Goal: Transaction & Acquisition: Obtain resource

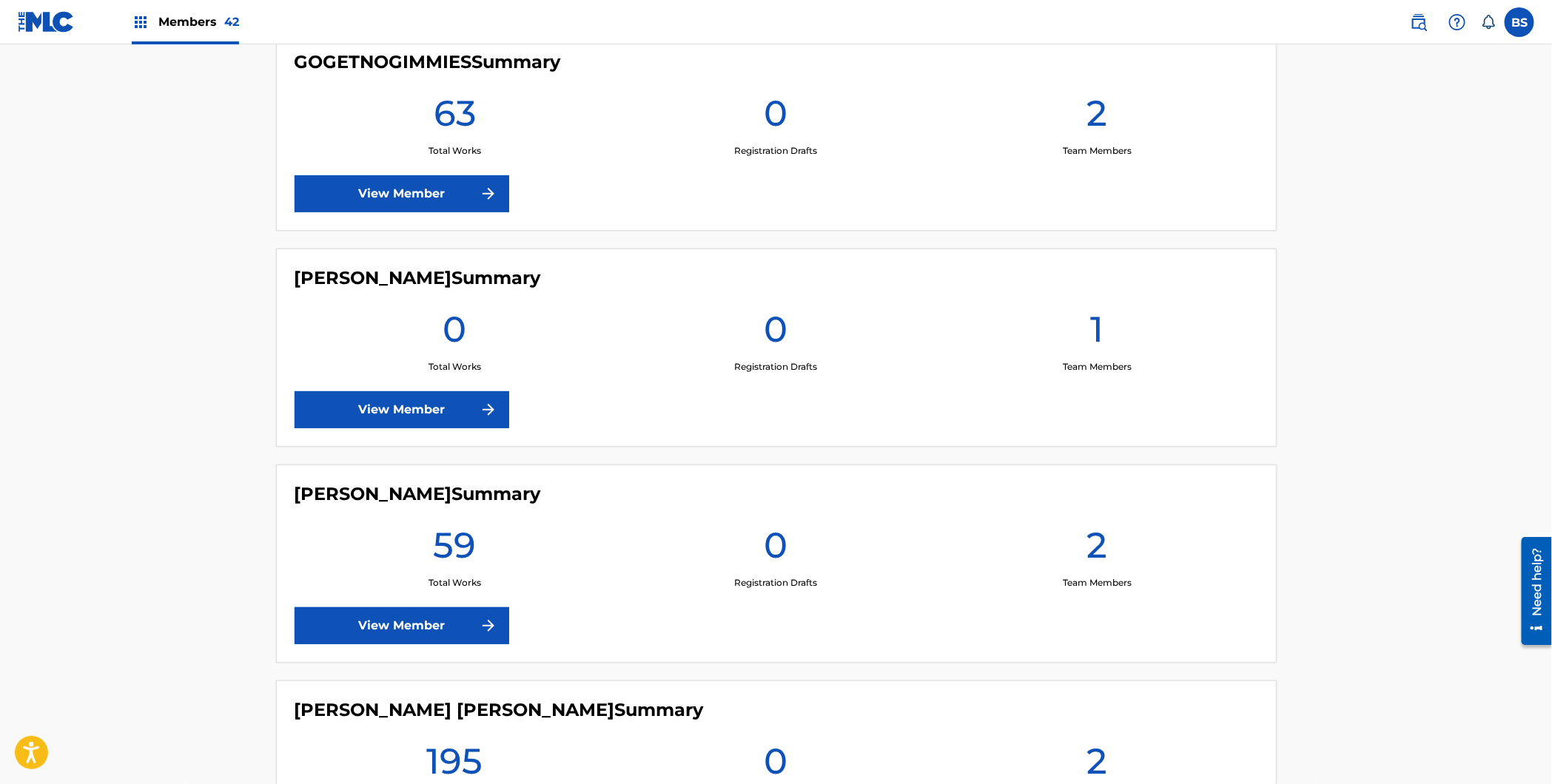
scroll to position [3784, 0]
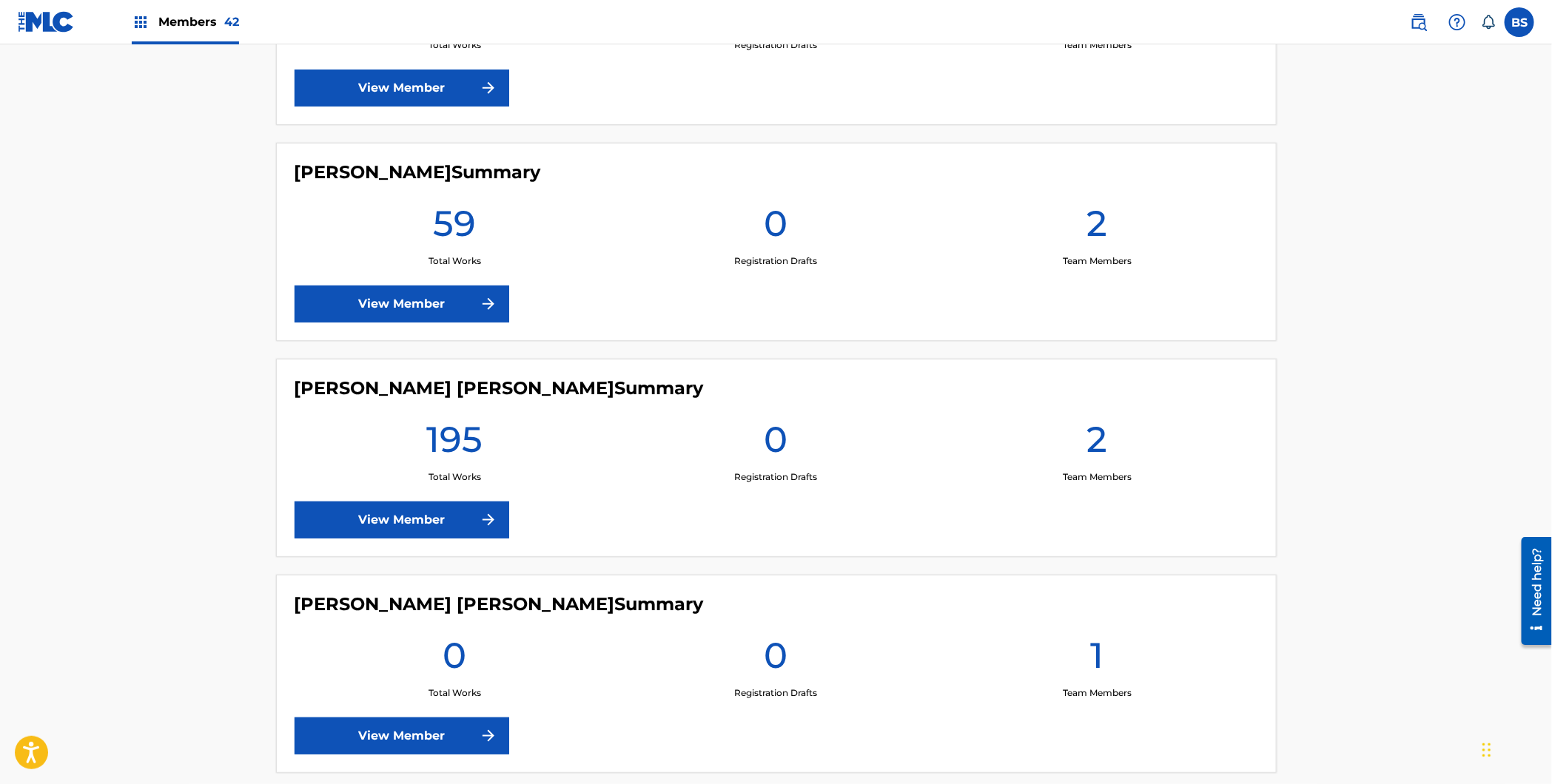
click at [440, 527] on link "View Member" at bounding box center [401, 520] width 215 height 37
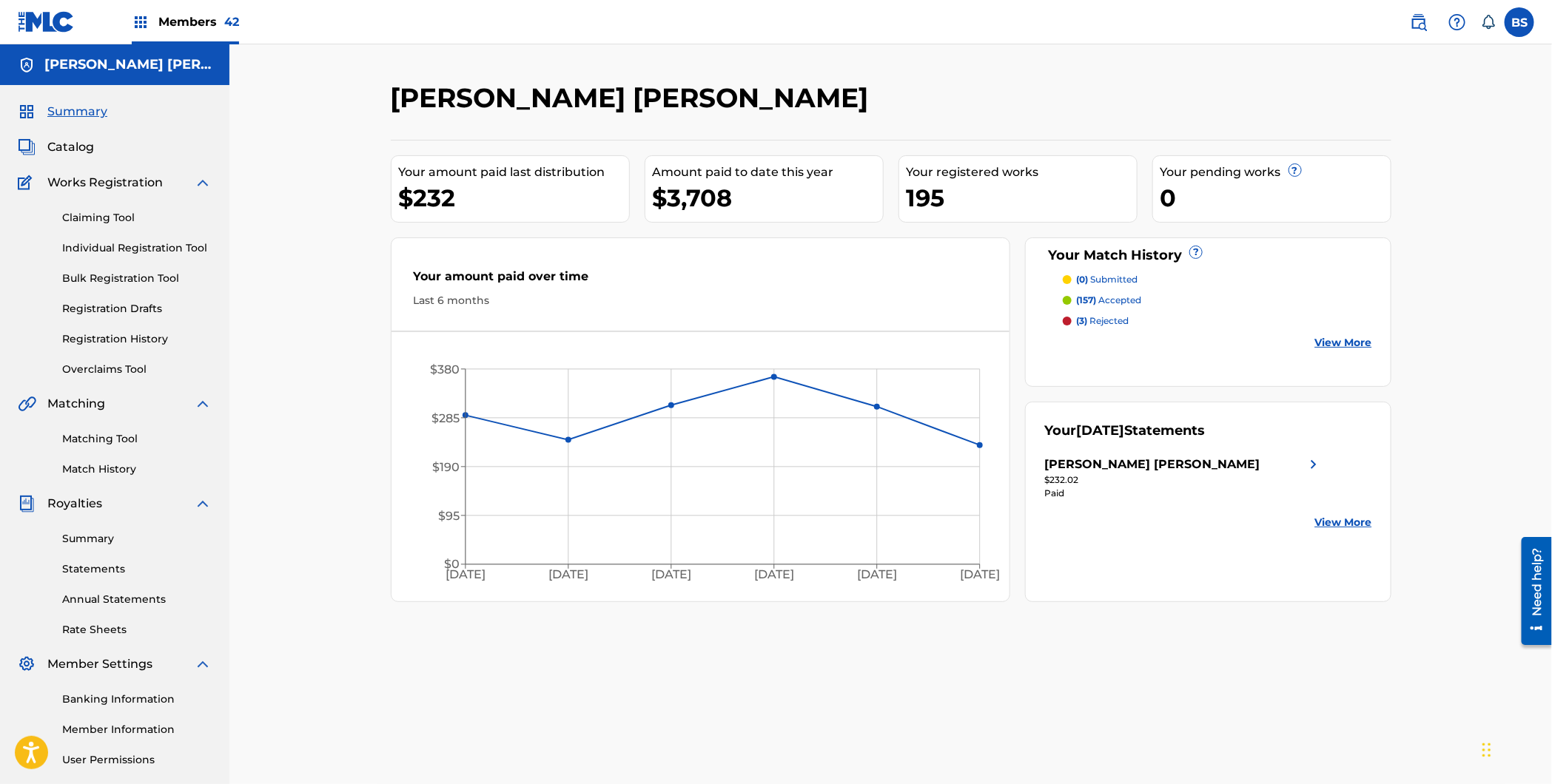
click at [80, 562] on link "Statements" at bounding box center [137, 569] width 150 height 15
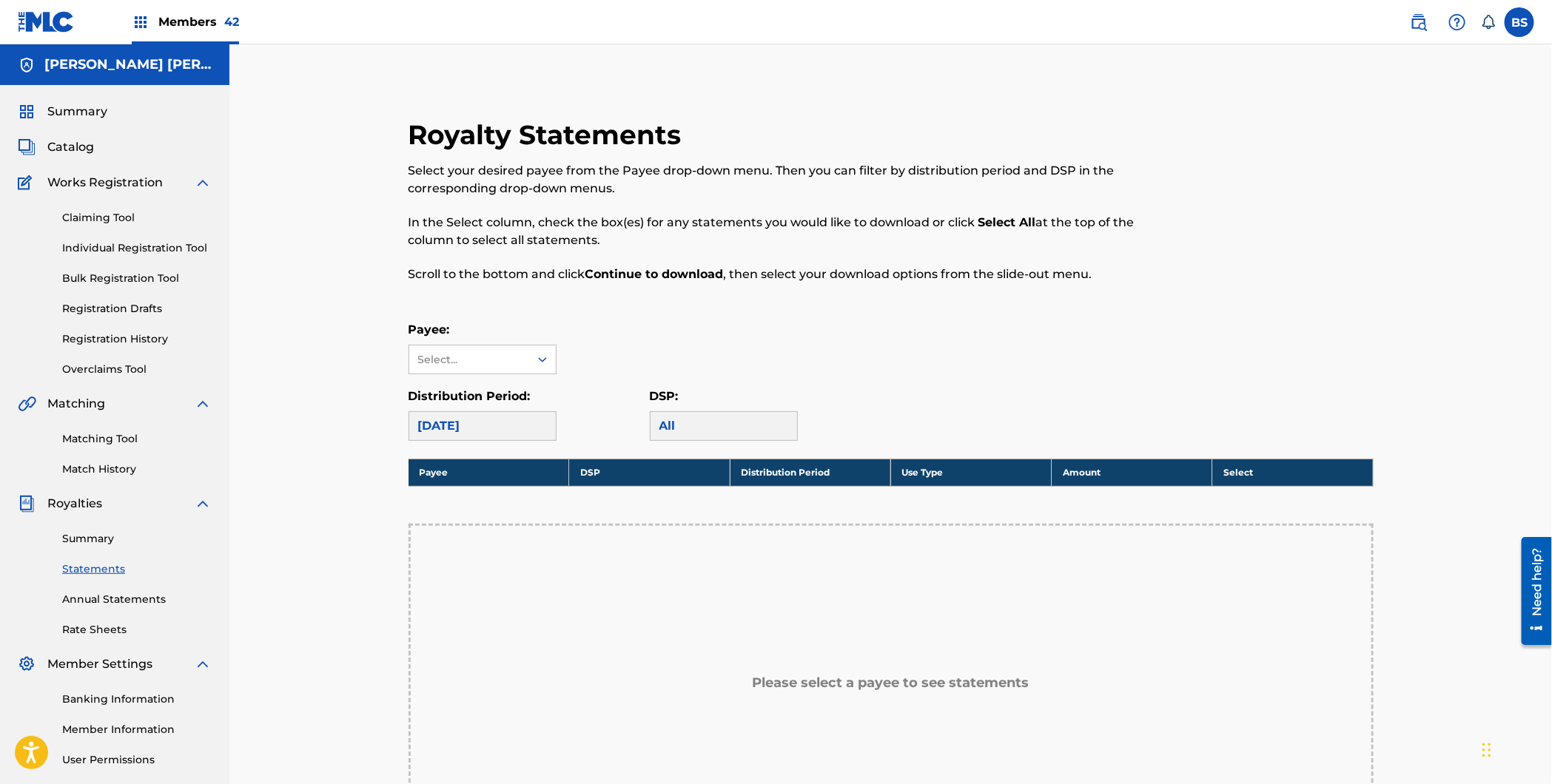
click at [492, 429] on div "[DATE]" at bounding box center [482, 426] width 148 height 30
drag, startPoint x: 446, startPoint y: 349, endPoint x: 446, endPoint y: 367, distance: 18.0
click at [446, 350] on div "Select..." at bounding box center [469, 359] width 120 height 28
click at [451, 388] on div "[PERSON_NAME] [PERSON_NAME]" at bounding box center [482, 402] width 146 height 55
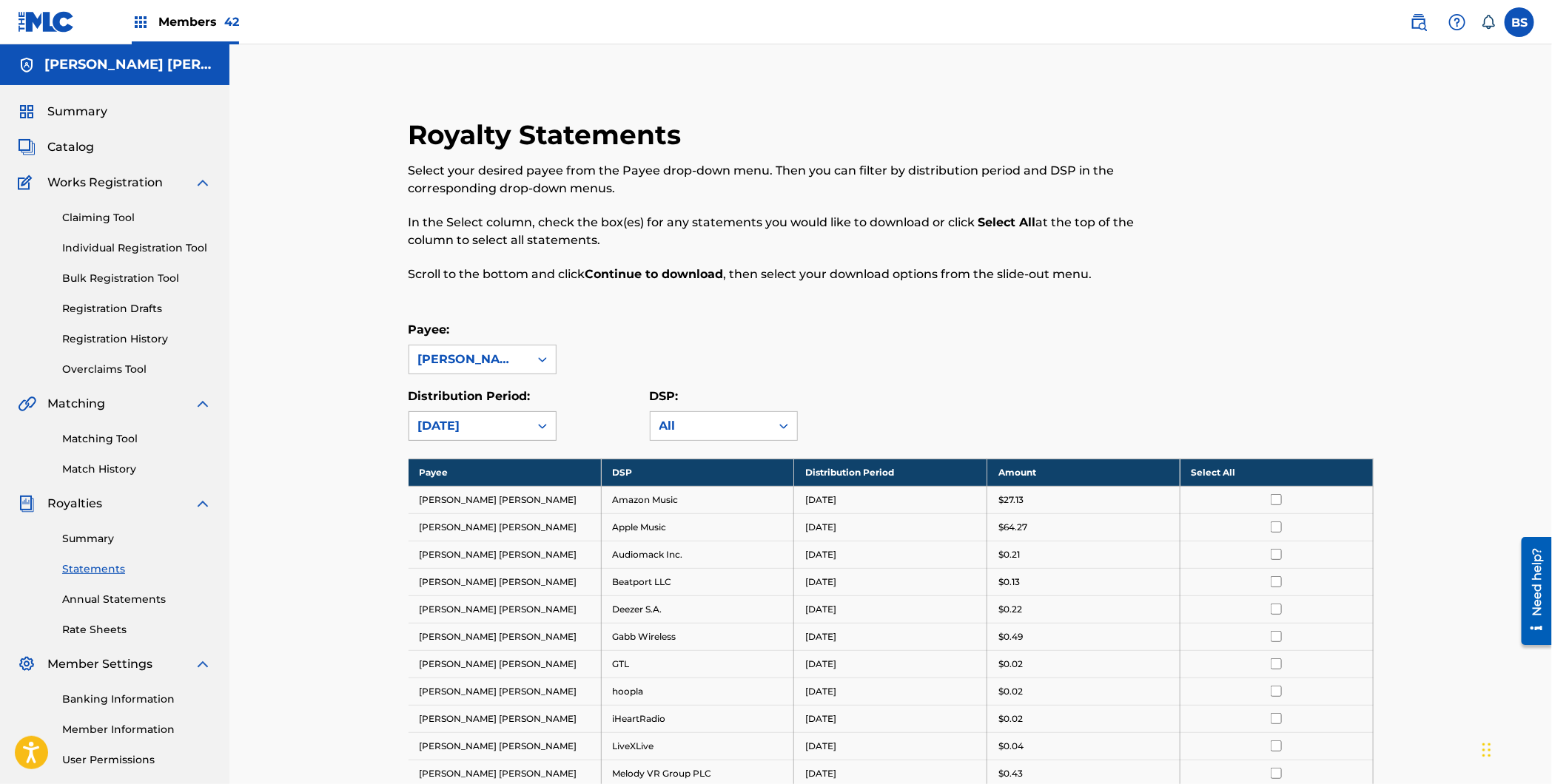
click at [487, 428] on div "[DATE]" at bounding box center [469, 426] width 102 height 18
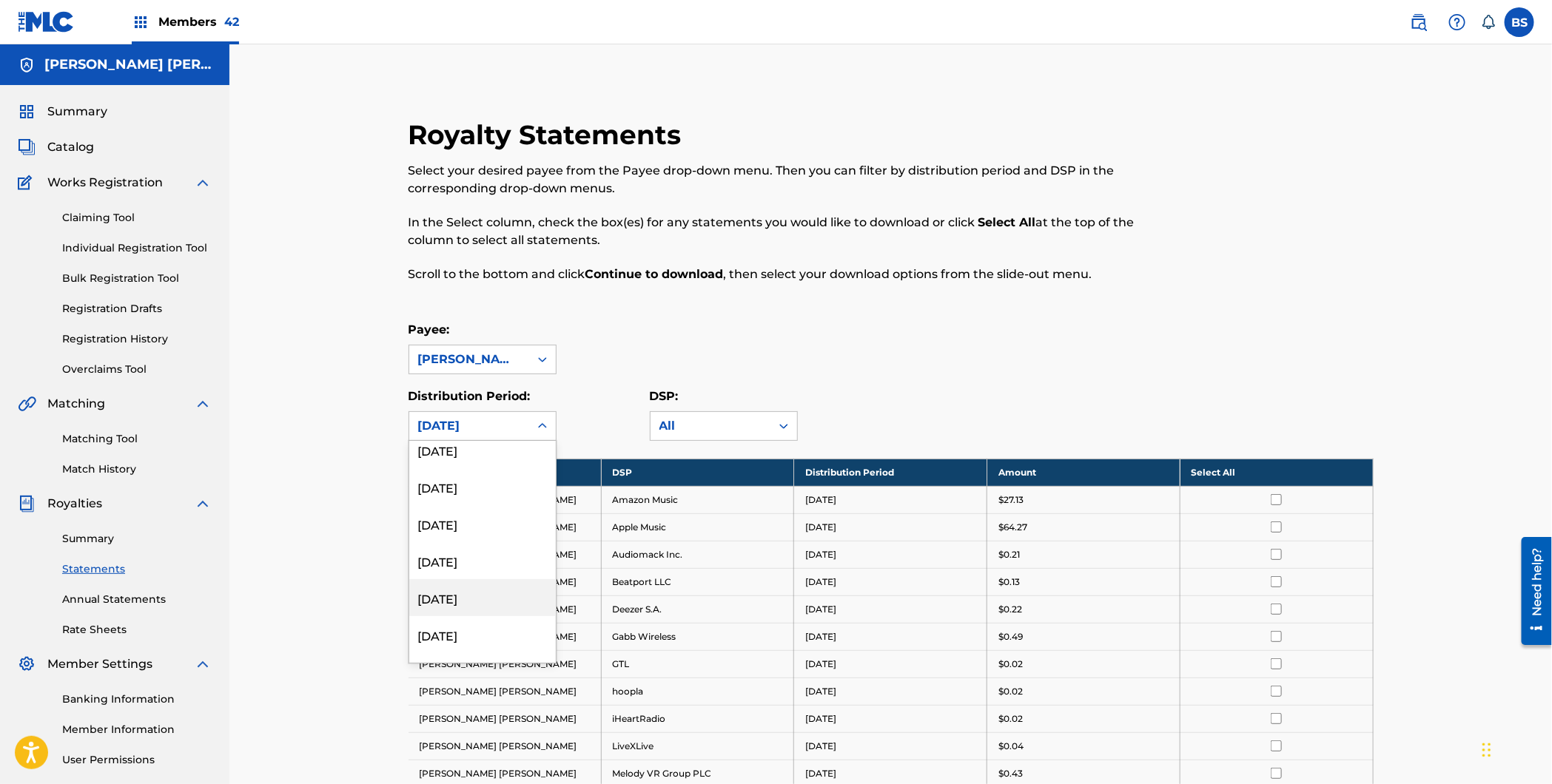
scroll to position [267, 0]
click at [496, 512] on div "[DATE]" at bounding box center [482, 526] width 146 height 37
click at [491, 415] on div "[DATE]" at bounding box center [469, 426] width 120 height 28
click at [465, 502] on div "[DATE]" at bounding box center [482, 505] width 146 height 37
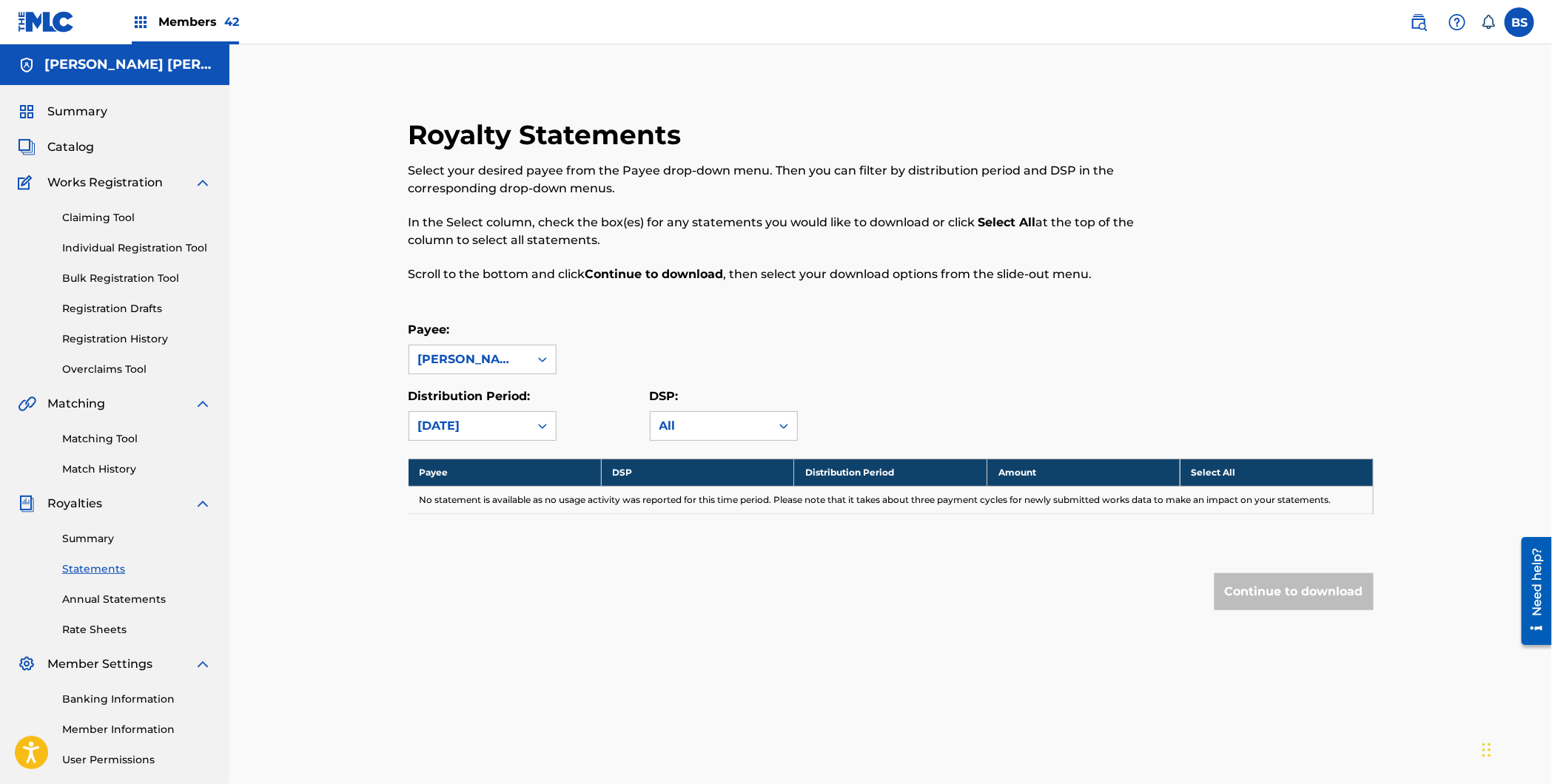
click at [493, 435] on div "[DATE]" at bounding box center [469, 426] width 102 height 18
click at [474, 530] on div "[DATE]" at bounding box center [482, 537] width 146 height 37
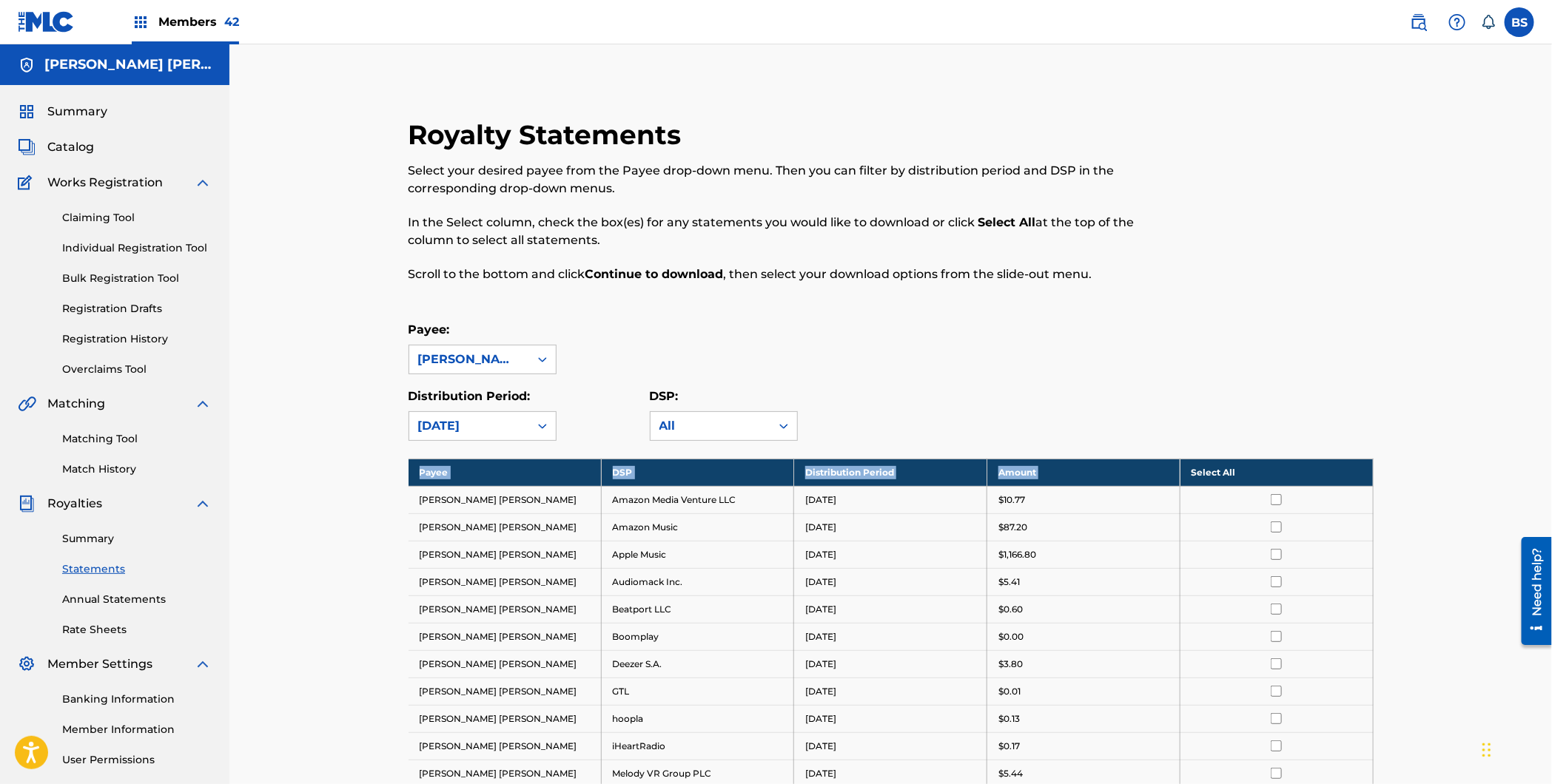
drag, startPoint x: 1248, startPoint y: 457, endPoint x: 1254, endPoint y: 470, distance: 14.3
click at [1248, 465] on div "Royalty Statements Select your desired payee from the Payee drop-down menu. The…" at bounding box center [891, 640] width 1000 height 1044
click at [1258, 468] on th "Select All" at bounding box center [1276, 473] width 193 height 27
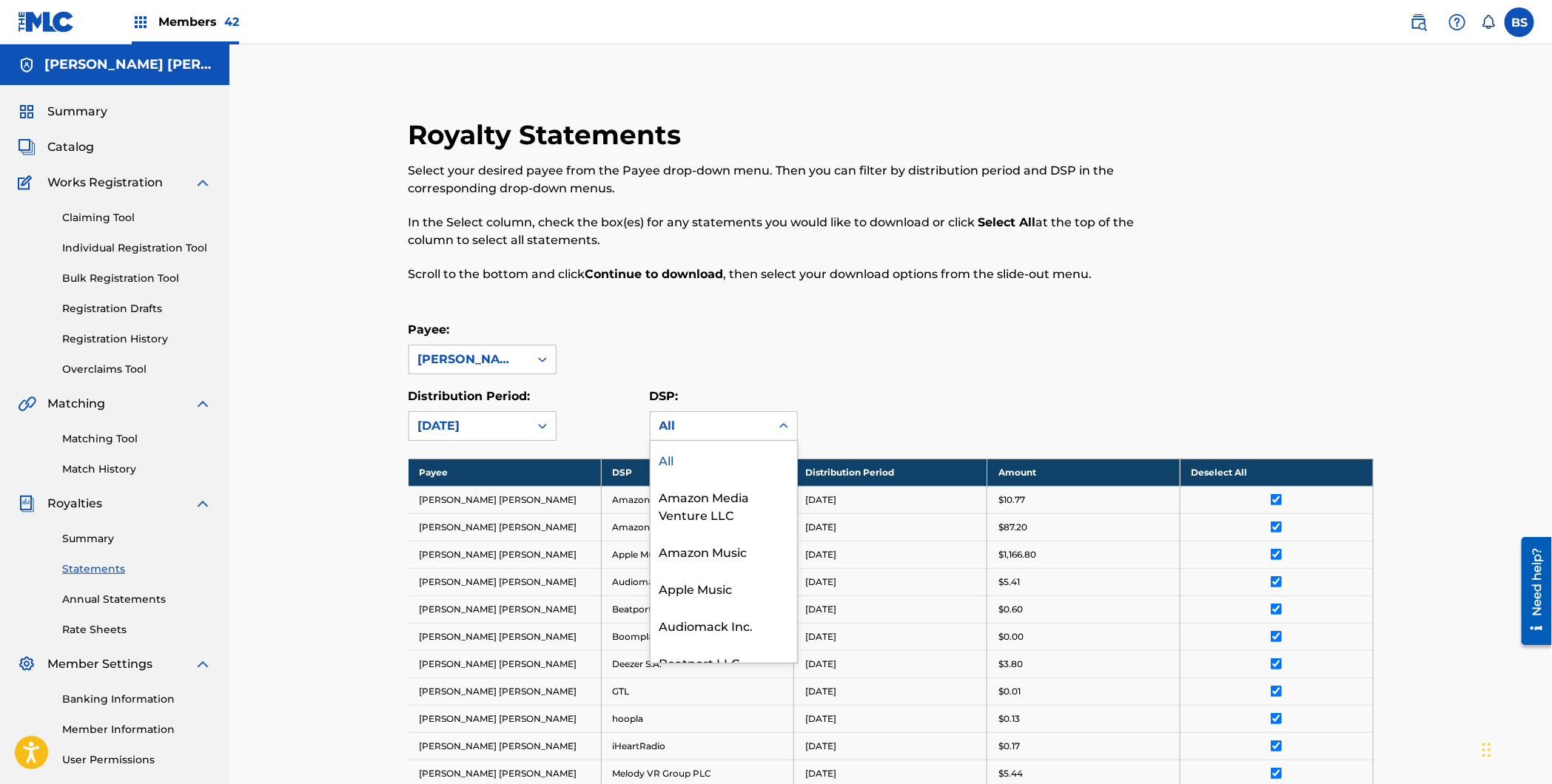
click at [689, 426] on div "All" at bounding box center [710, 426] width 102 height 18
drag, startPoint x: 609, startPoint y: 419, endPoint x: 561, endPoint y: 432, distance: 49.7
click at [604, 420] on div "Distribution Period: [DATE]" at bounding box center [529, 414] width 241 height 53
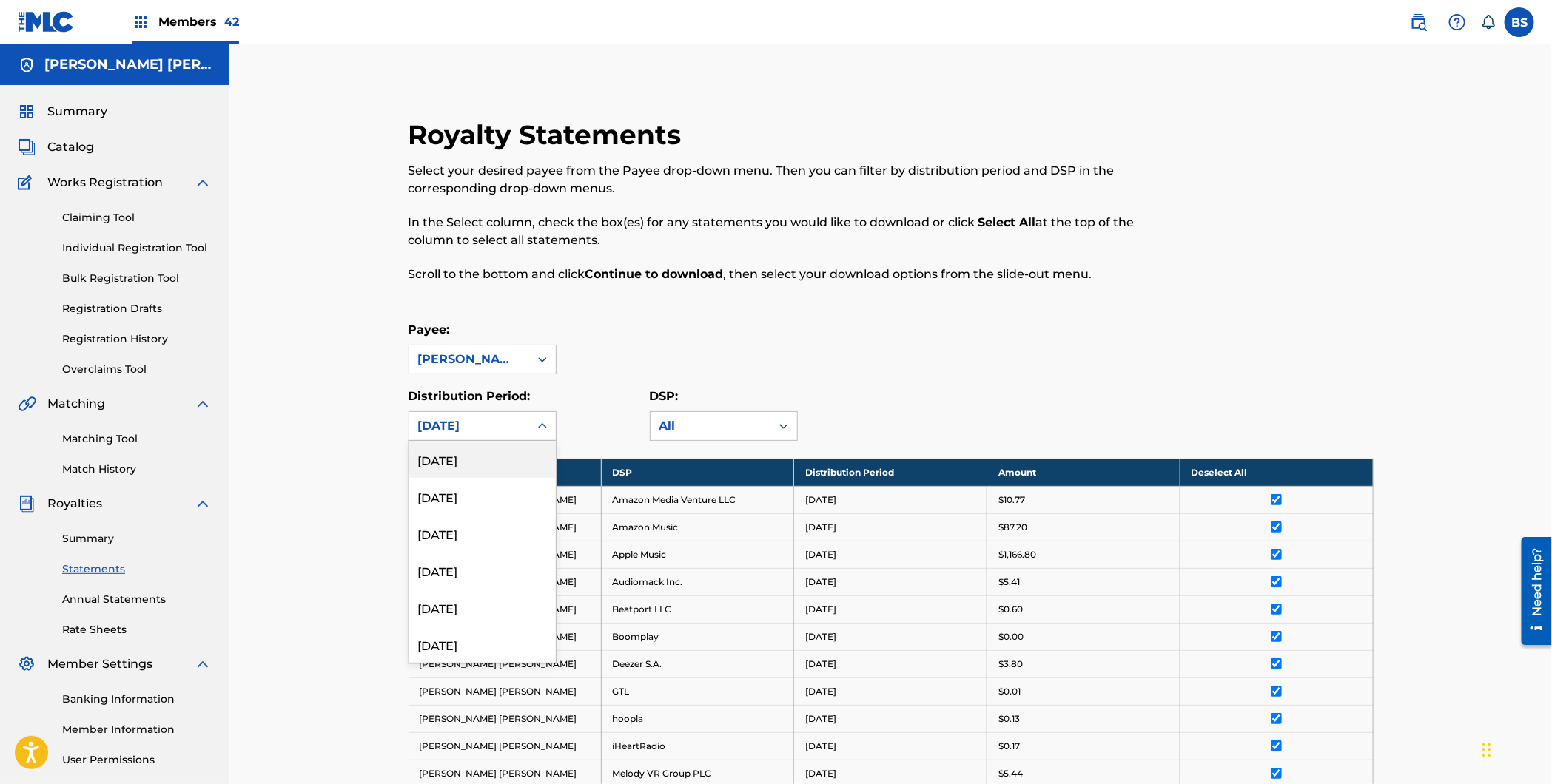
click at [493, 435] on div "[DATE]" at bounding box center [469, 426] width 120 height 28
drag, startPoint x: 575, startPoint y: 400, endPoint x: 731, endPoint y: 463, distance: 168.2
click at [575, 404] on div "Distribution Period: [DATE], 1 of 53. 53 results available. Use Up and Down to …" at bounding box center [529, 414] width 241 height 53
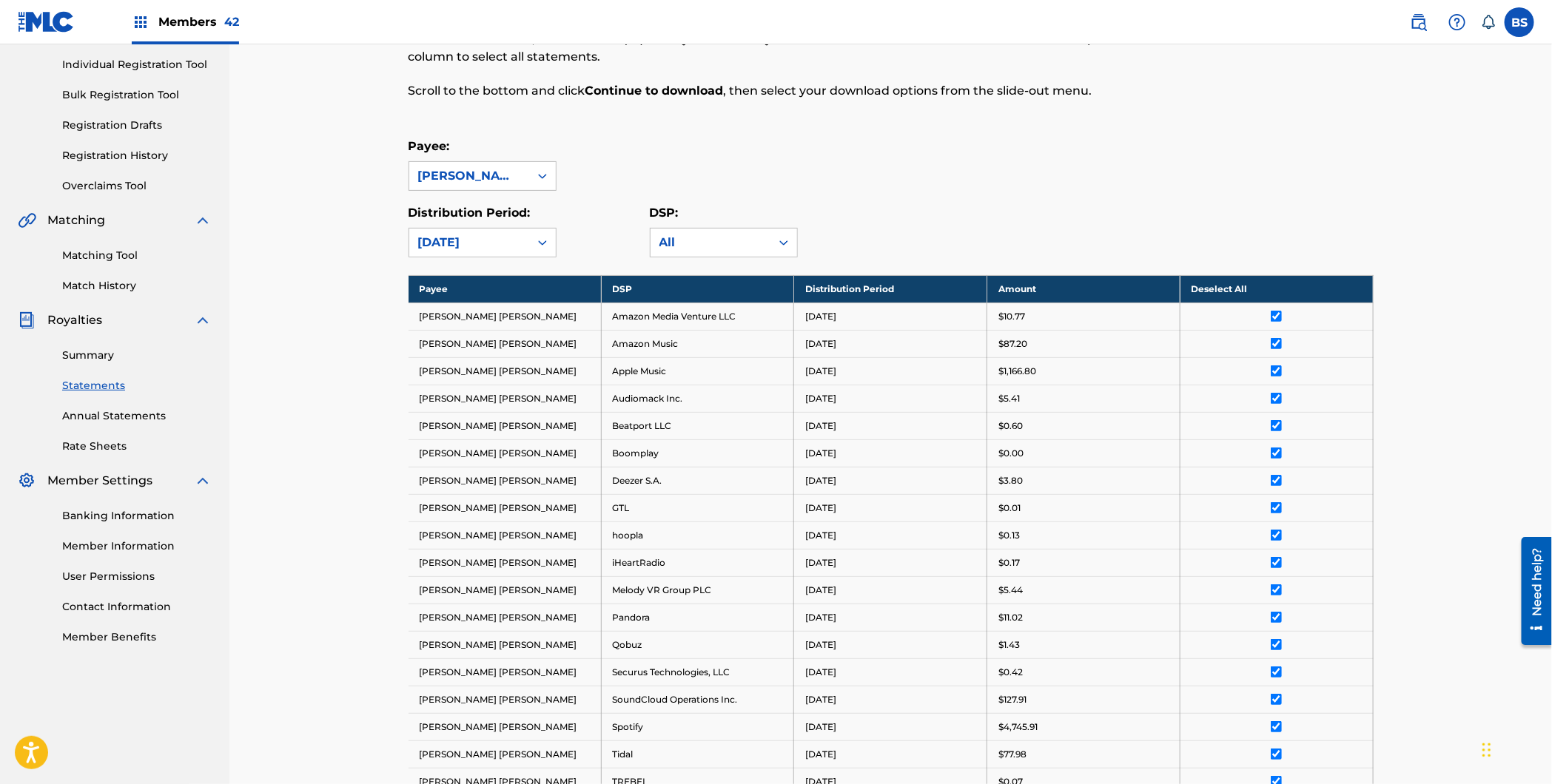
scroll to position [452, 0]
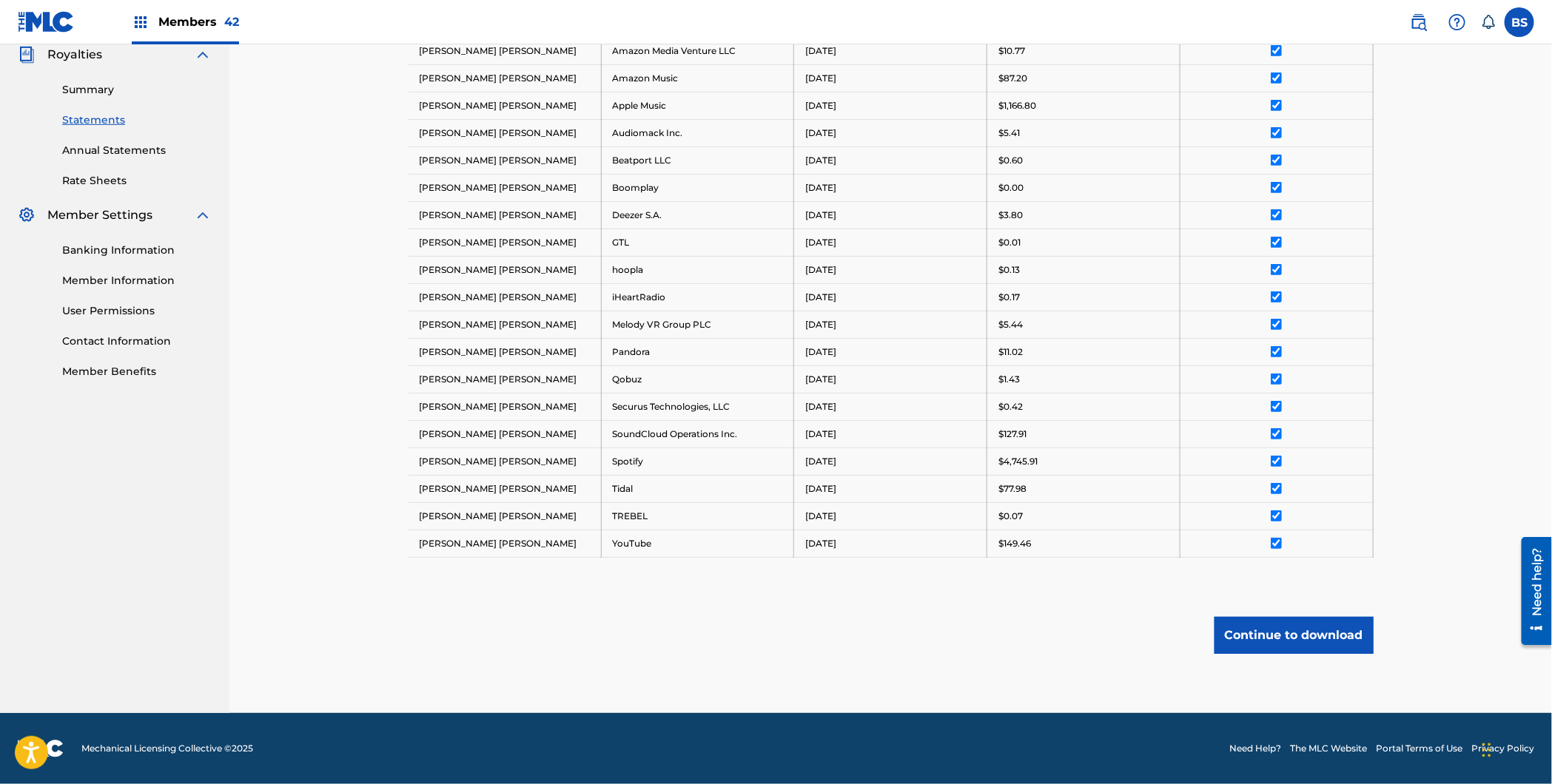
click at [1297, 640] on button "Continue to download" at bounding box center [1294, 635] width 159 height 37
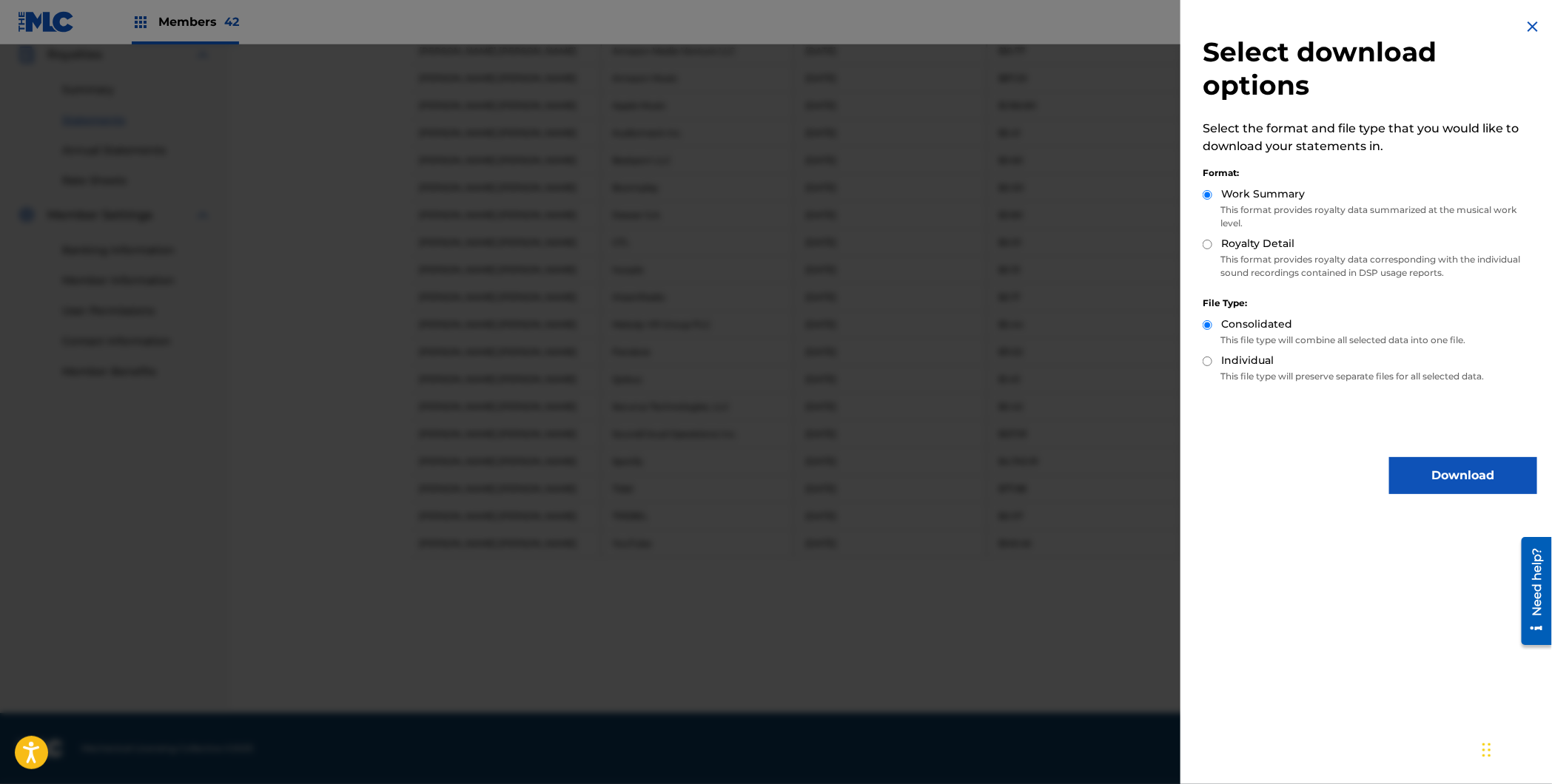
click at [1245, 241] on label "Royalty Detail" at bounding box center [1258, 244] width 74 height 15
click at [1213, 241] on input "Royalty Detail" at bounding box center [1207, 244] width 9 height 9
radio input "true"
click at [1486, 480] on button "Download" at bounding box center [1462, 475] width 148 height 37
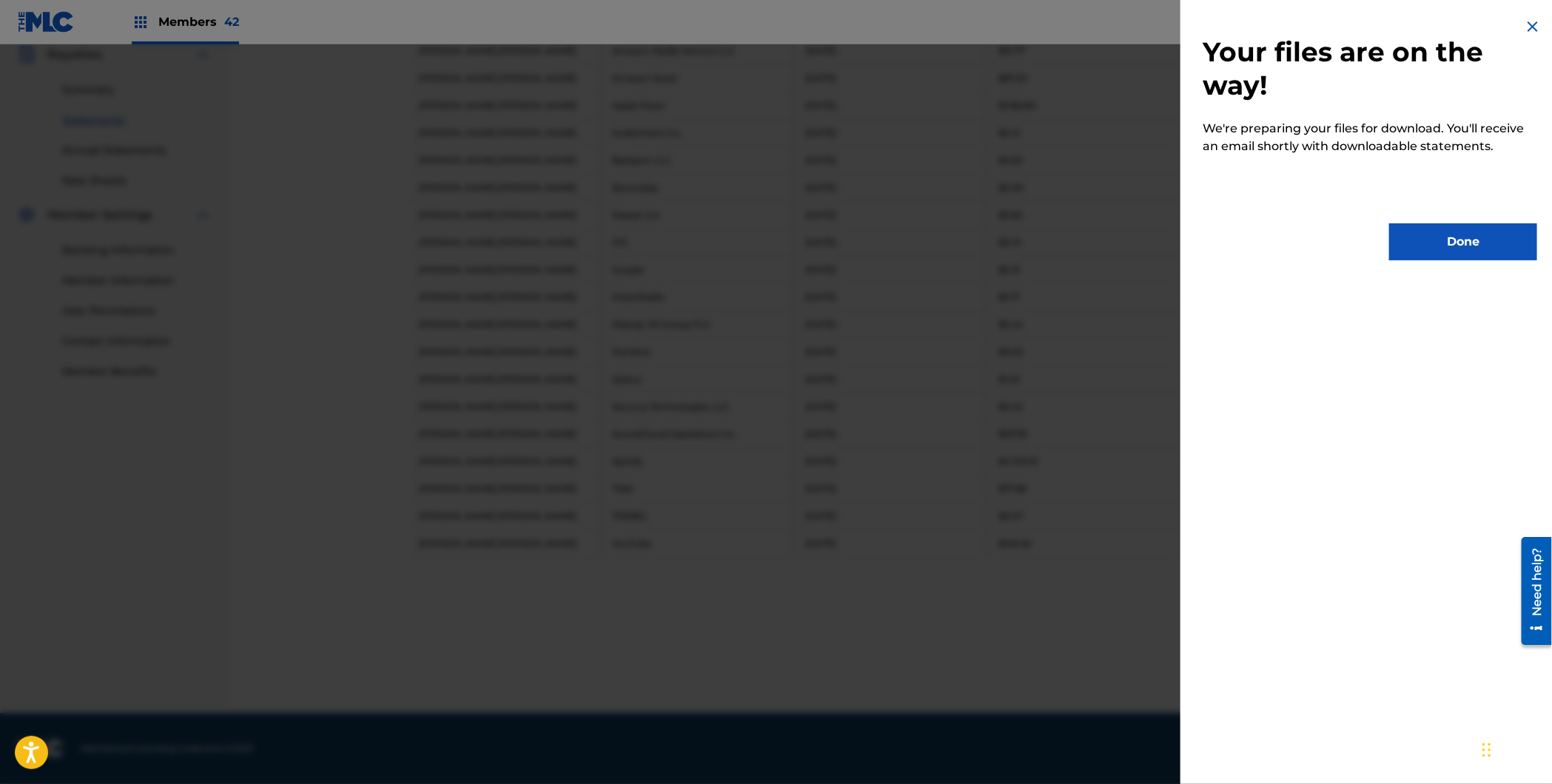
click at [1484, 246] on button "Done" at bounding box center [1462, 241] width 148 height 37
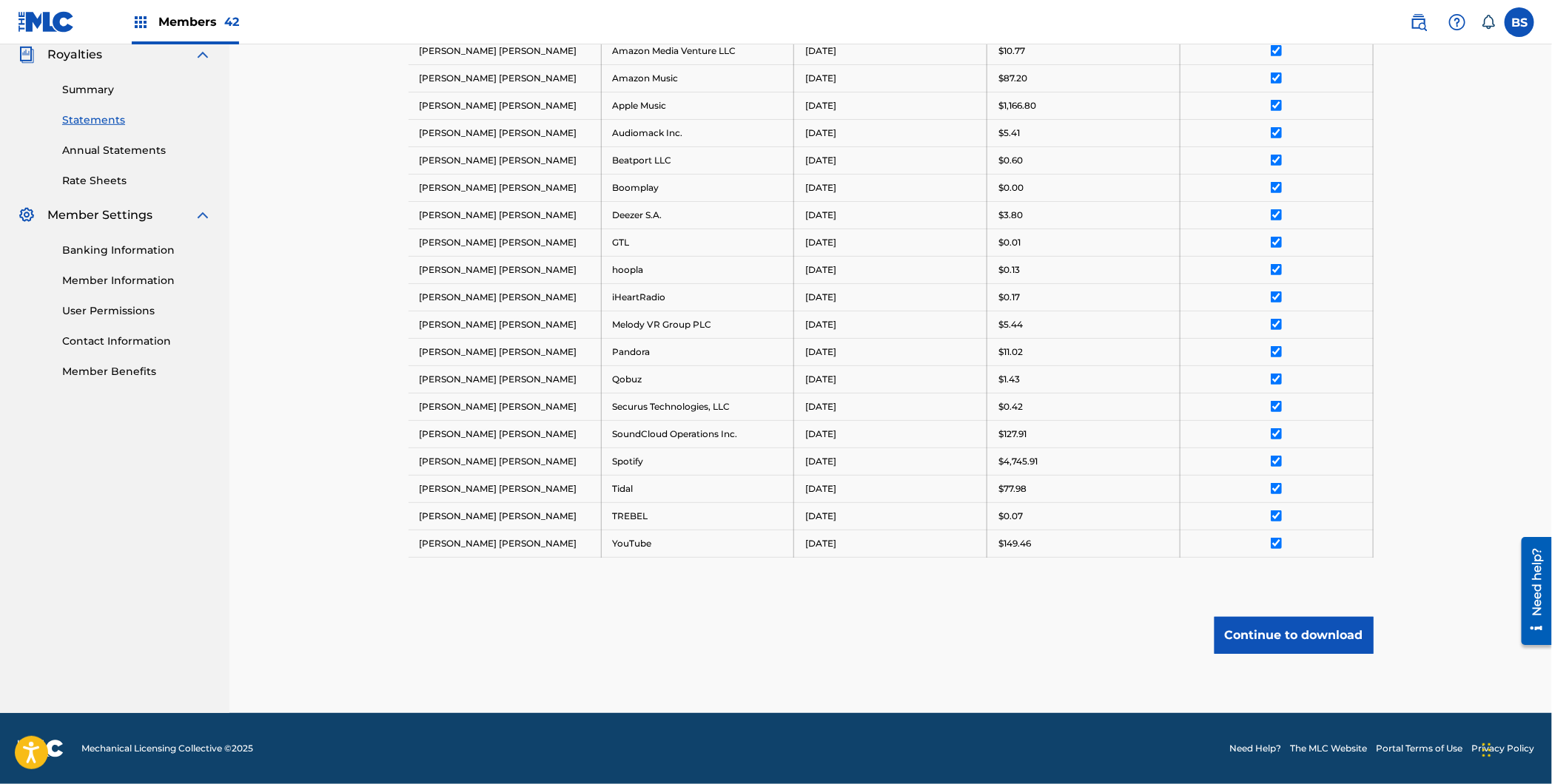
scroll to position [0, 0]
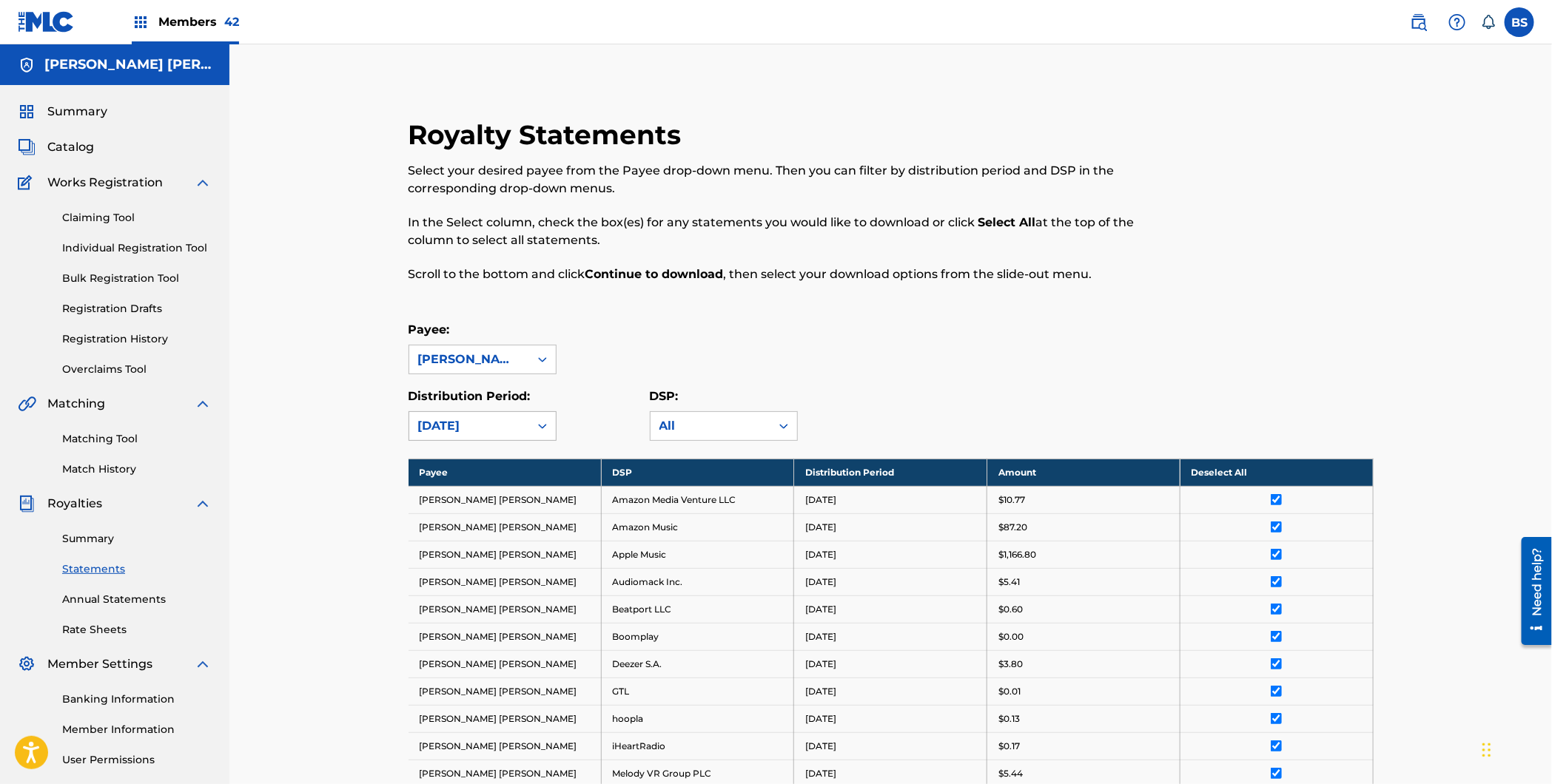
click at [477, 430] on div "[DATE]" at bounding box center [469, 426] width 102 height 18
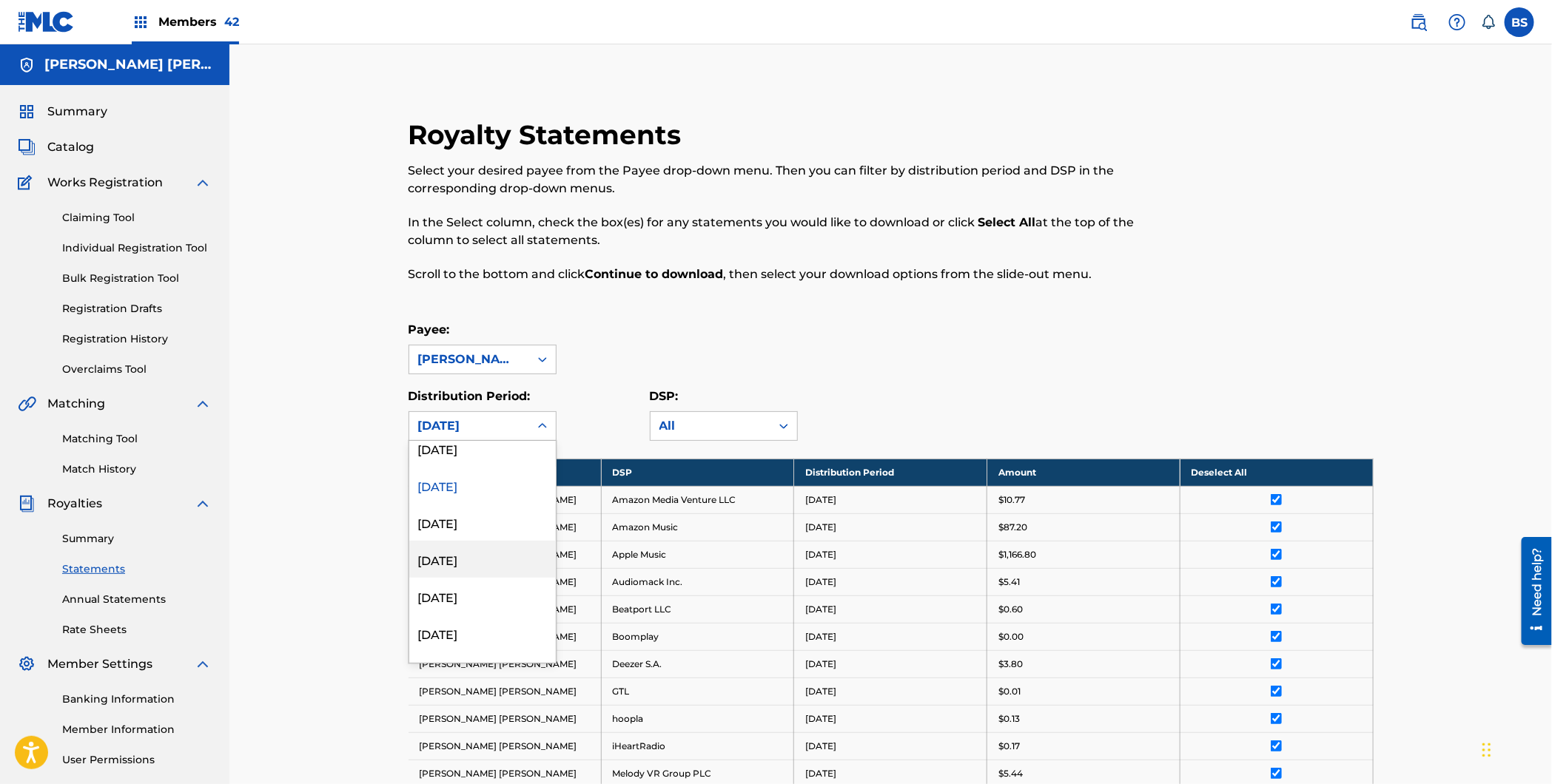
scroll to position [279, 0]
drag, startPoint x: 470, startPoint y: 486, endPoint x: 745, endPoint y: 482, distance: 275.0
click at [470, 486] on div "[DATE]" at bounding box center [482, 476] width 146 height 37
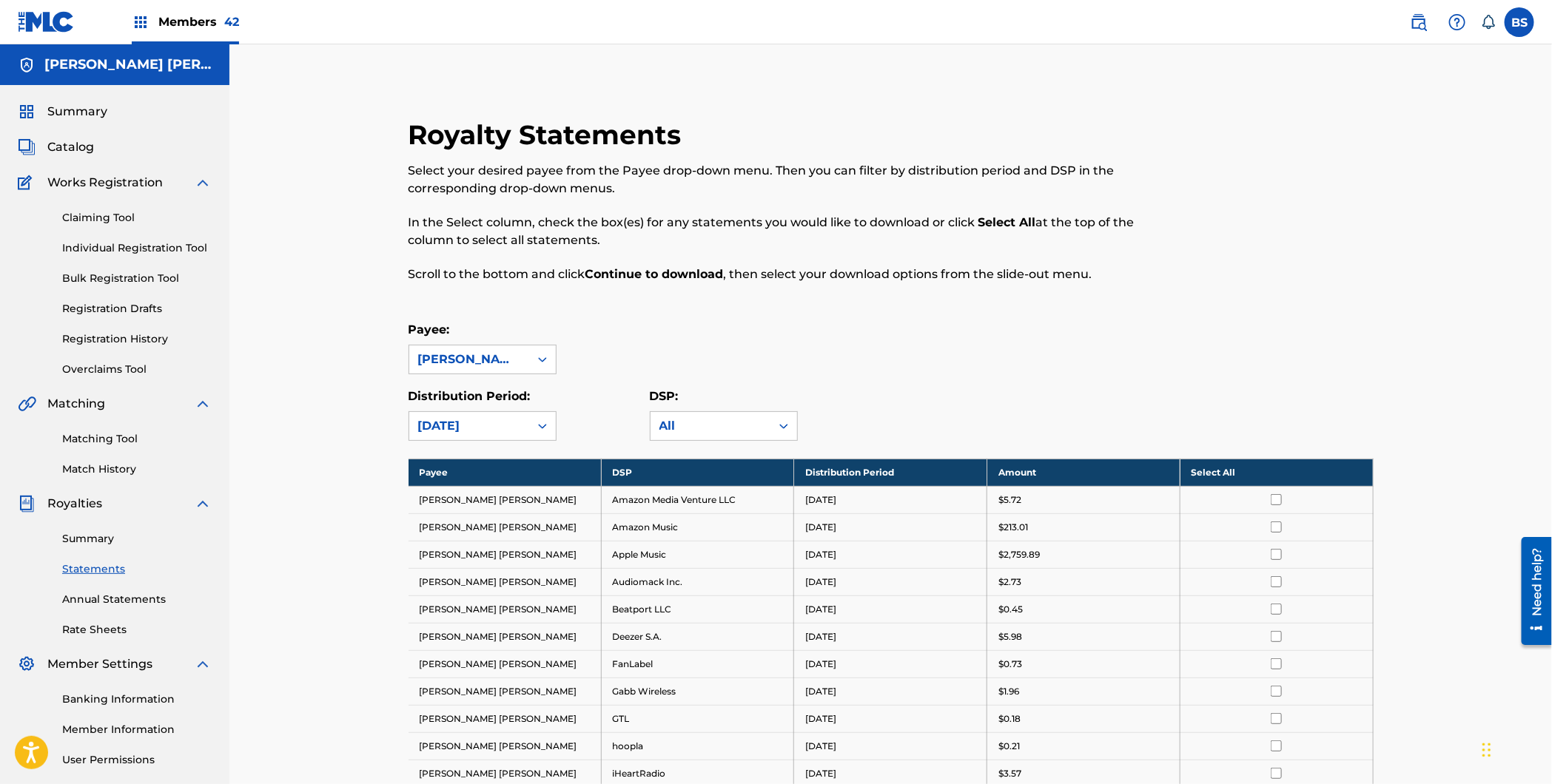
click at [1278, 467] on th "Select All" at bounding box center [1276, 473] width 193 height 27
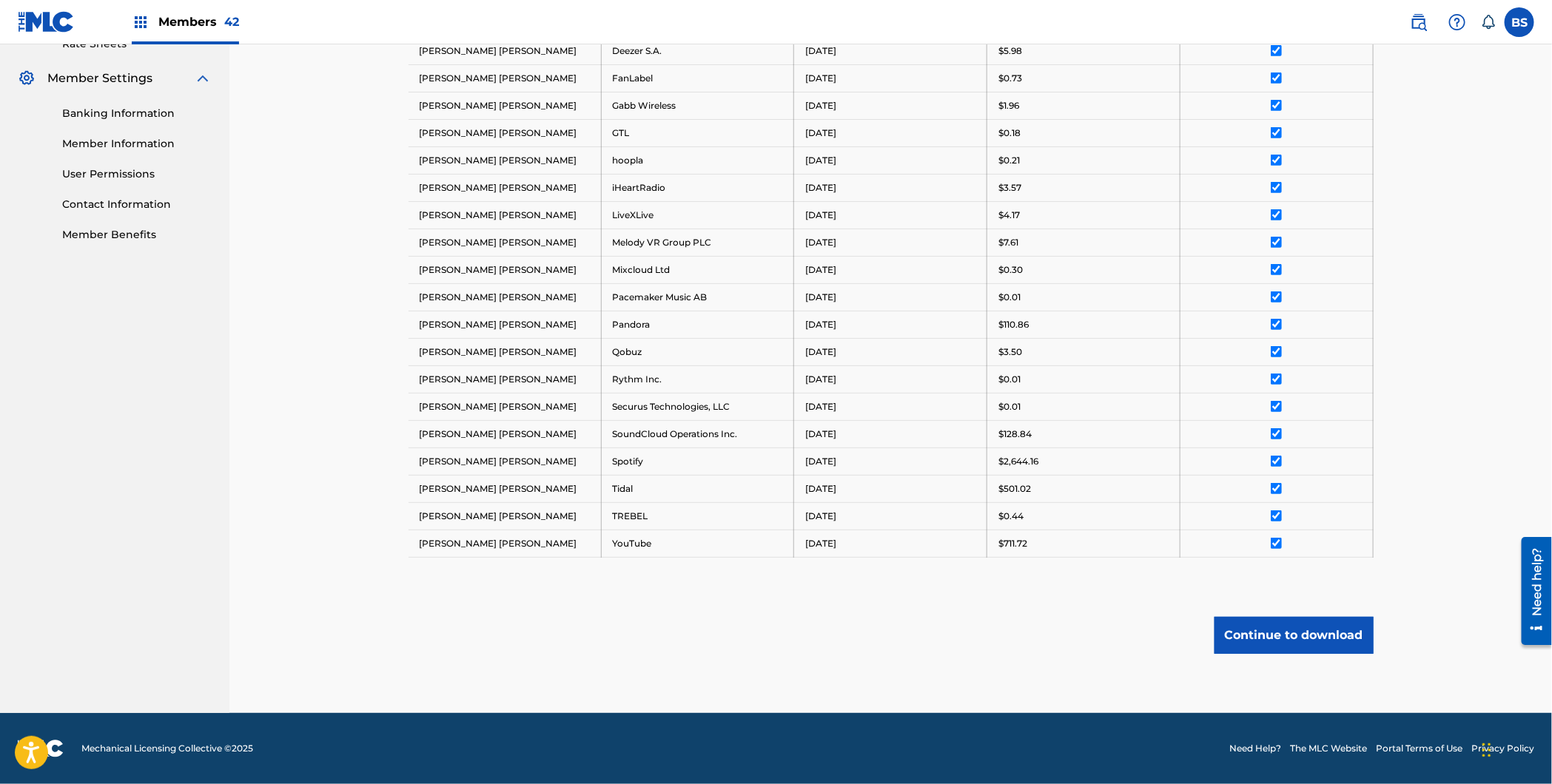
click at [1317, 622] on button "Continue to download" at bounding box center [1294, 635] width 159 height 37
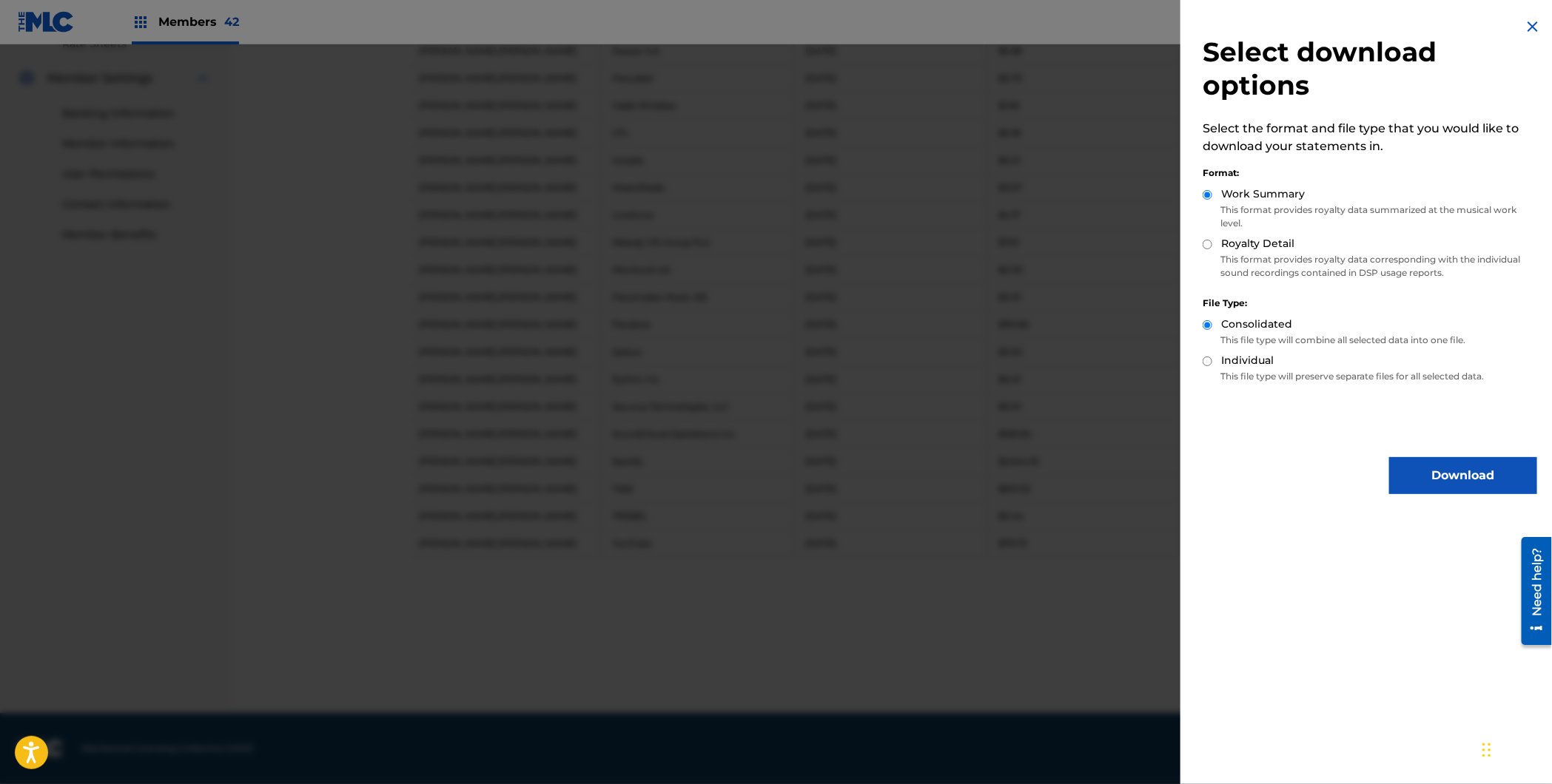
click at [1265, 250] on label "Royalty Detail" at bounding box center [1258, 244] width 74 height 15
click at [1213, 250] on input "Royalty Detail" at bounding box center [1207, 244] width 9 height 9
radio input "true"
click at [1476, 475] on button "Download" at bounding box center [1462, 475] width 148 height 37
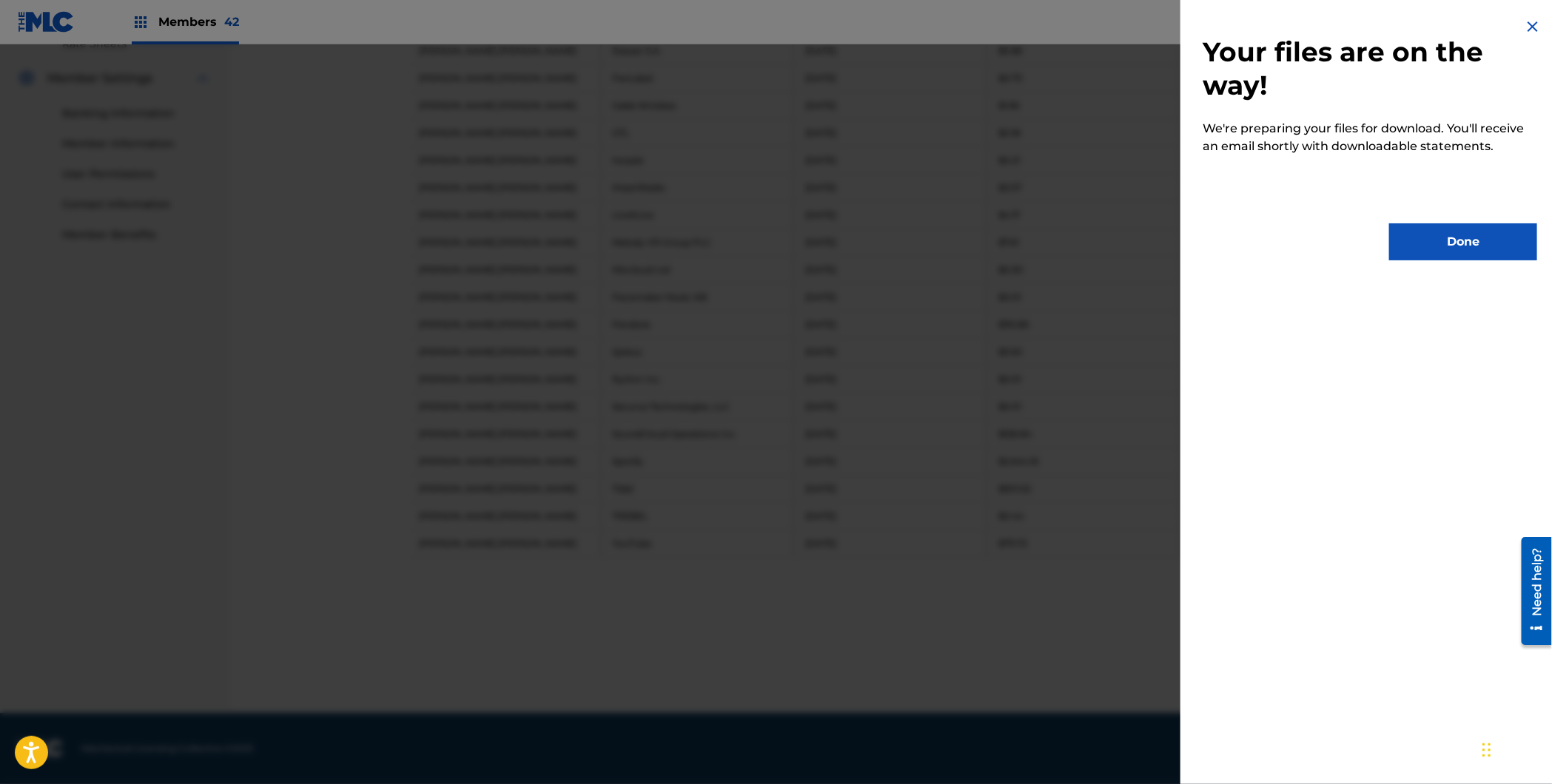
drag, startPoint x: 1478, startPoint y: 243, endPoint x: 1444, endPoint y: 239, distance: 34.2
click at [1475, 243] on button "Done" at bounding box center [1462, 241] width 148 height 37
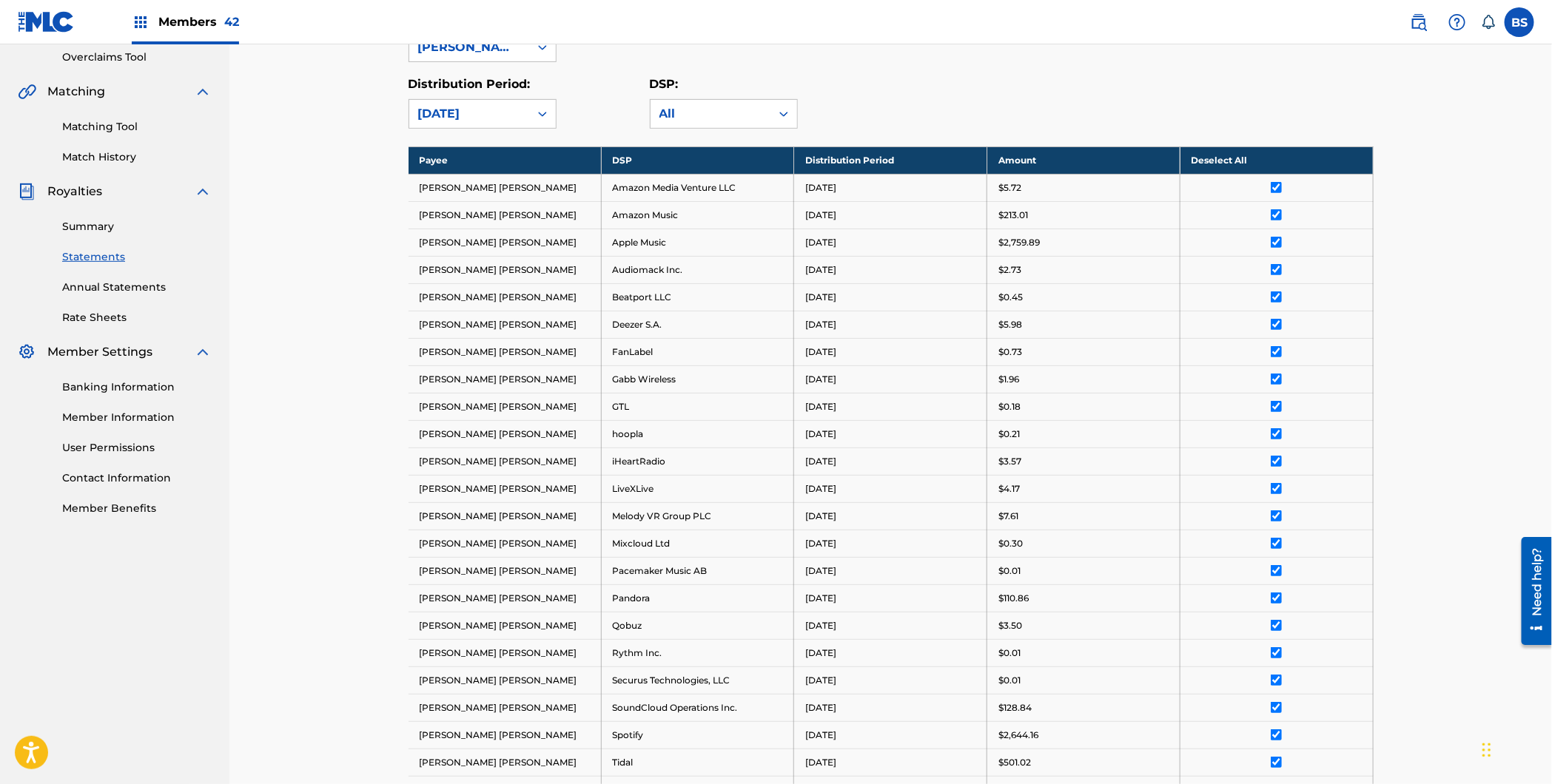
scroll to position [0, 0]
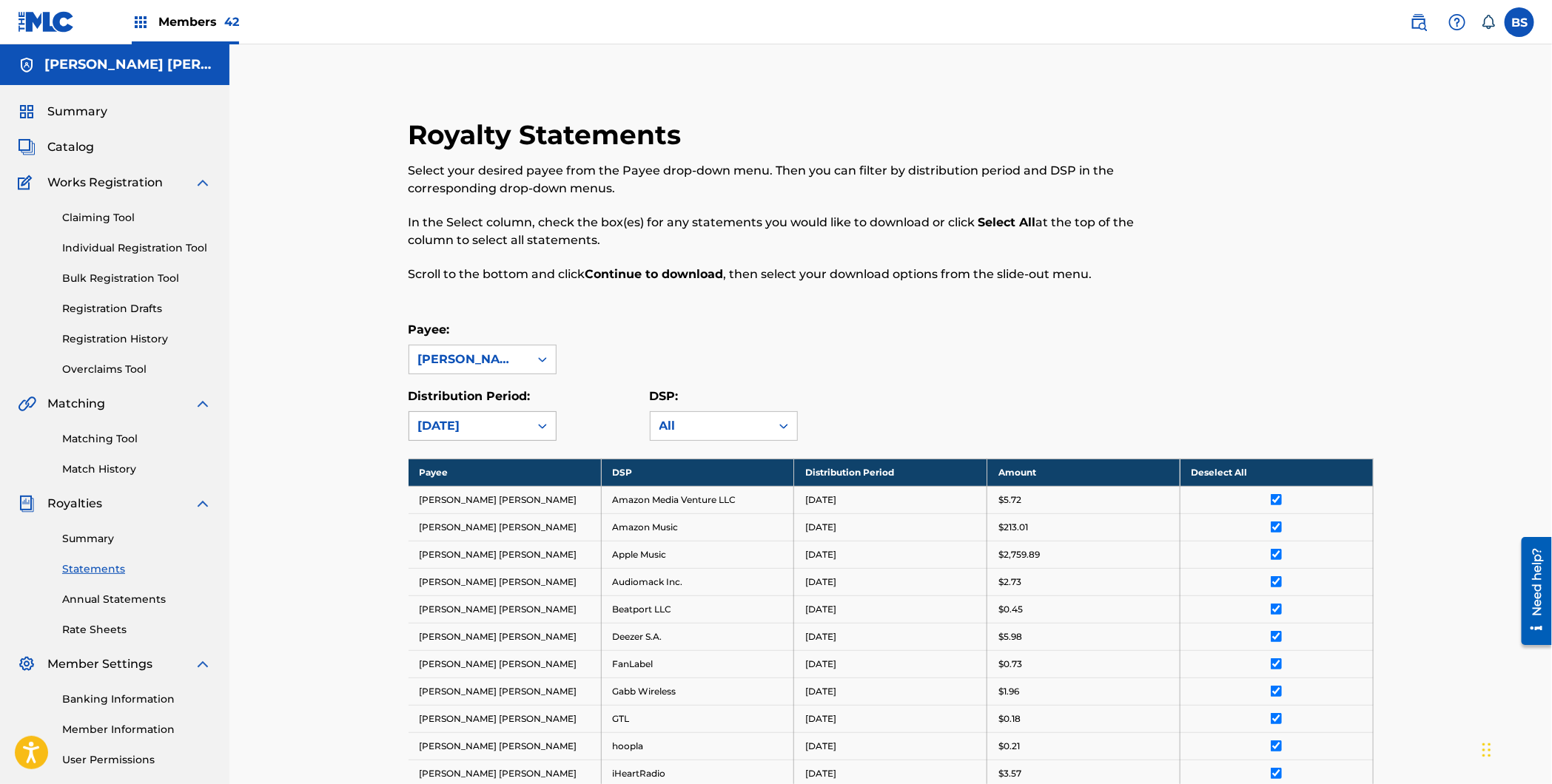
drag, startPoint x: 437, startPoint y: 429, endPoint x: 446, endPoint y: 434, distance: 10.3
click at [437, 431] on div "[DATE]" at bounding box center [469, 426] width 102 height 18
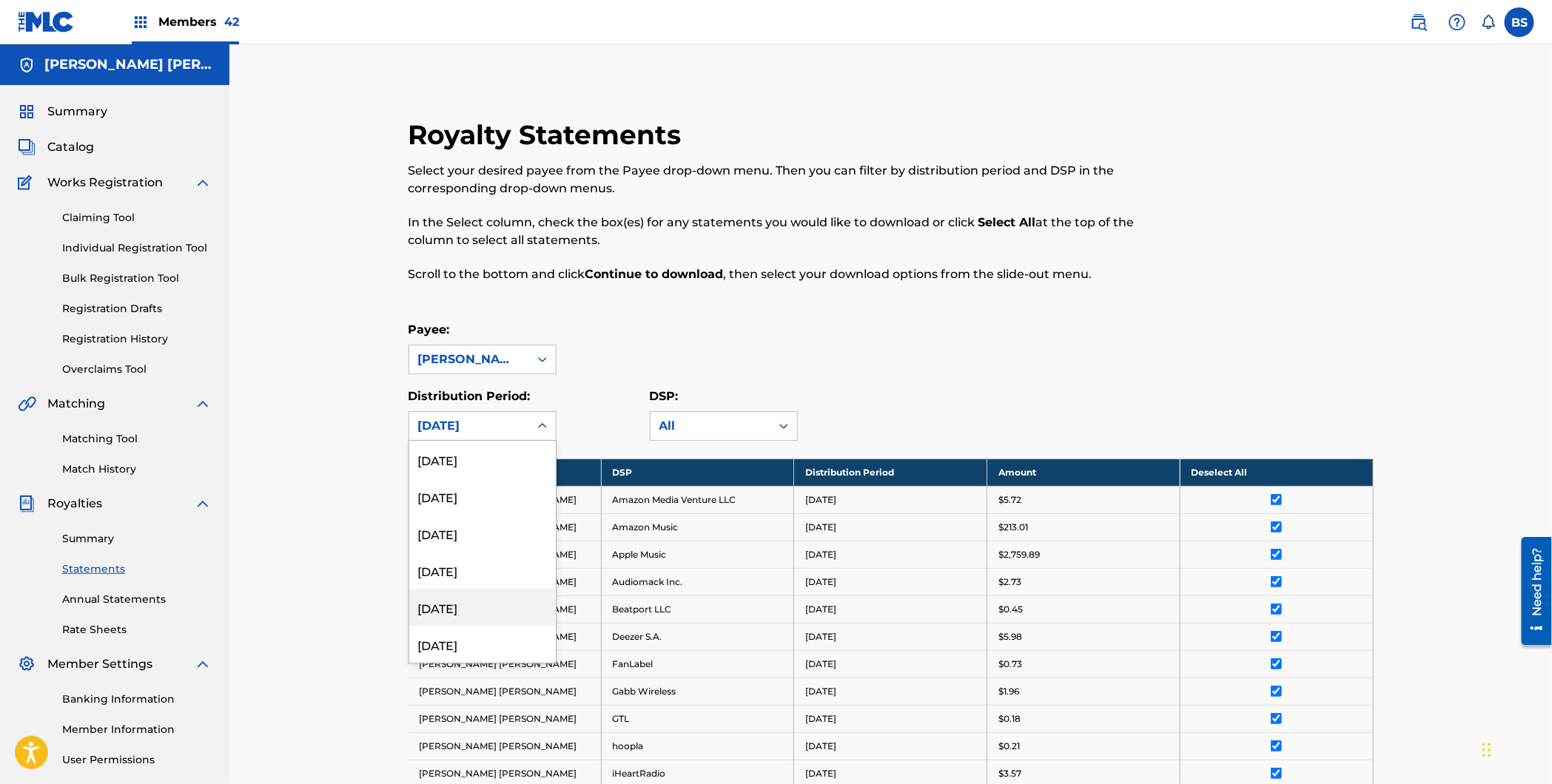
scroll to position [81, 0]
click at [448, 637] on div "[DATE]" at bounding box center [482, 636] width 146 height 37
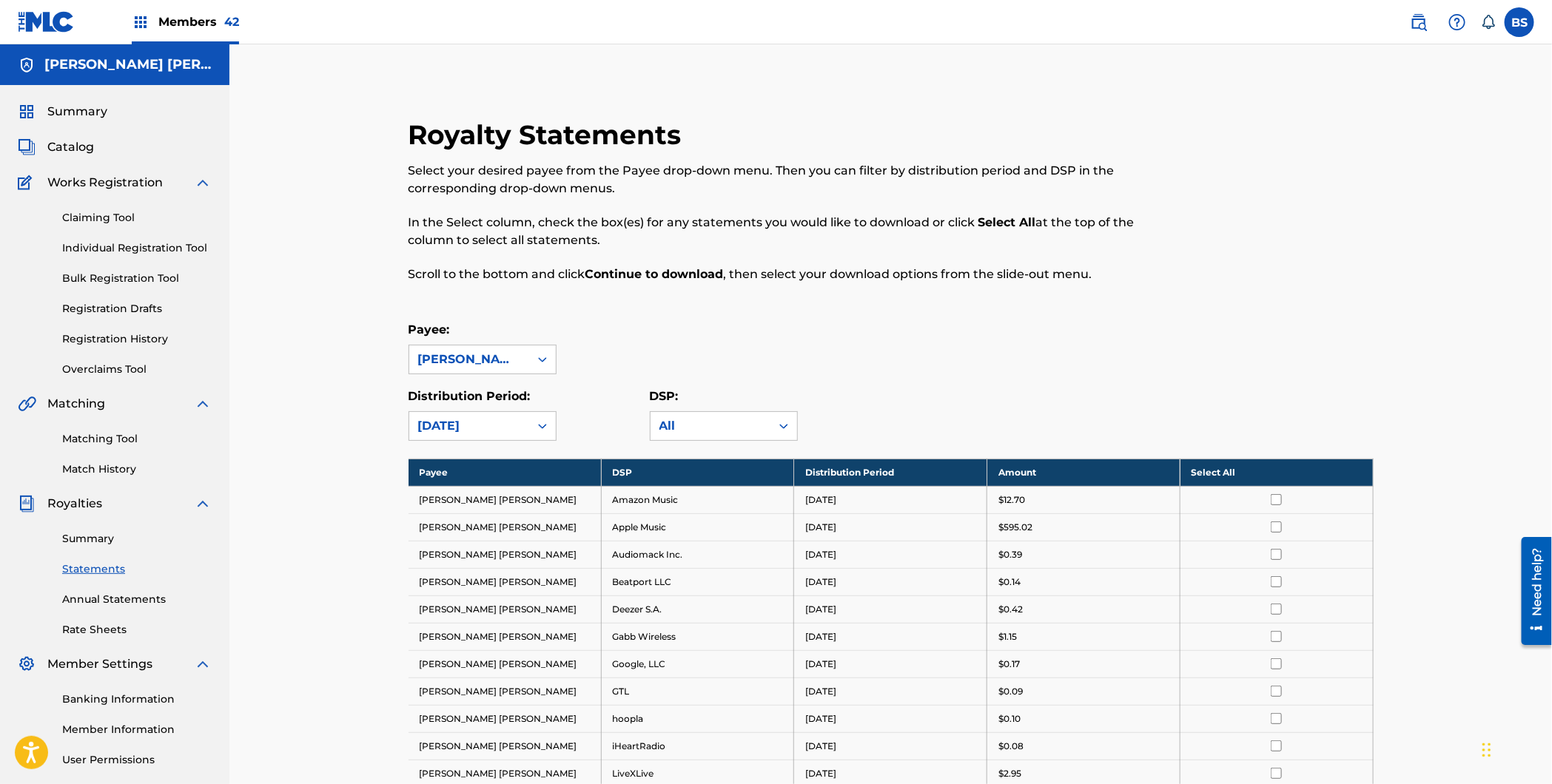
click at [1295, 475] on th "Select All" at bounding box center [1276, 473] width 193 height 27
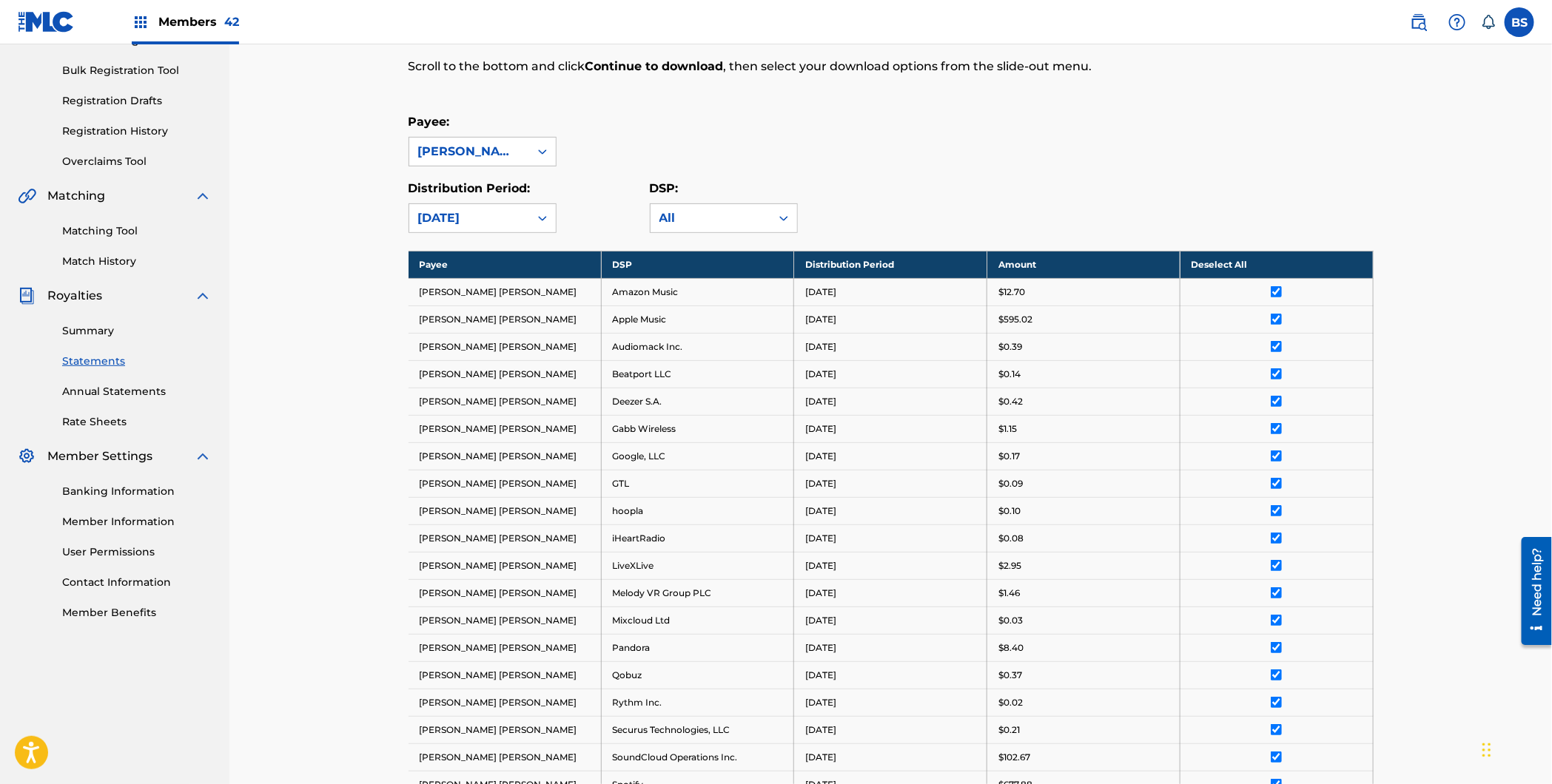
scroll to position [535, 0]
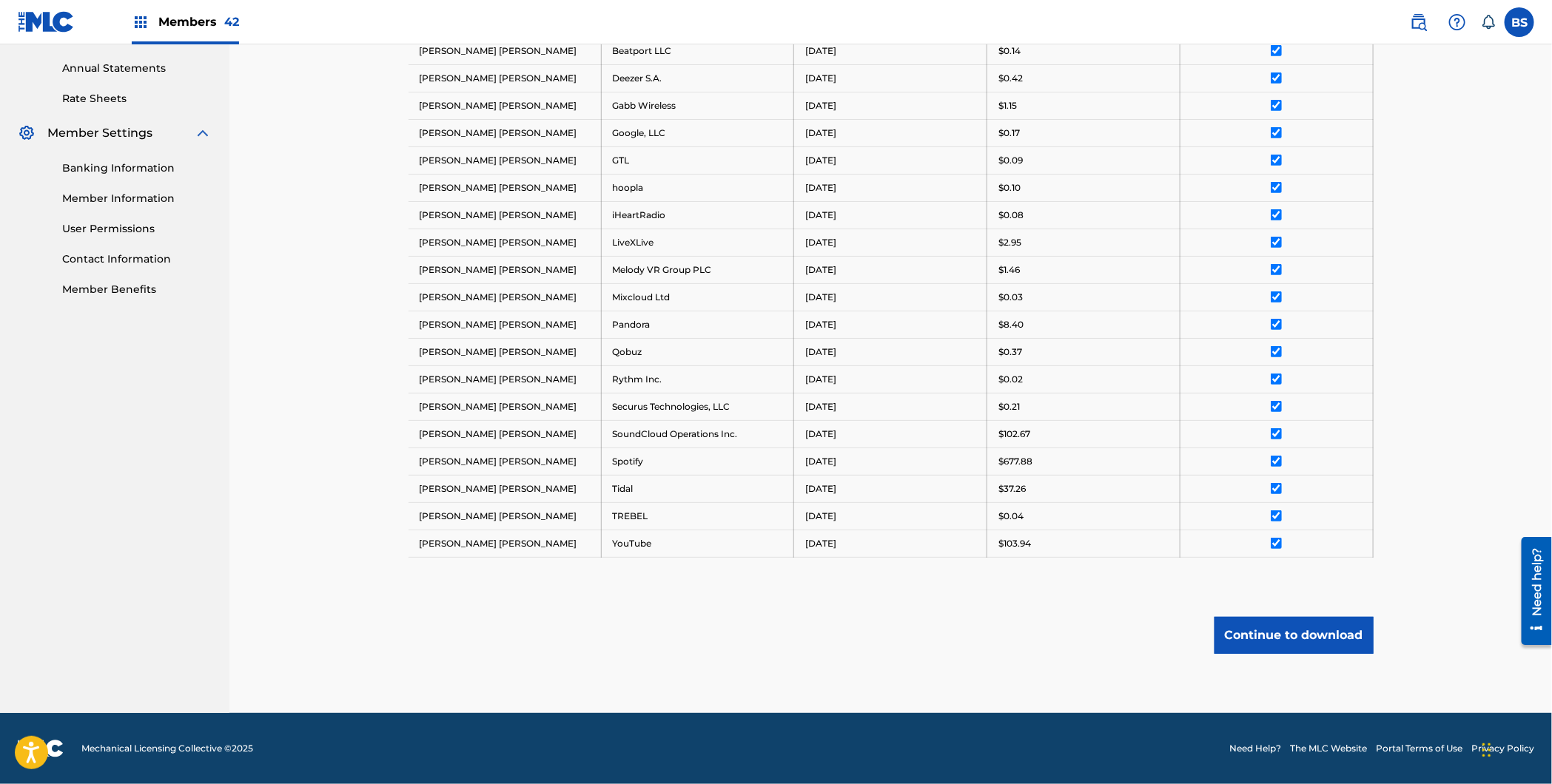
click at [1306, 638] on button "Continue to download" at bounding box center [1294, 635] width 159 height 37
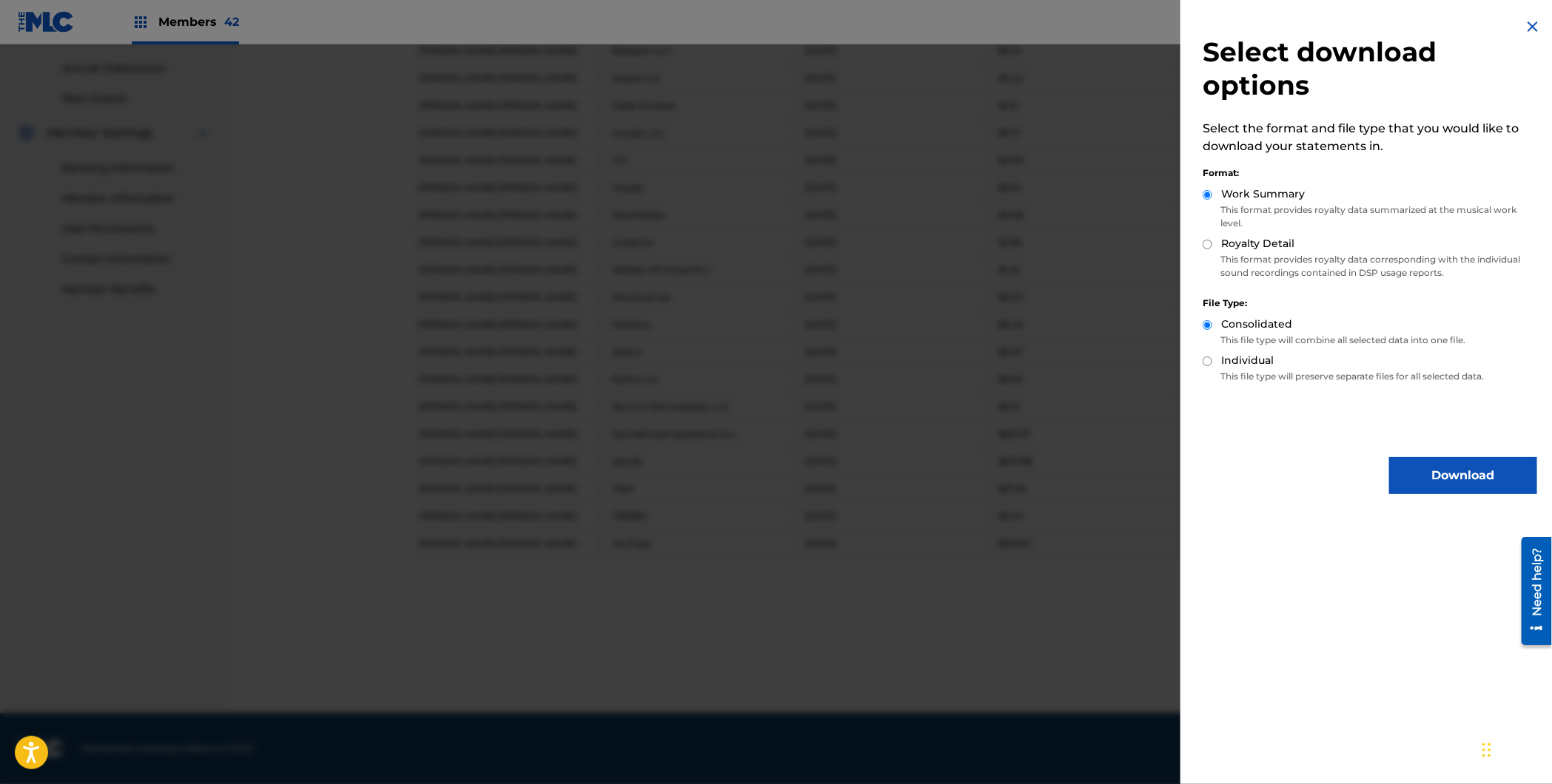
drag, startPoint x: 1237, startPoint y: 245, endPoint x: 1245, endPoint y: 256, distance: 13.6
click at [1237, 245] on label "Royalty Detail" at bounding box center [1258, 244] width 74 height 15
click at [1213, 245] on input "Royalty Detail" at bounding box center [1207, 244] width 9 height 9
radio input "true"
click at [1458, 467] on button "Download" at bounding box center [1462, 475] width 148 height 37
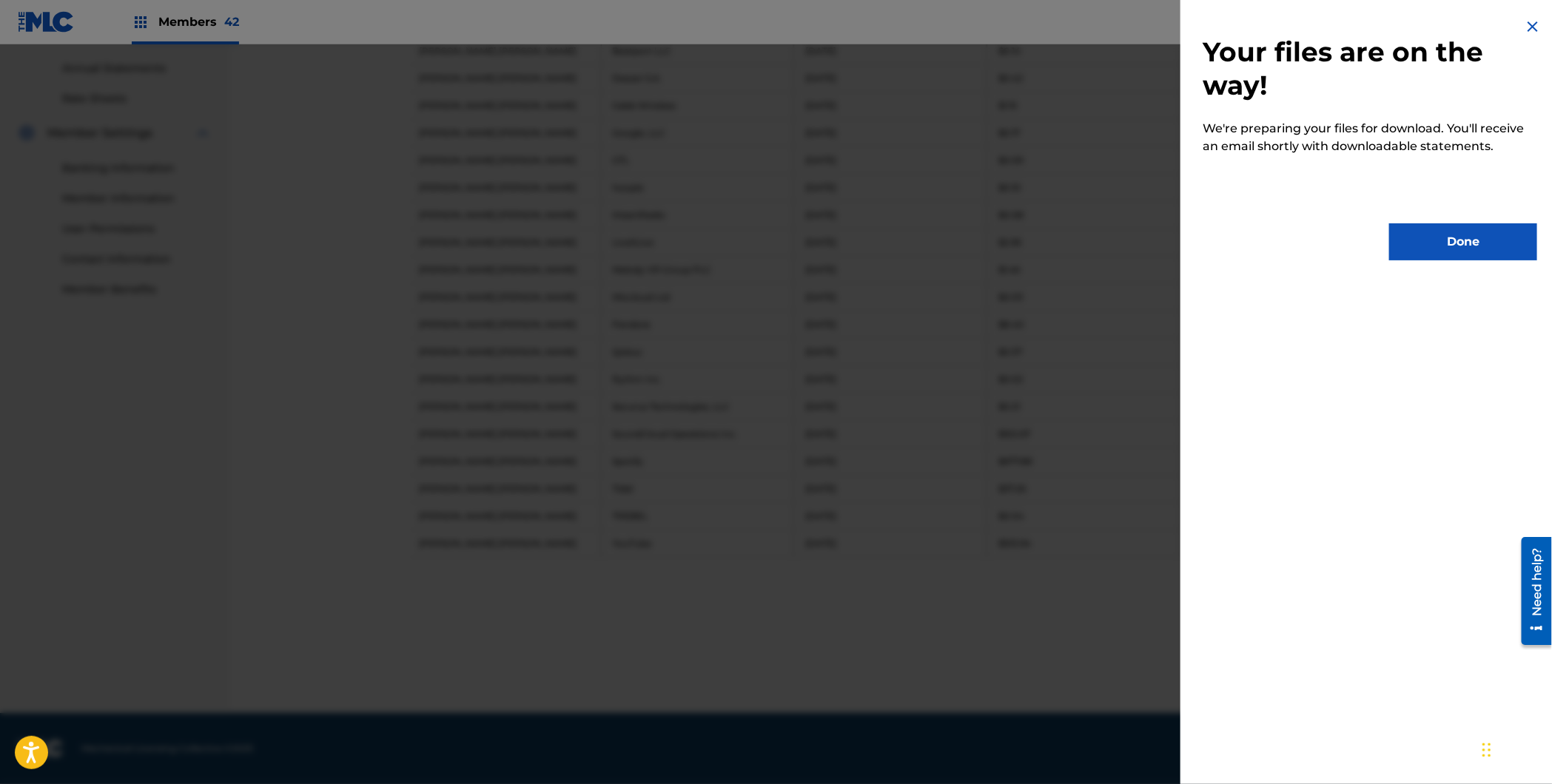
click at [1479, 233] on button "Done" at bounding box center [1462, 241] width 148 height 37
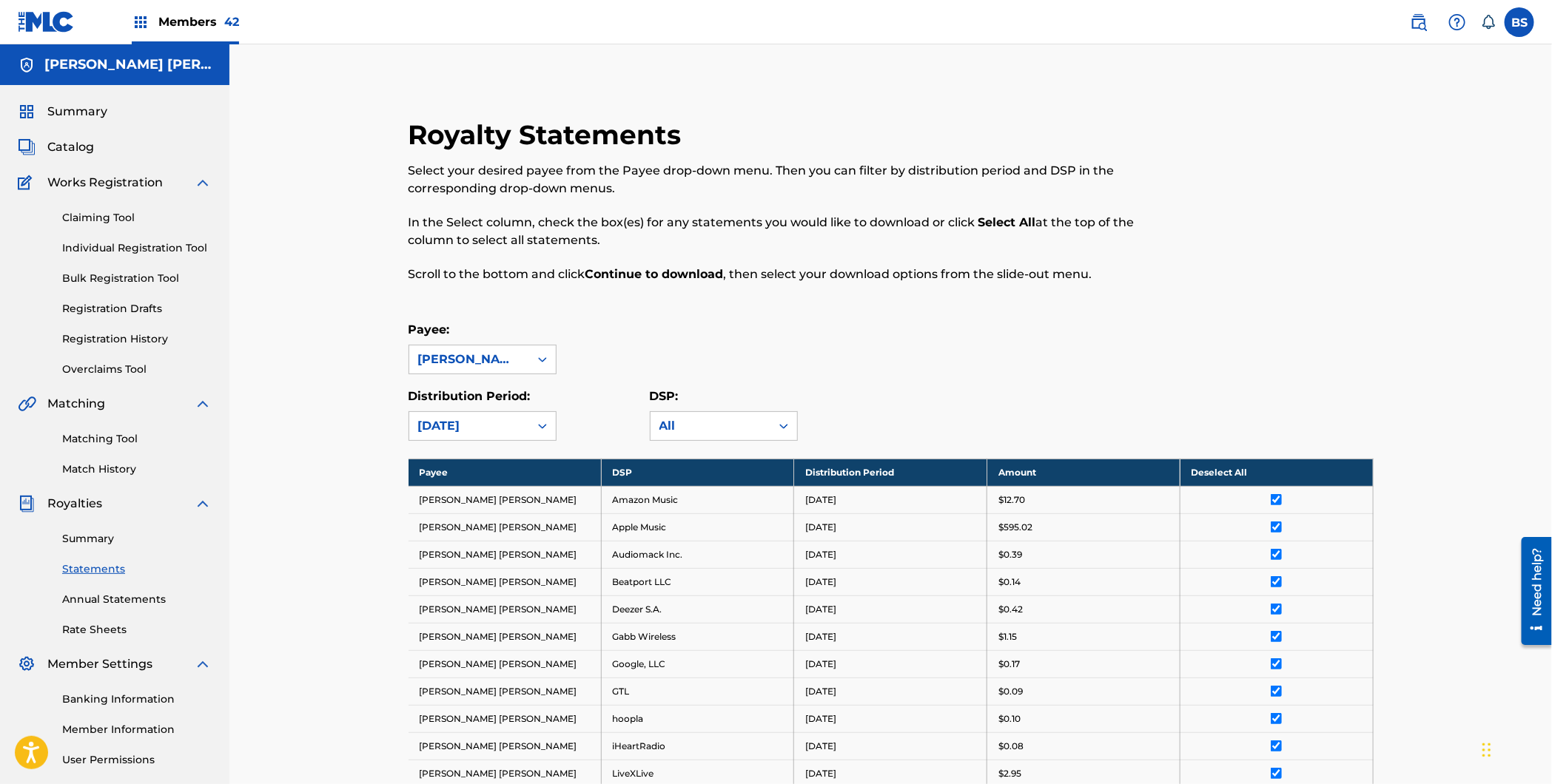
scroll to position [2, 0]
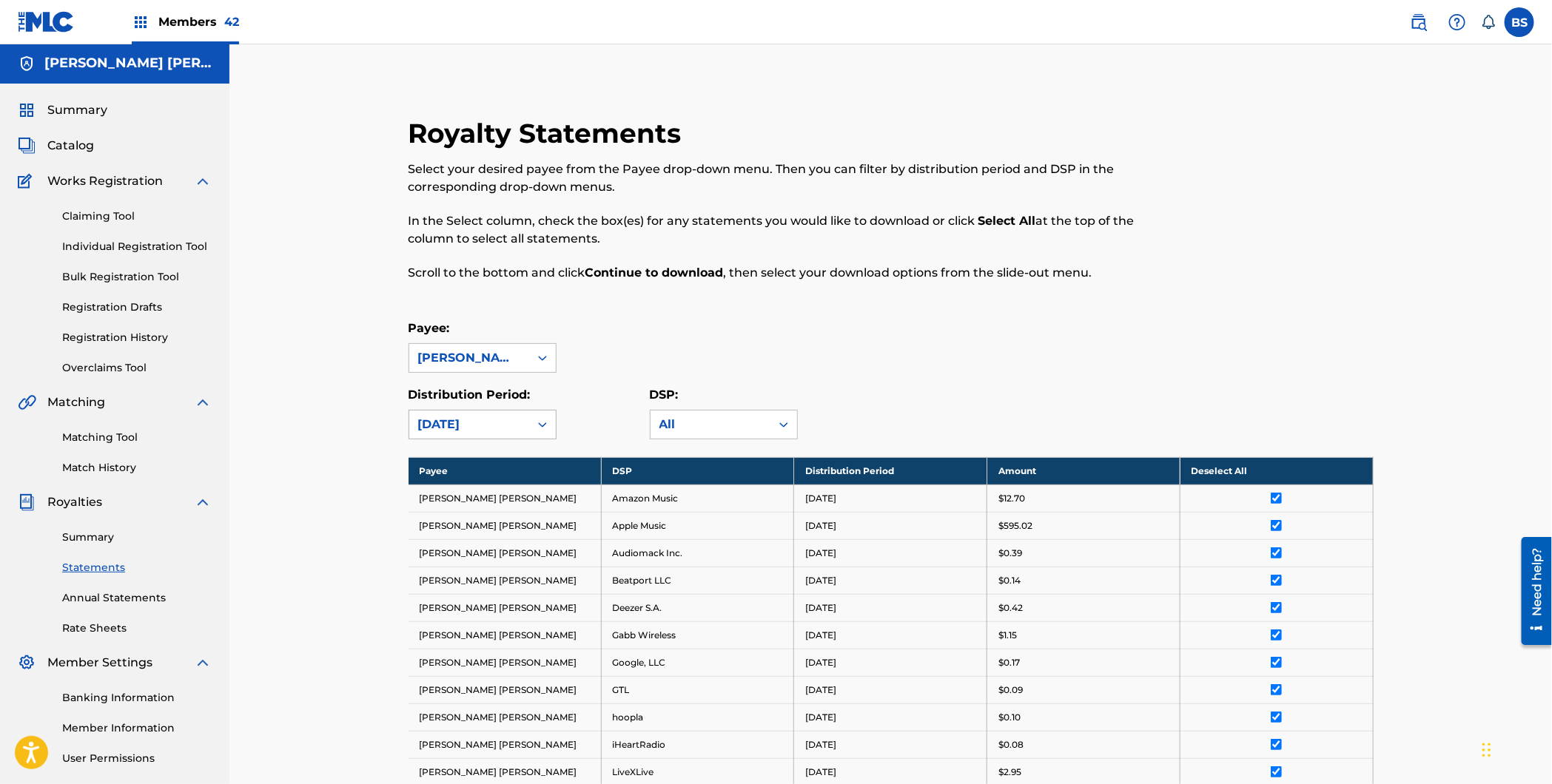
click at [498, 417] on div "[DATE]" at bounding box center [469, 424] width 102 height 18
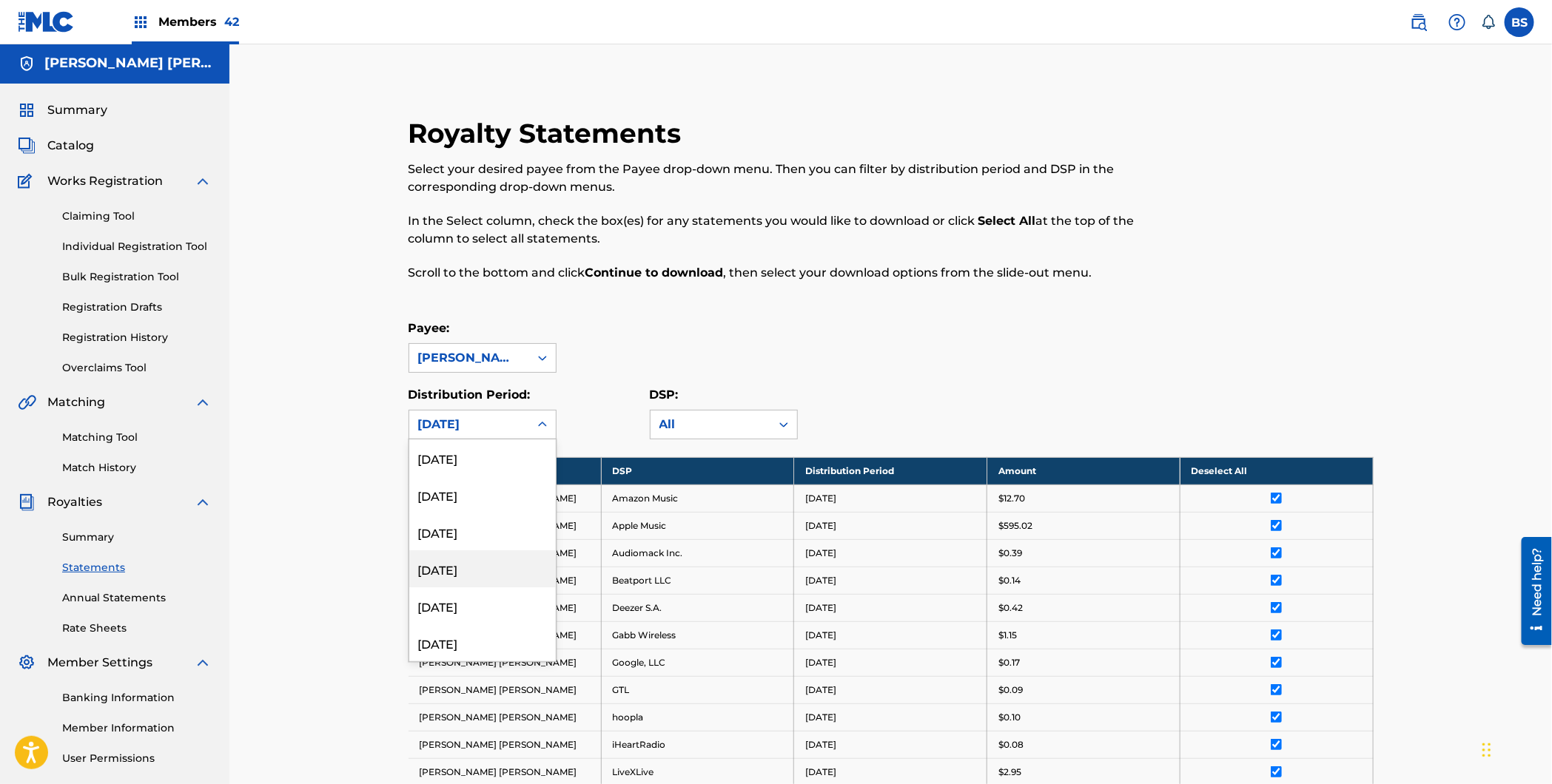
scroll to position [100, 0]
click at [461, 587] on div "[DATE]" at bounding box center [482, 580] width 146 height 37
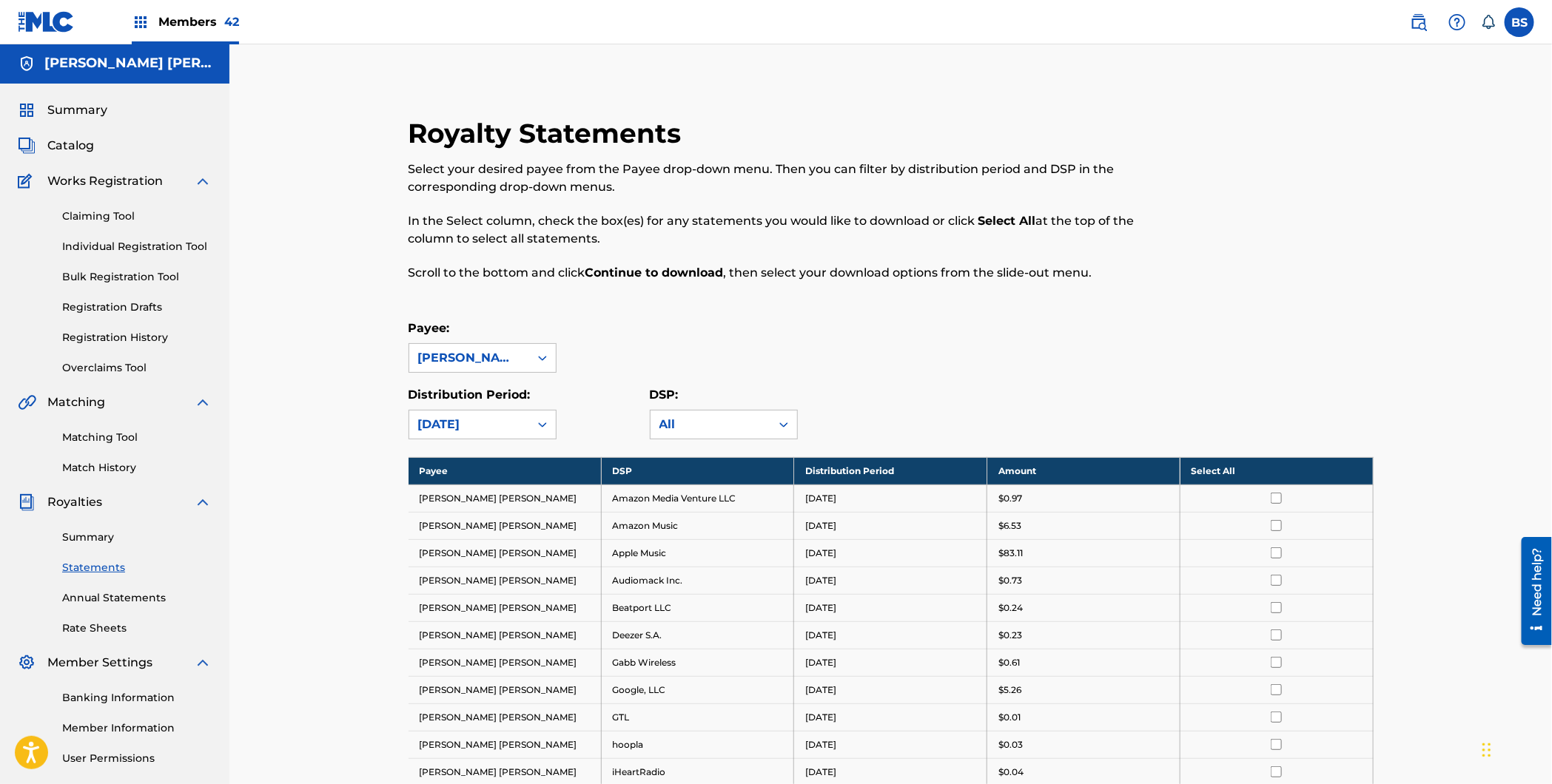
drag, startPoint x: 1280, startPoint y: 470, endPoint x: 1268, endPoint y: 480, distance: 15.6
click at [1276, 474] on th "Select All" at bounding box center [1276, 471] width 193 height 27
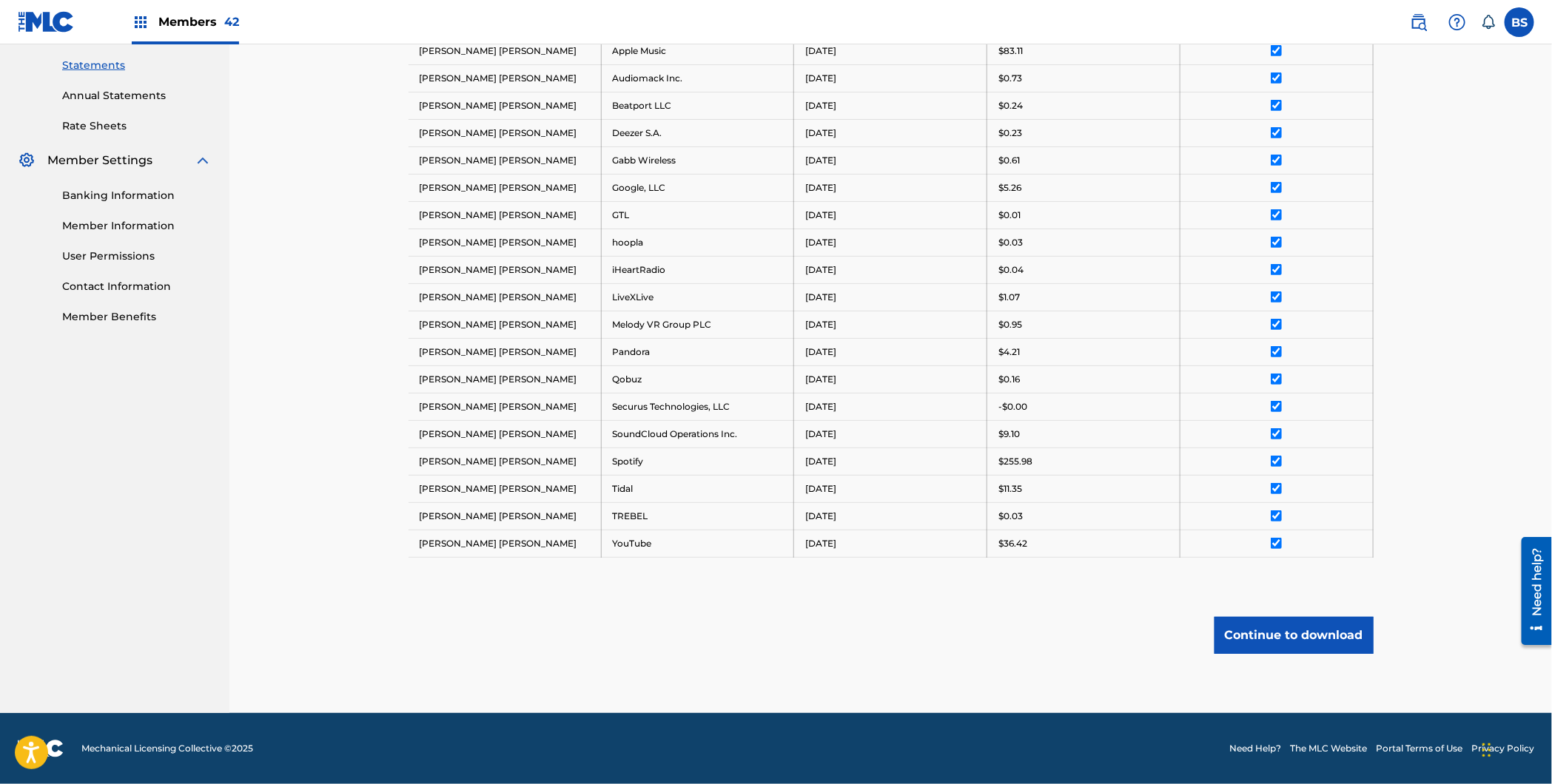
click at [1372, 635] on button "Continue to download" at bounding box center [1294, 635] width 159 height 37
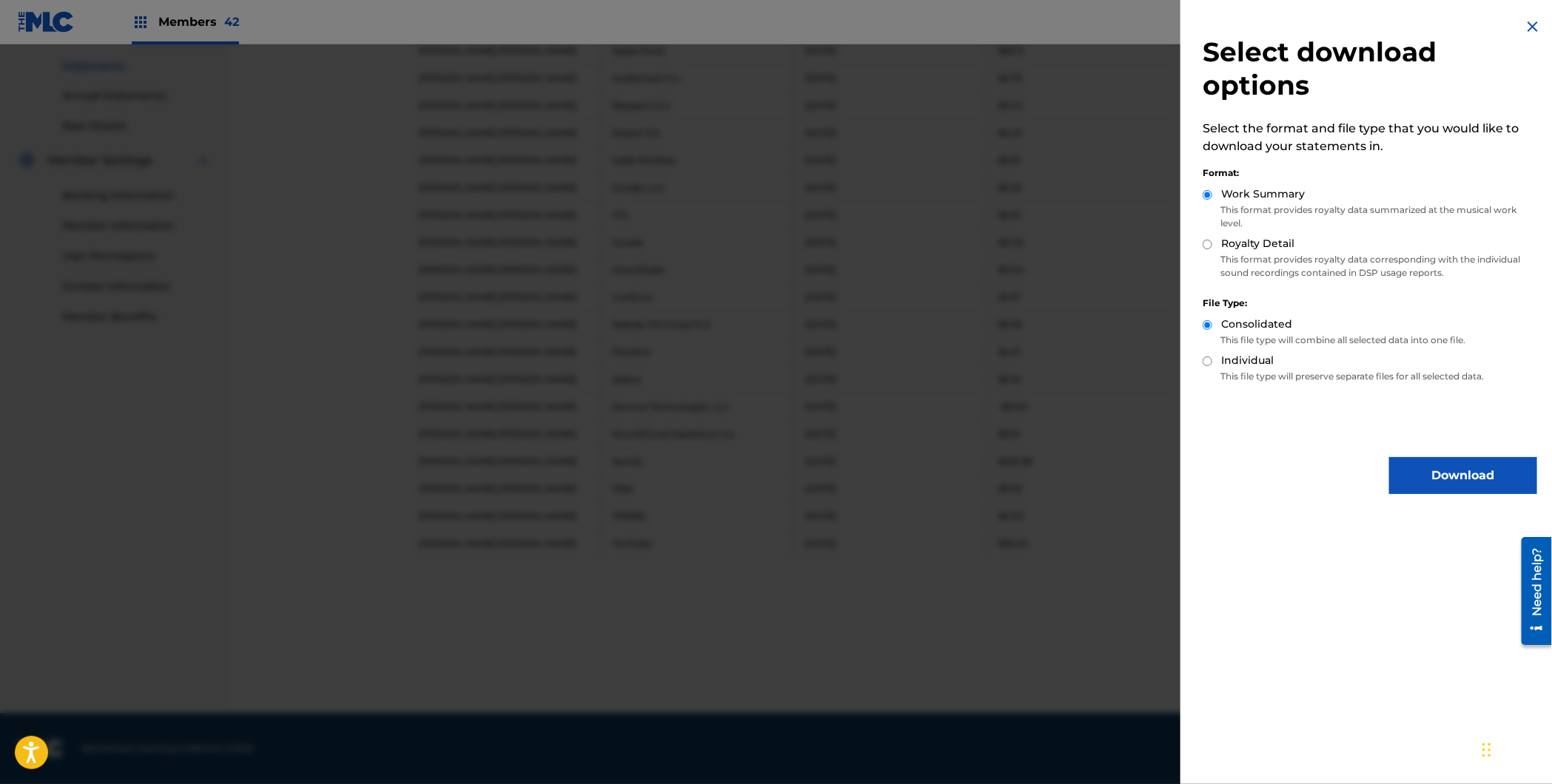
click at [1246, 248] on label "Royalty Detail" at bounding box center [1258, 244] width 74 height 15
click at [1213, 248] on input "Royalty Detail" at bounding box center [1207, 244] width 9 height 9
radio input "true"
click at [1437, 467] on button "Download" at bounding box center [1462, 475] width 148 height 37
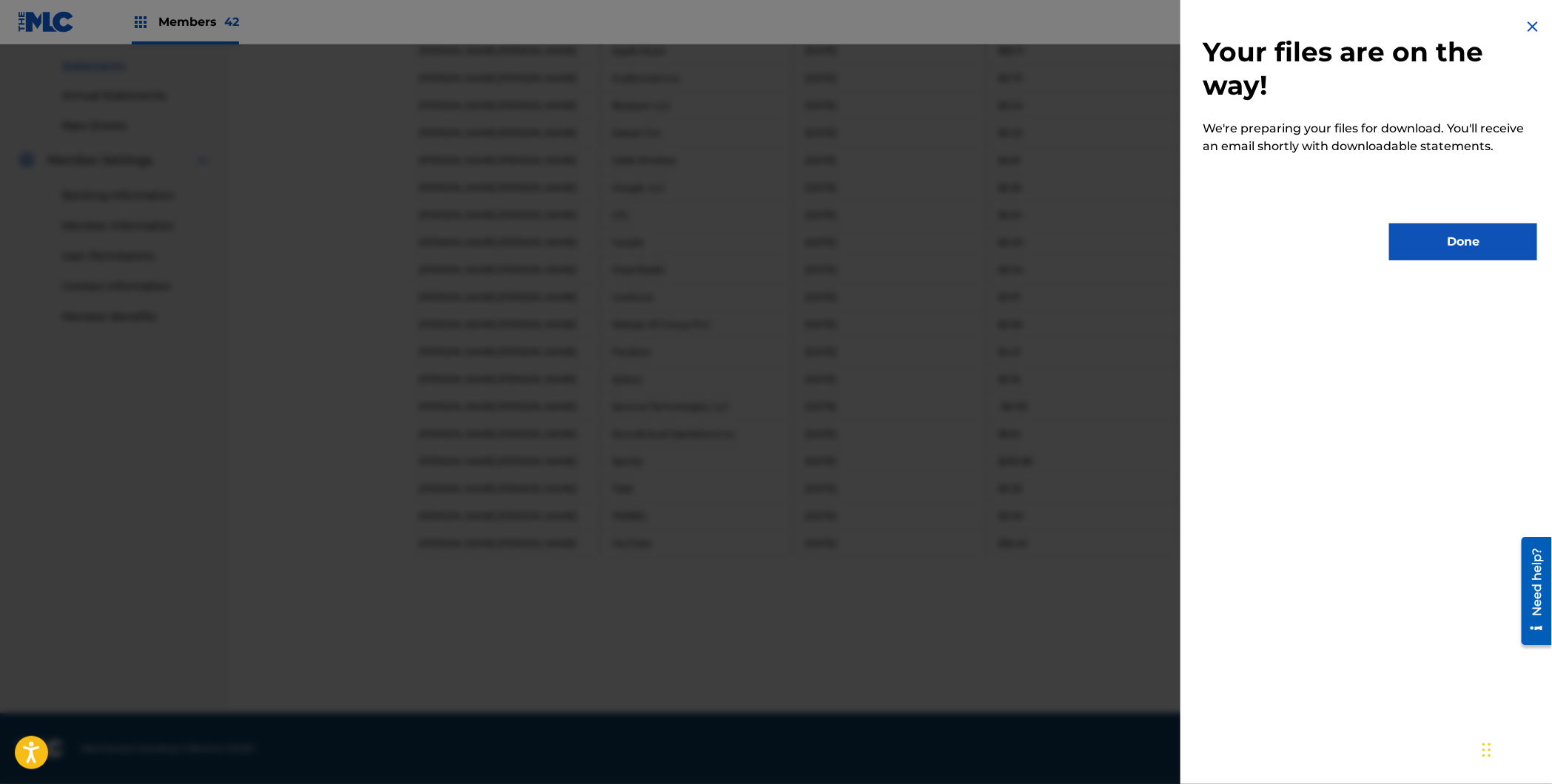
drag, startPoint x: 1449, startPoint y: 248, endPoint x: 1391, endPoint y: 271, distance: 62.4
click at [1445, 249] on button "Done" at bounding box center [1462, 241] width 148 height 37
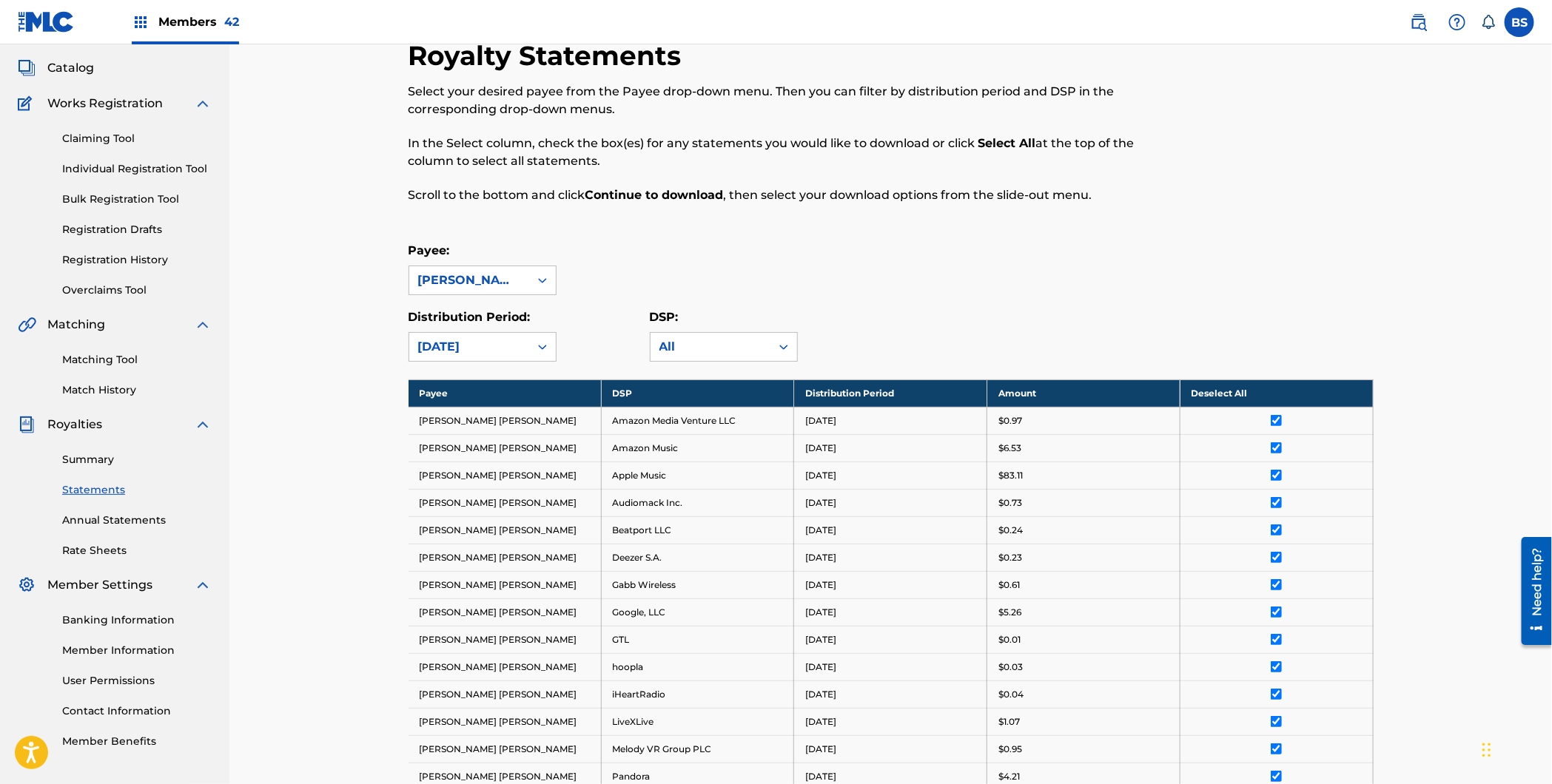
scroll to position [0, 0]
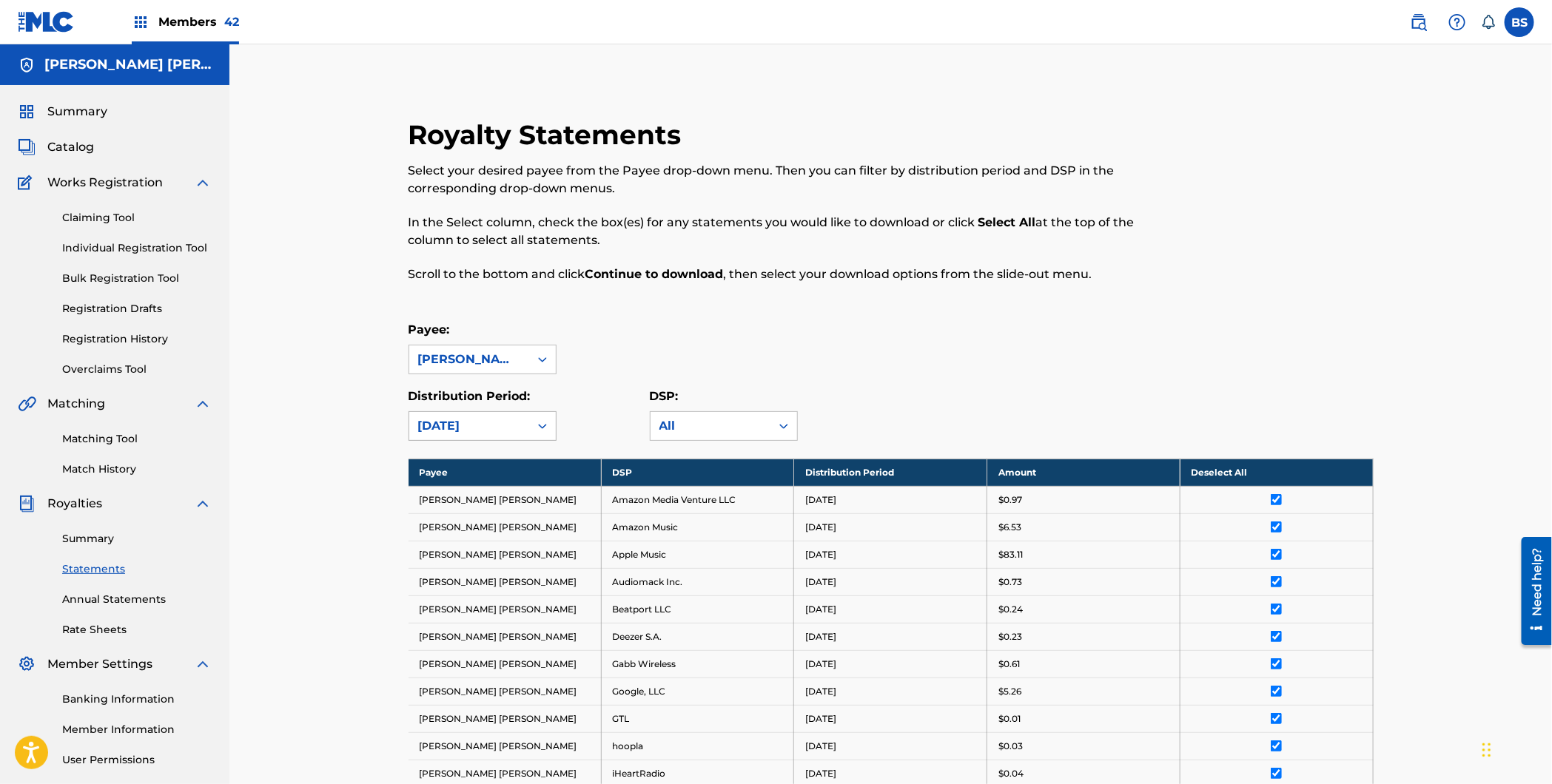
click at [473, 434] on div "[DATE]" at bounding box center [469, 426] width 102 height 18
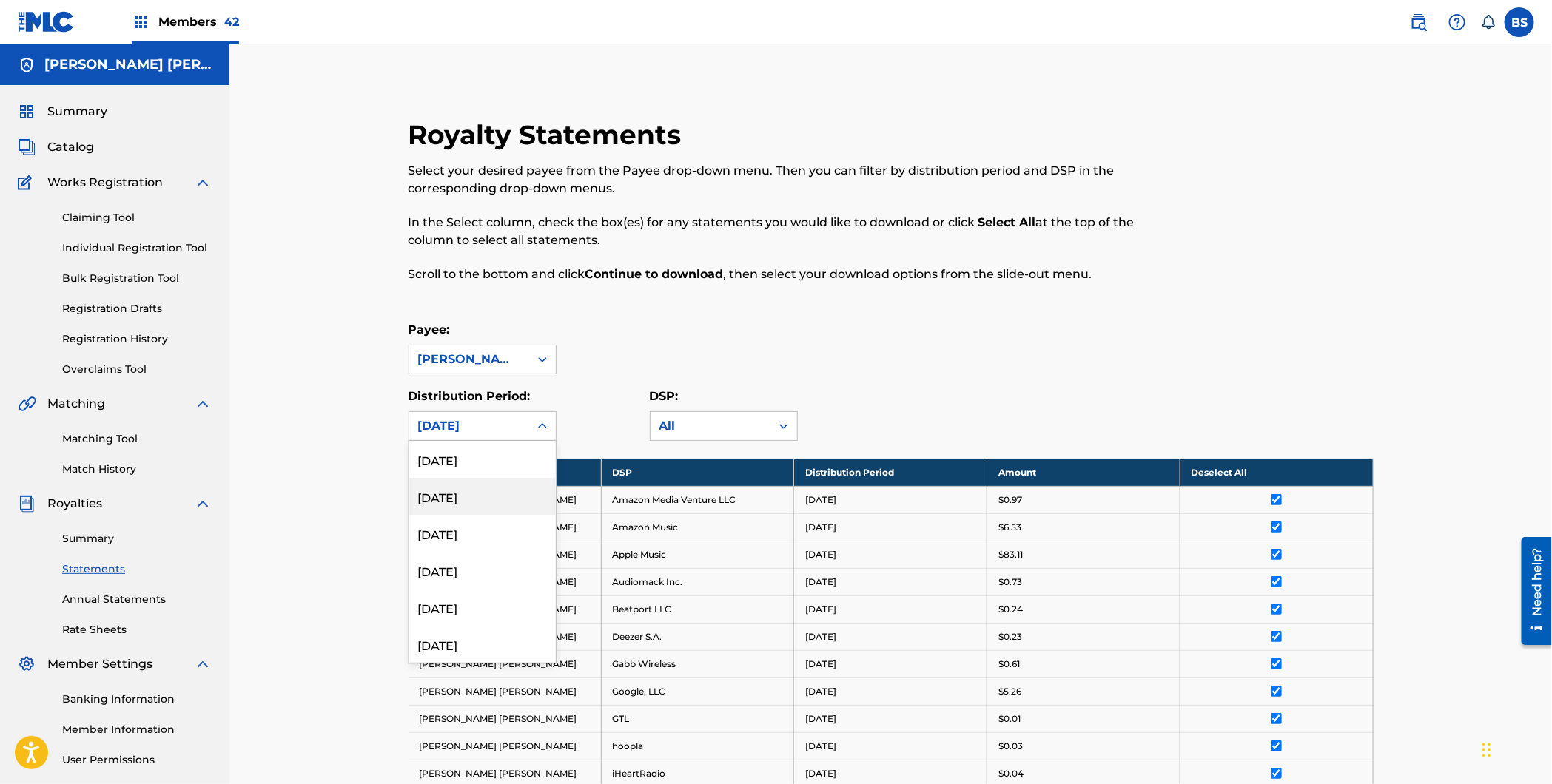
scroll to position [2, 0]
click at [457, 638] on div "[DATE]" at bounding box center [482, 642] width 146 height 37
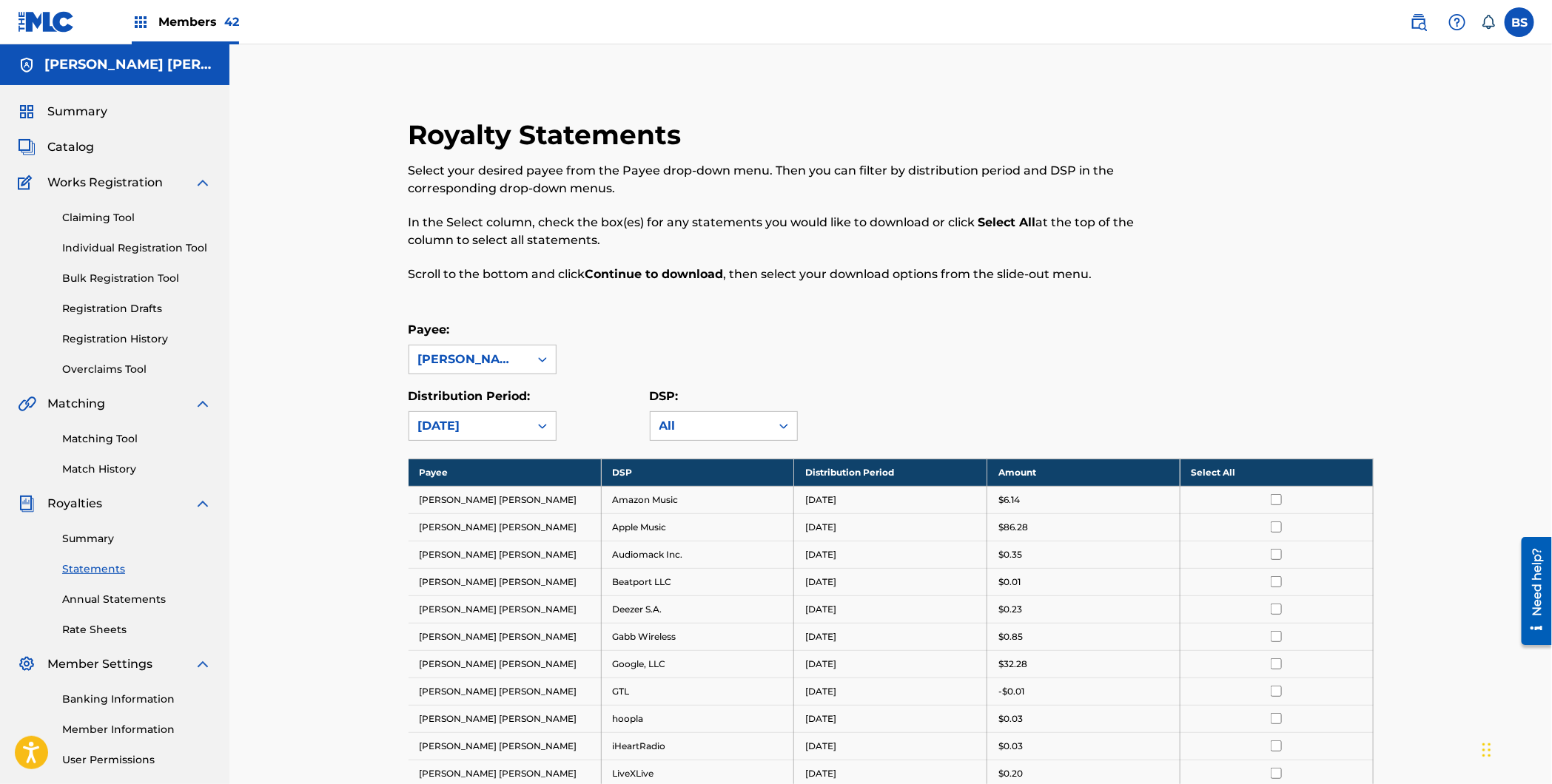
click at [1244, 474] on th "Select All" at bounding box center [1276, 473] width 193 height 27
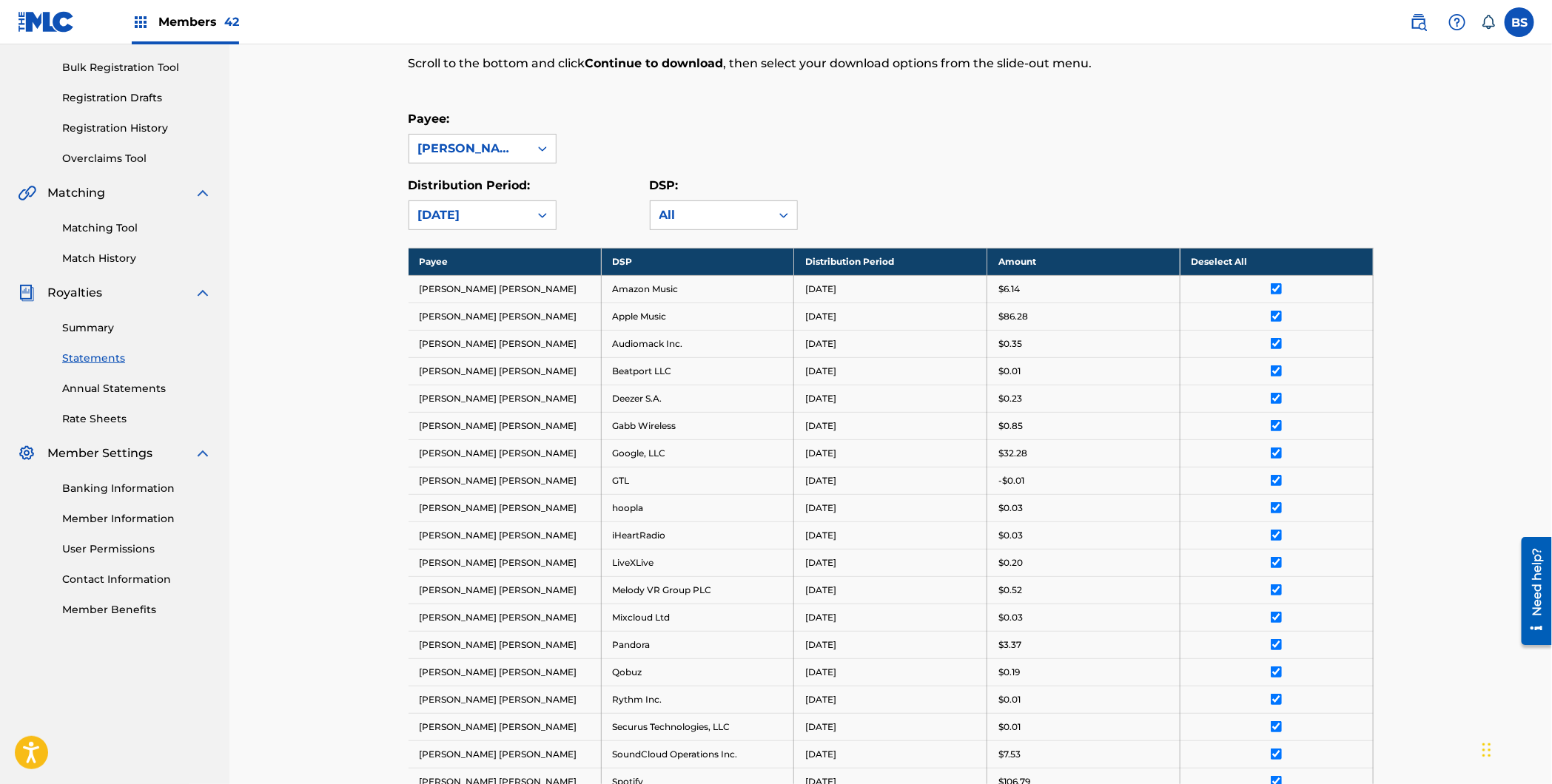
scroll to position [535, 0]
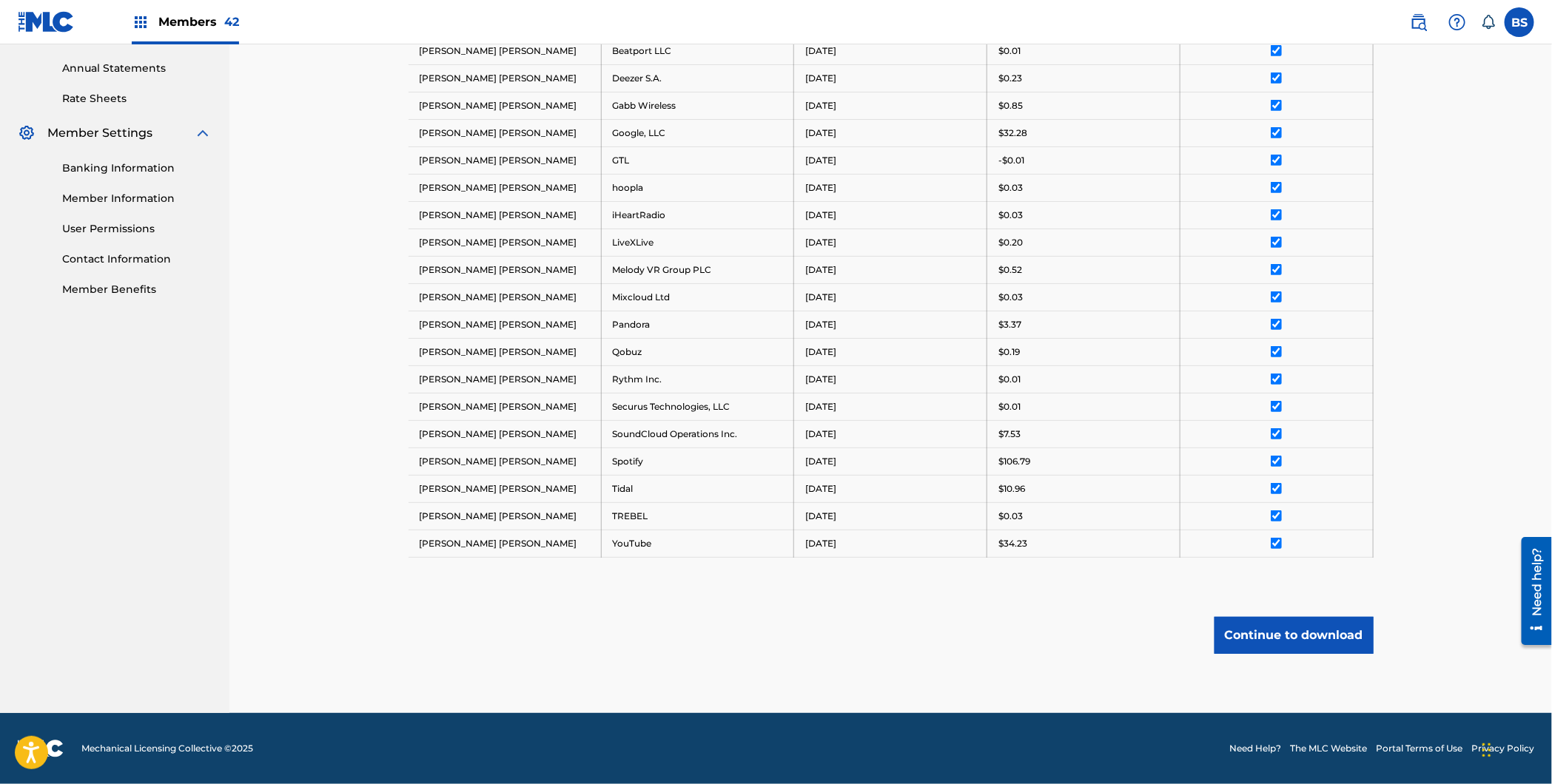
click at [1352, 636] on button "Continue to download" at bounding box center [1294, 635] width 159 height 37
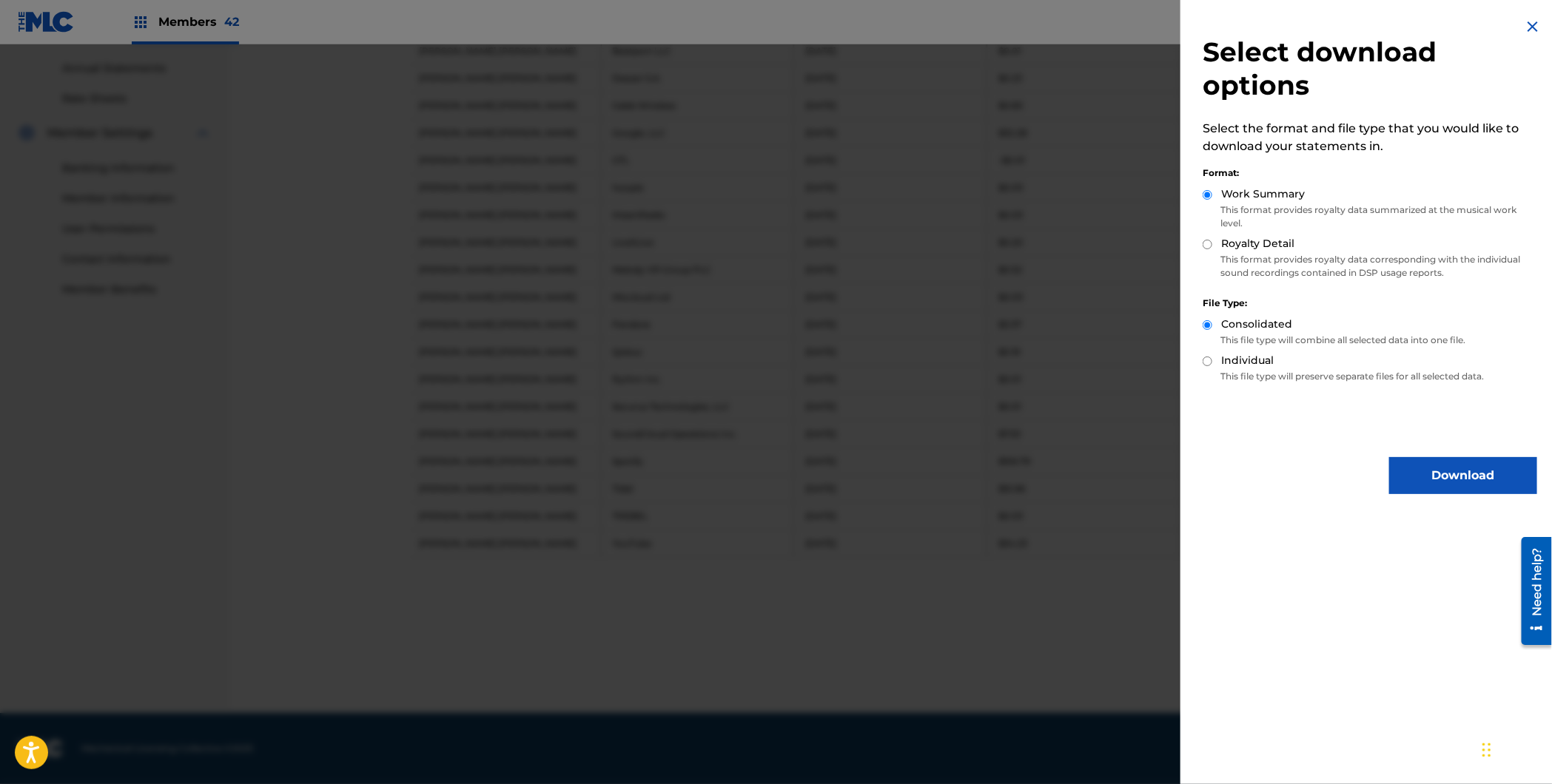
click at [1213, 243] on div "Royalty Detail" at bounding box center [1369, 245] width 334 height 17
drag, startPoint x: 1207, startPoint y: 246, endPoint x: 1231, endPoint y: 267, distance: 31.9
click at [1207, 246] on input "Royalty Detail" at bounding box center [1207, 244] width 9 height 9
radio input "true"
click at [1486, 487] on button "Download" at bounding box center [1462, 475] width 148 height 37
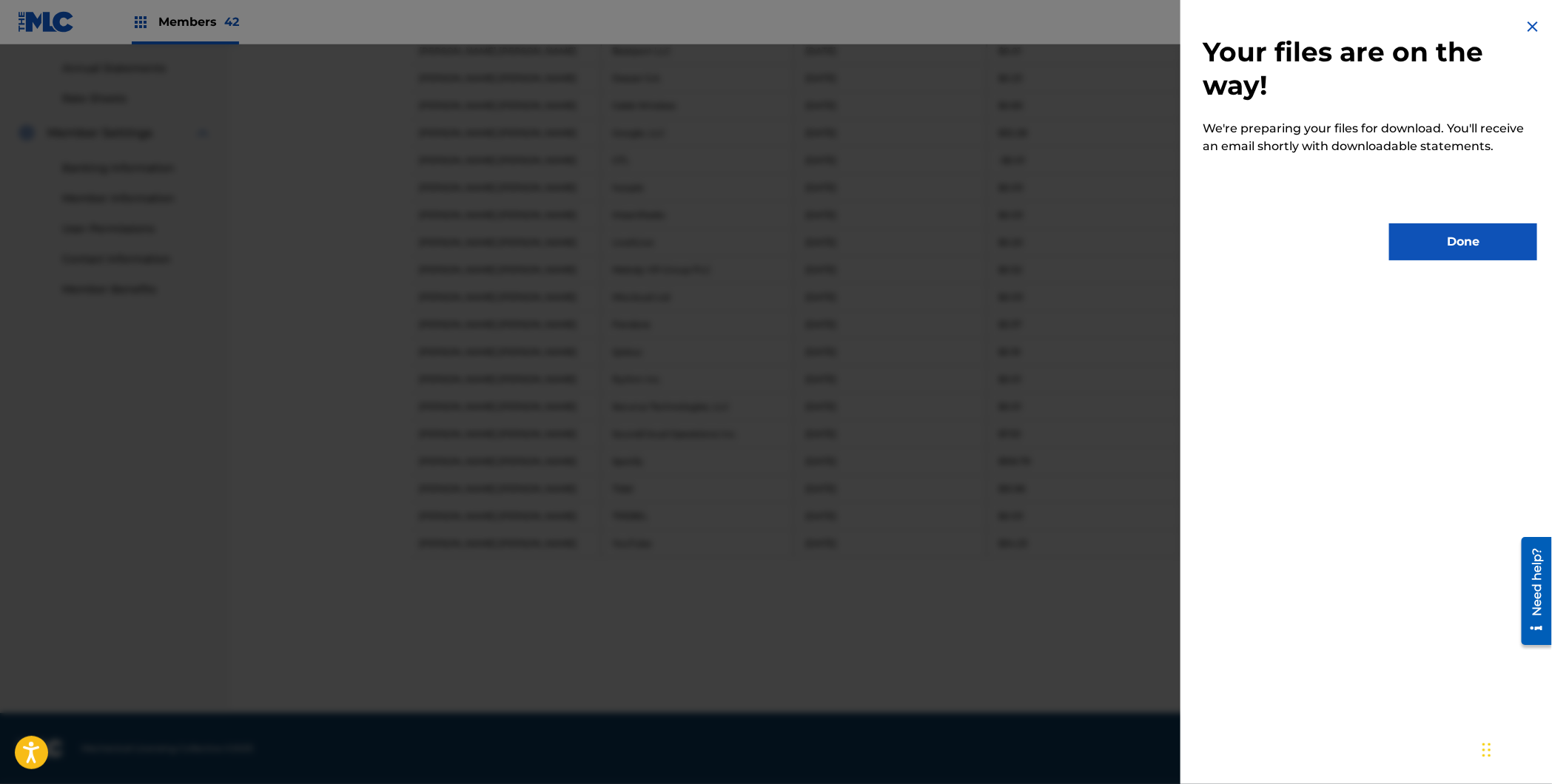
click at [1483, 235] on button "Done" at bounding box center [1462, 241] width 148 height 37
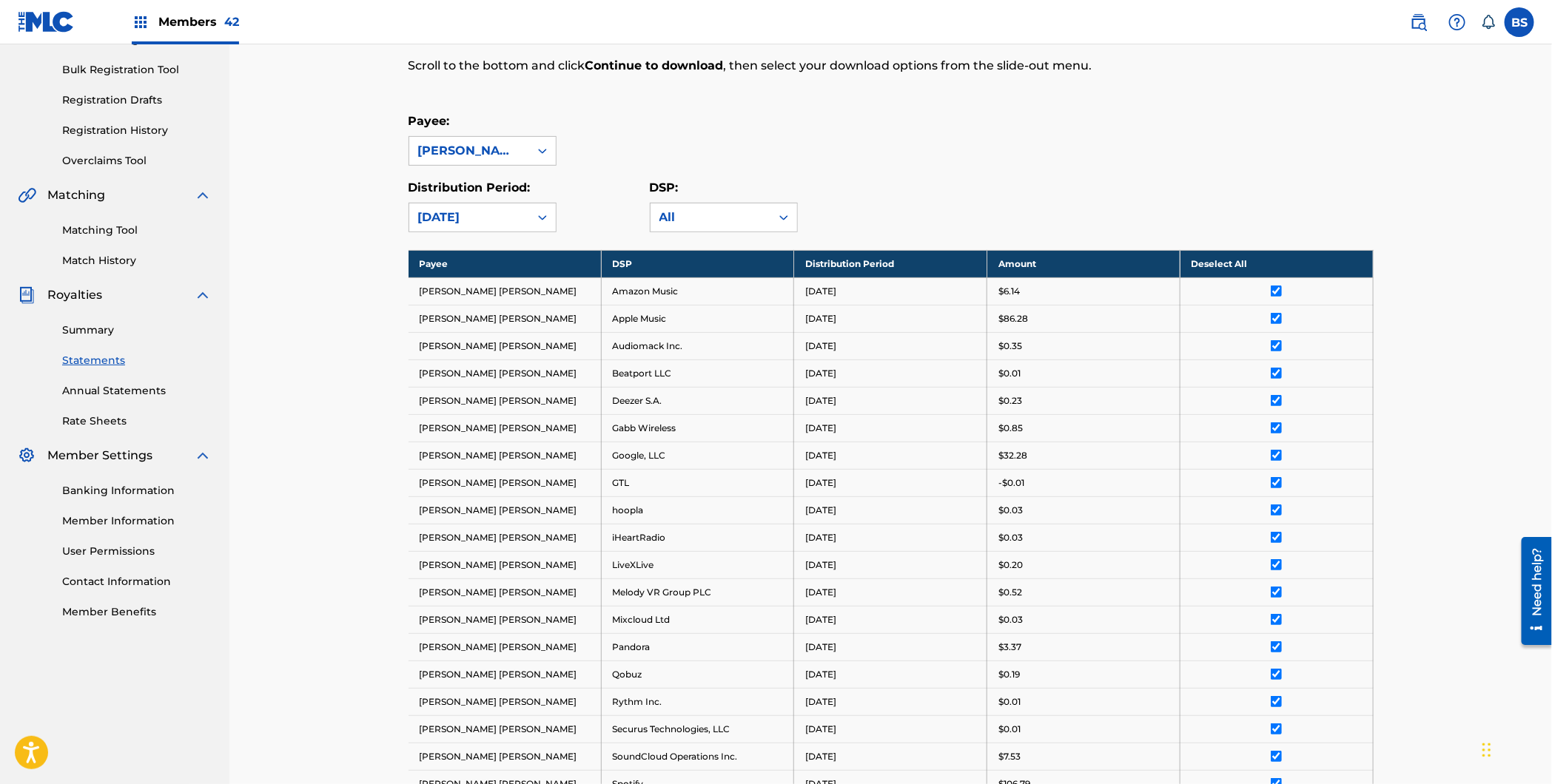
scroll to position [0, 0]
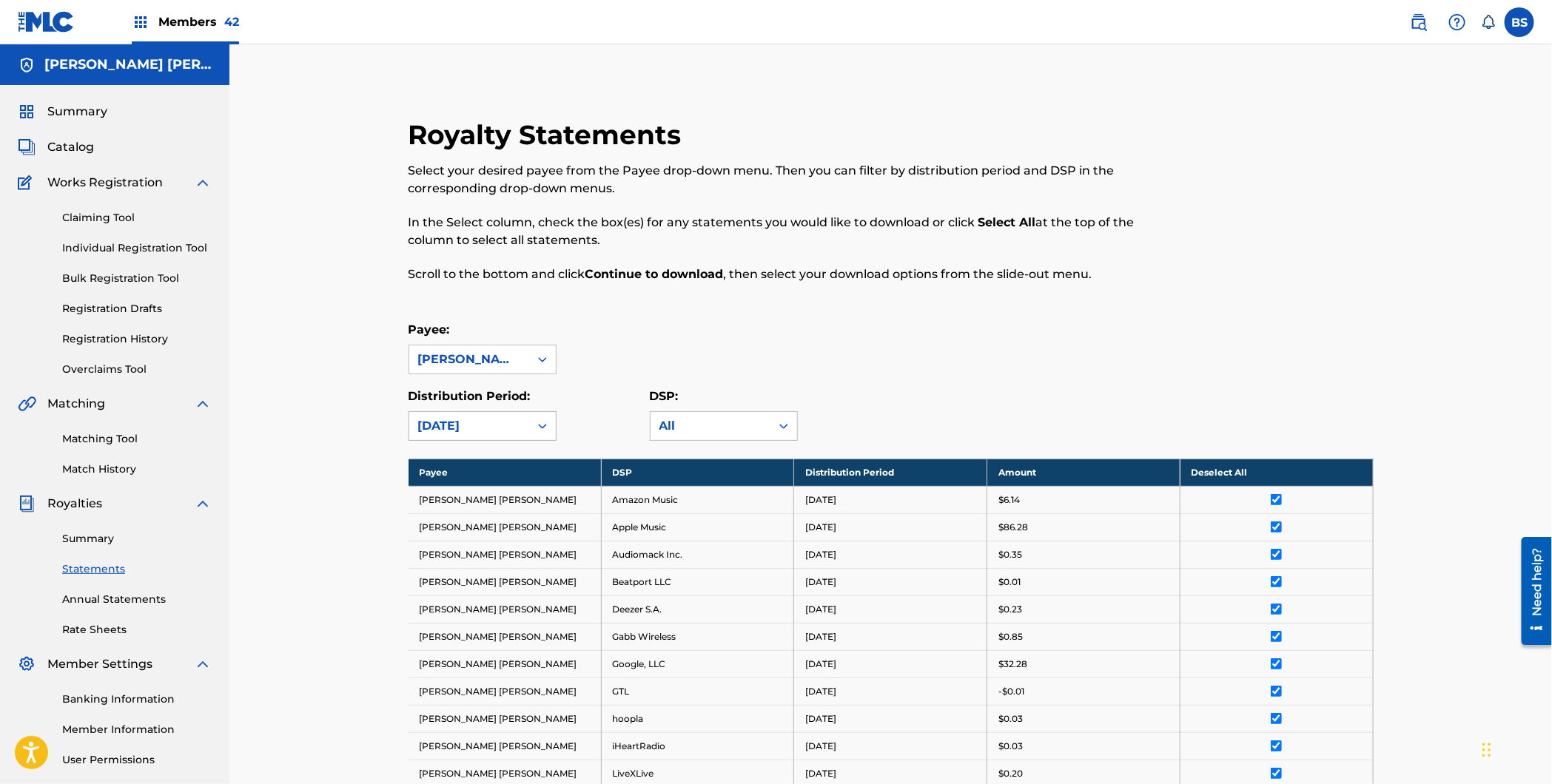
click at [497, 423] on div "[DATE]" at bounding box center [469, 426] width 102 height 18
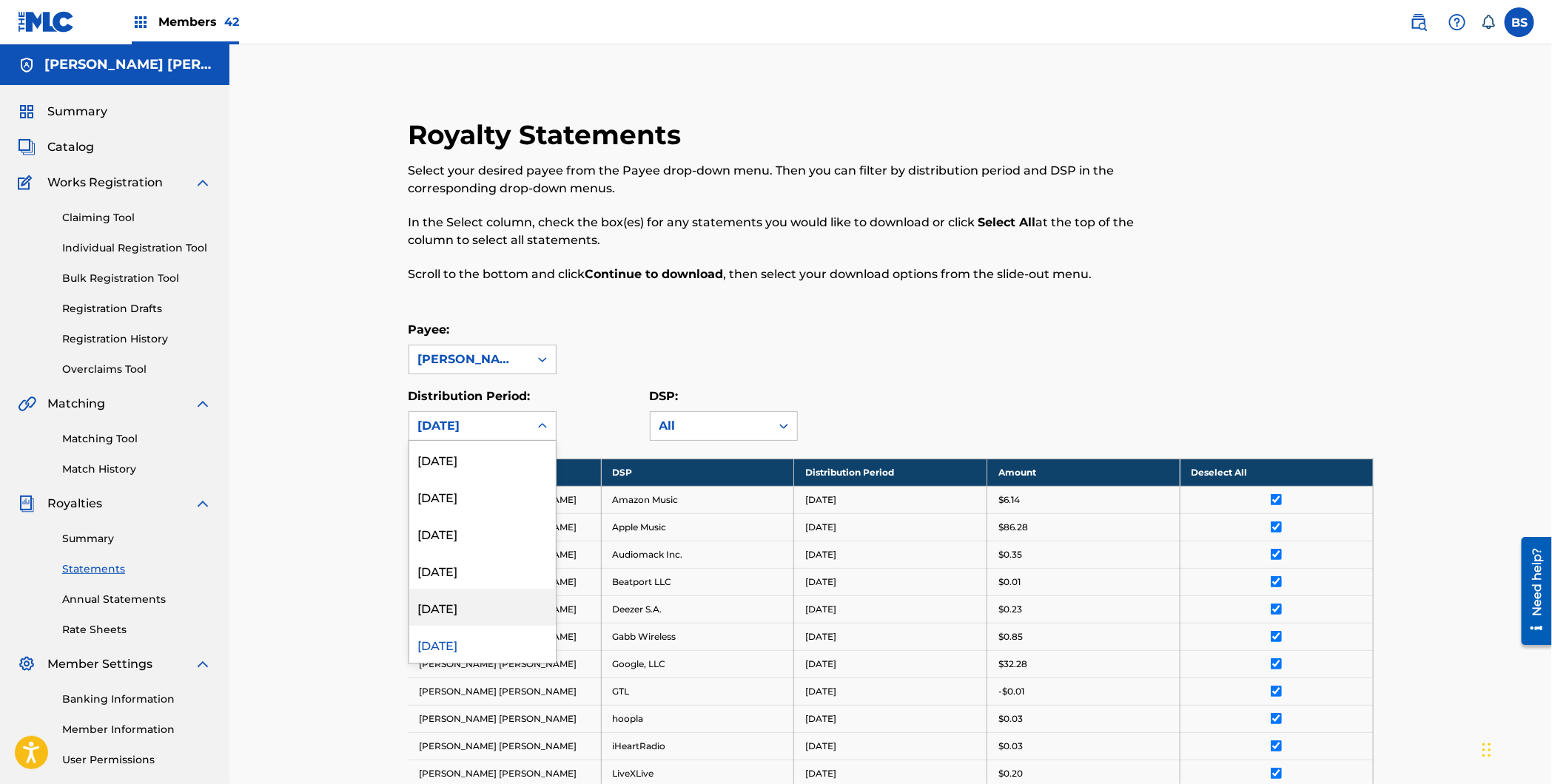
click at [452, 601] on div "[DATE]" at bounding box center [482, 607] width 146 height 37
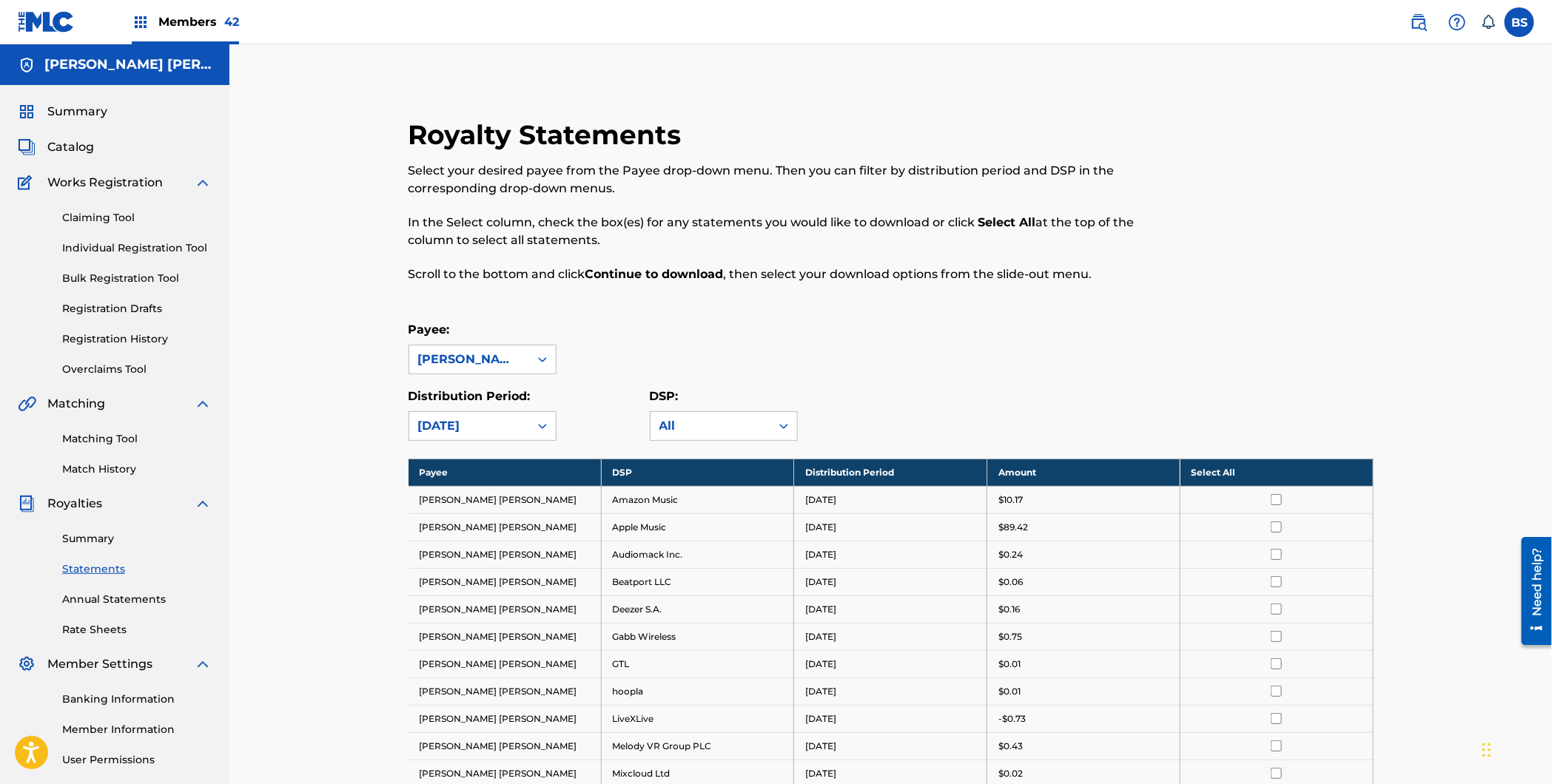
click at [1351, 470] on th "Select All" at bounding box center [1276, 473] width 193 height 27
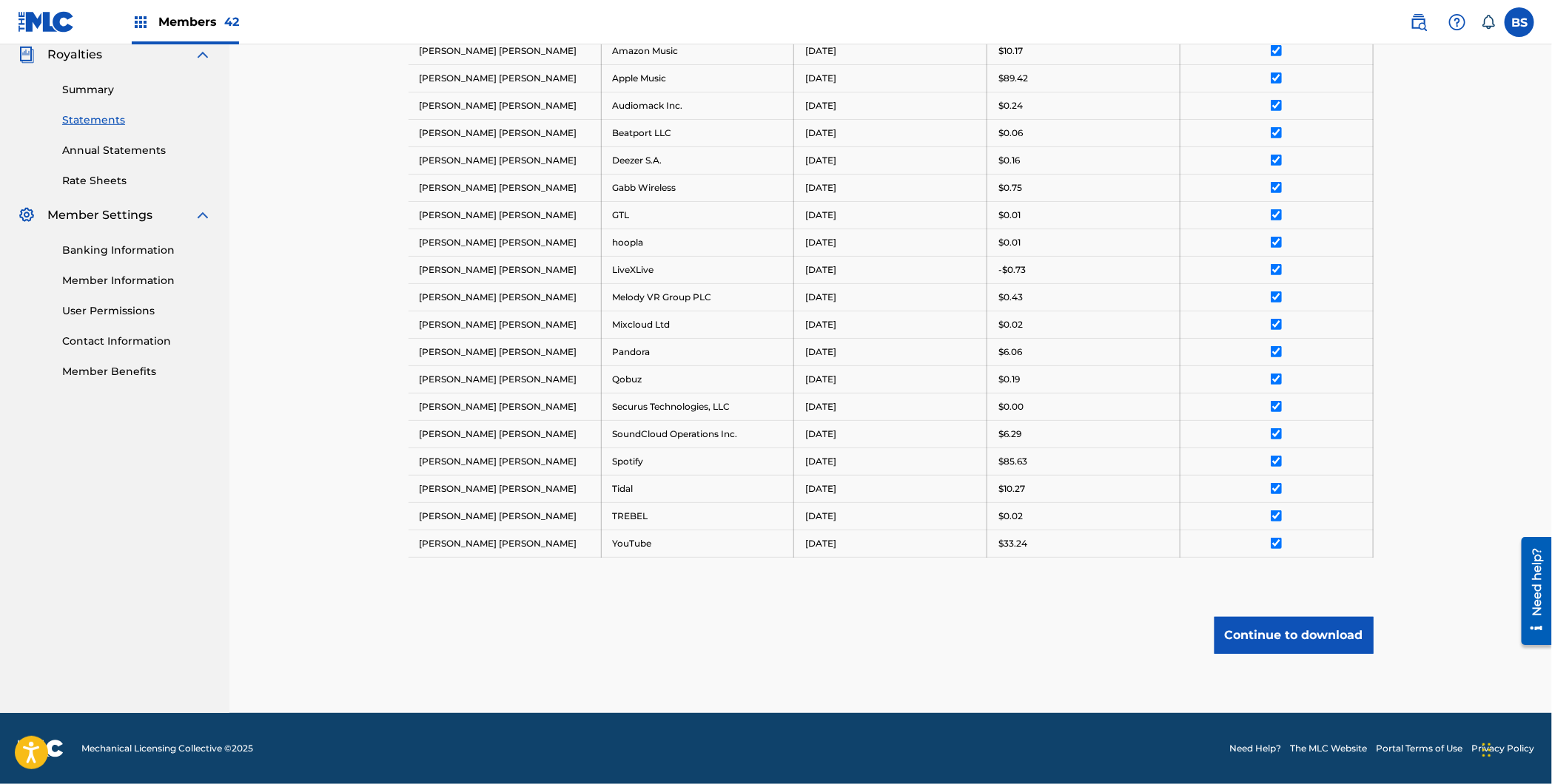
click at [1341, 622] on button "Continue to download" at bounding box center [1294, 635] width 159 height 37
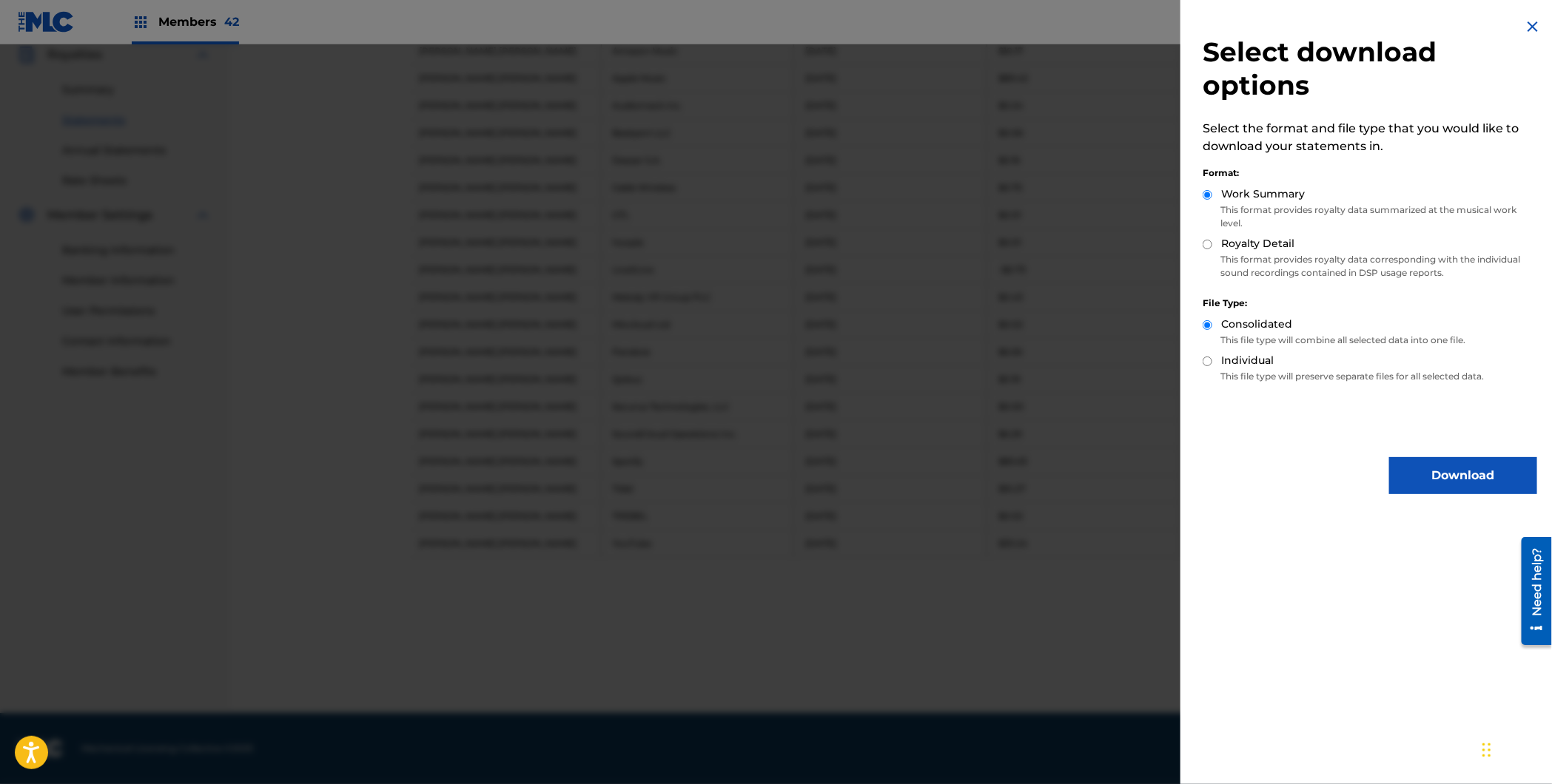
drag, startPoint x: 1213, startPoint y: 244, endPoint x: 1283, endPoint y: 327, distance: 108.6
click at [1213, 244] on div "Royalty Detail" at bounding box center [1369, 245] width 334 height 17
drag, startPoint x: 1207, startPoint y: 245, endPoint x: 1389, endPoint y: 406, distance: 243.0
click at [1207, 245] on input "Royalty Detail" at bounding box center [1207, 244] width 9 height 9
radio input "true"
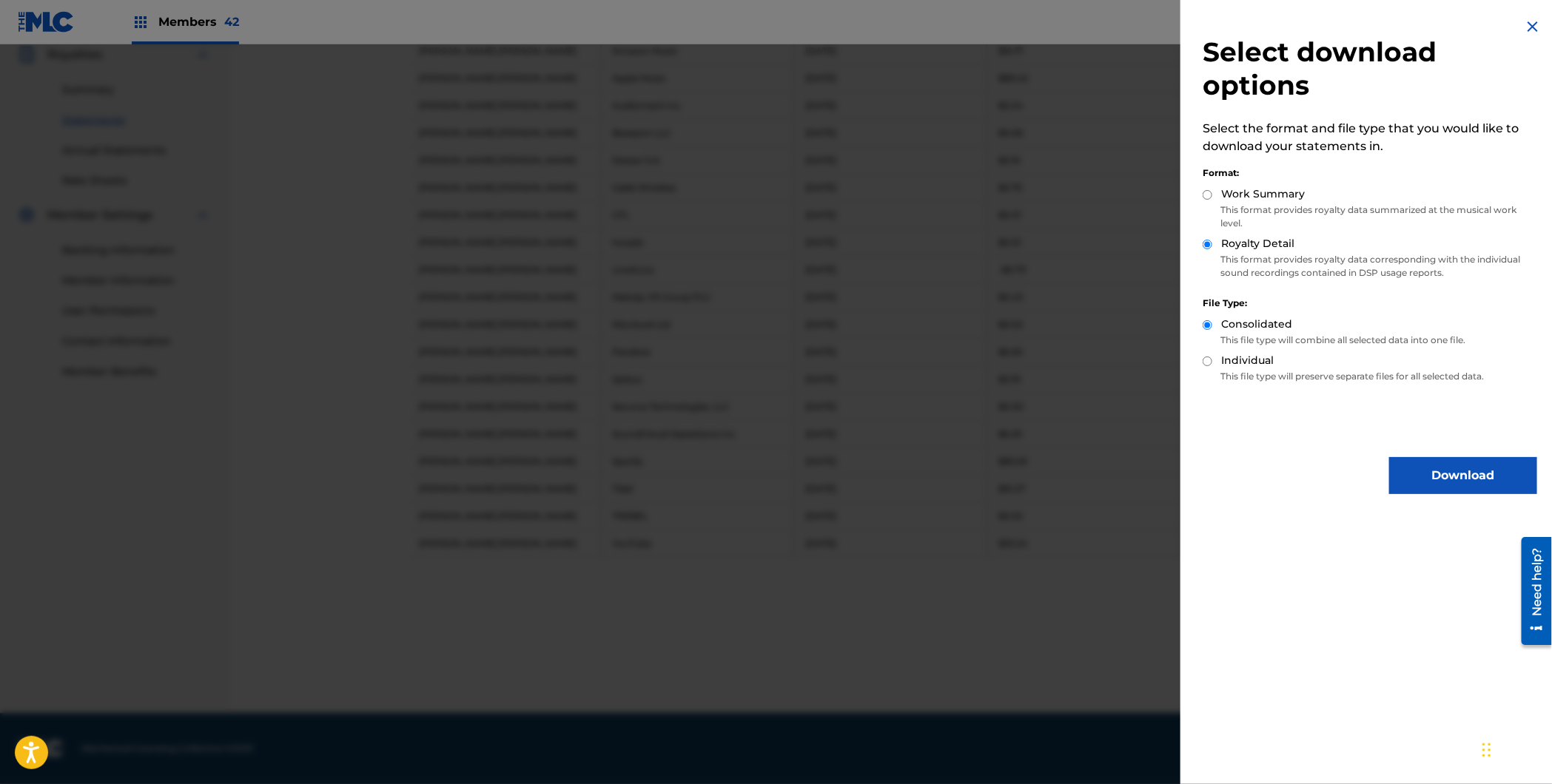
click at [1447, 463] on button "Download" at bounding box center [1462, 475] width 148 height 37
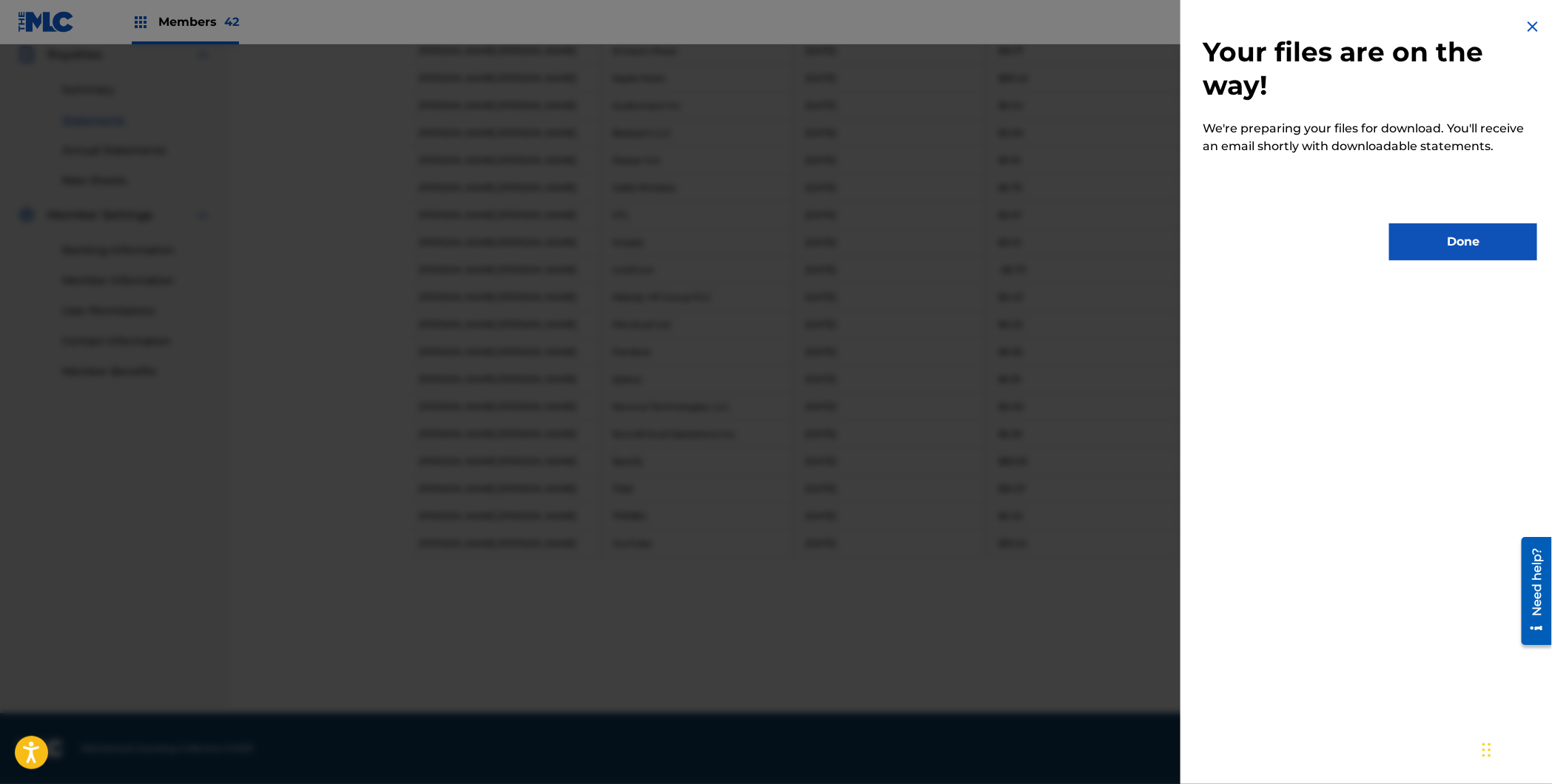
click at [1487, 248] on button "Done" at bounding box center [1462, 241] width 148 height 37
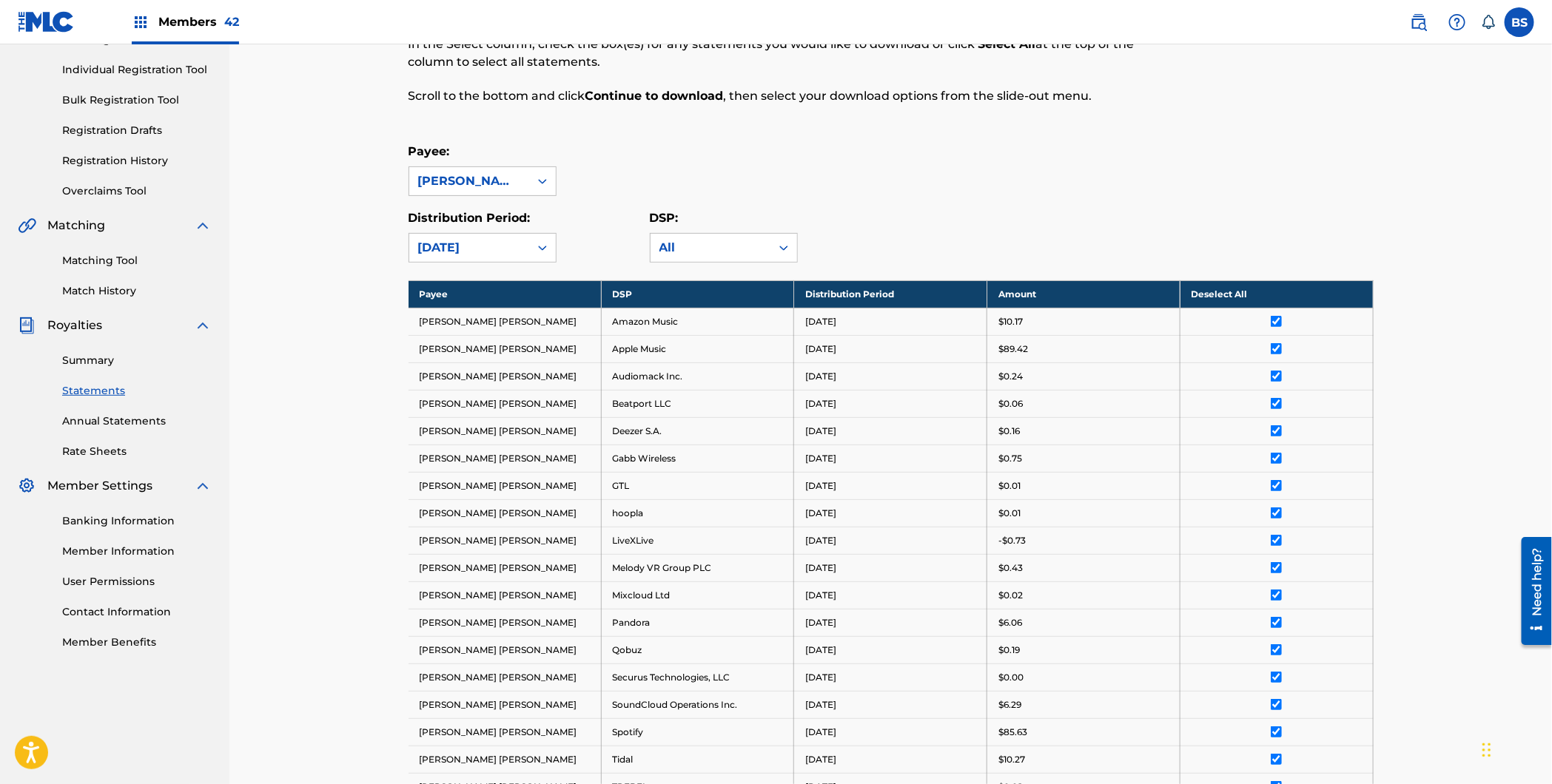
scroll to position [0, 0]
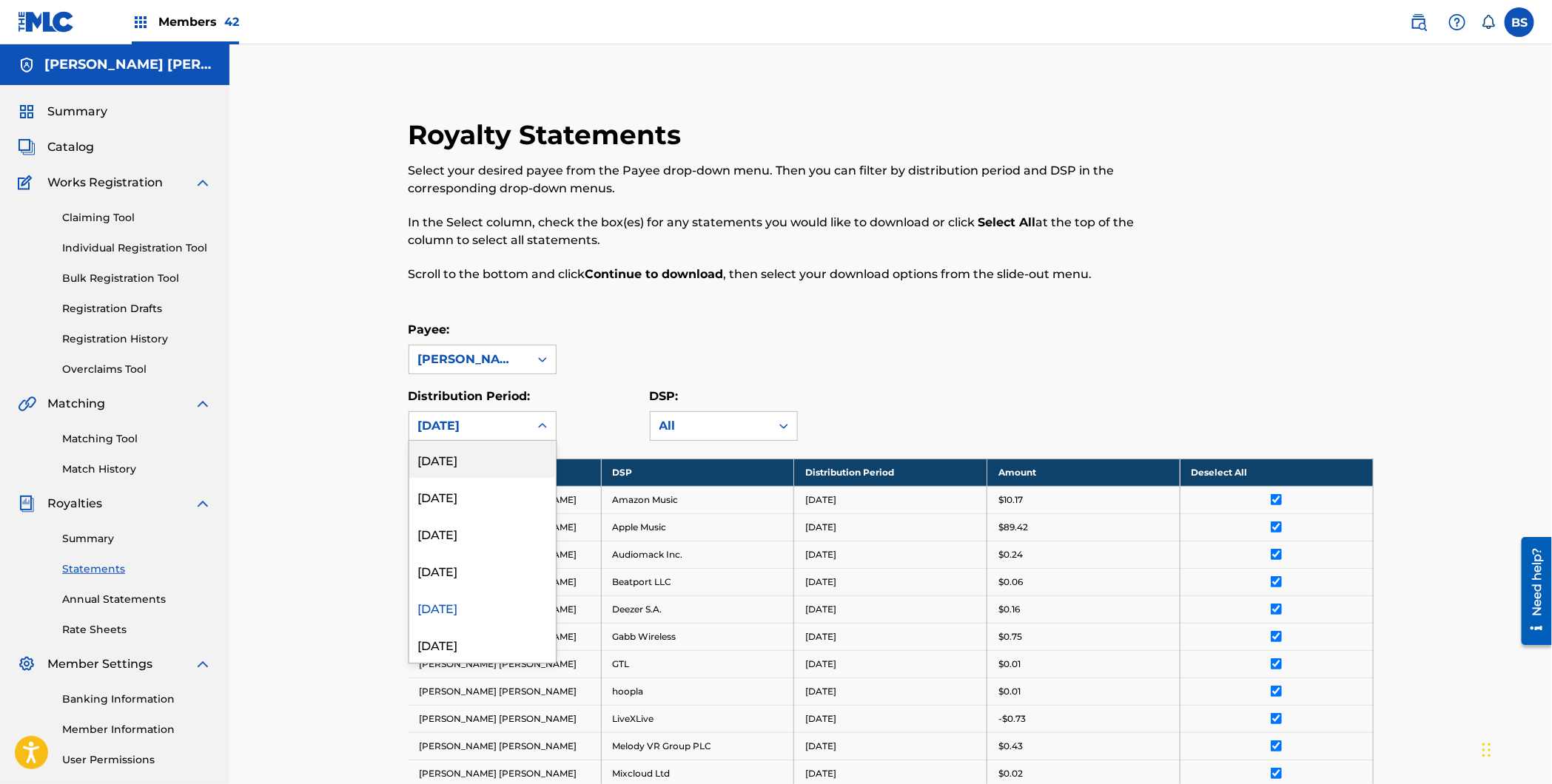
click at [504, 431] on div "[DATE]" at bounding box center [469, 426] width 102 height 18
click at [454, 580] on div "[DATE]" at bounding box center [482, 570] width 146 height 37
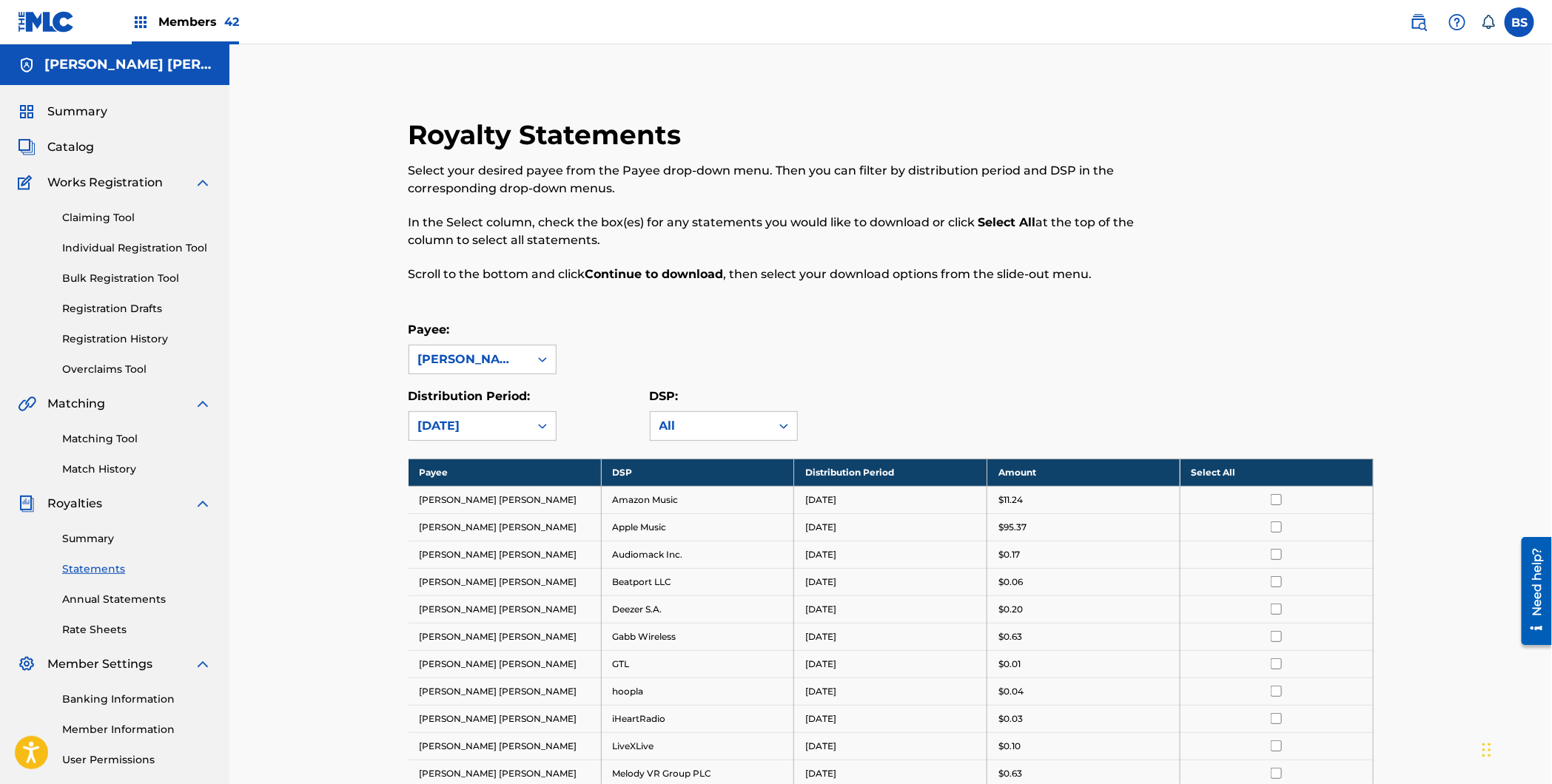
drag, startPoint x: 1250, startPoint y: 470, endPoint x: 1242, endPoint y: 480, distance: 12.8
click at [1250, 470] on th "Select All" at bounding box center [1276, 473] width 193 height 27
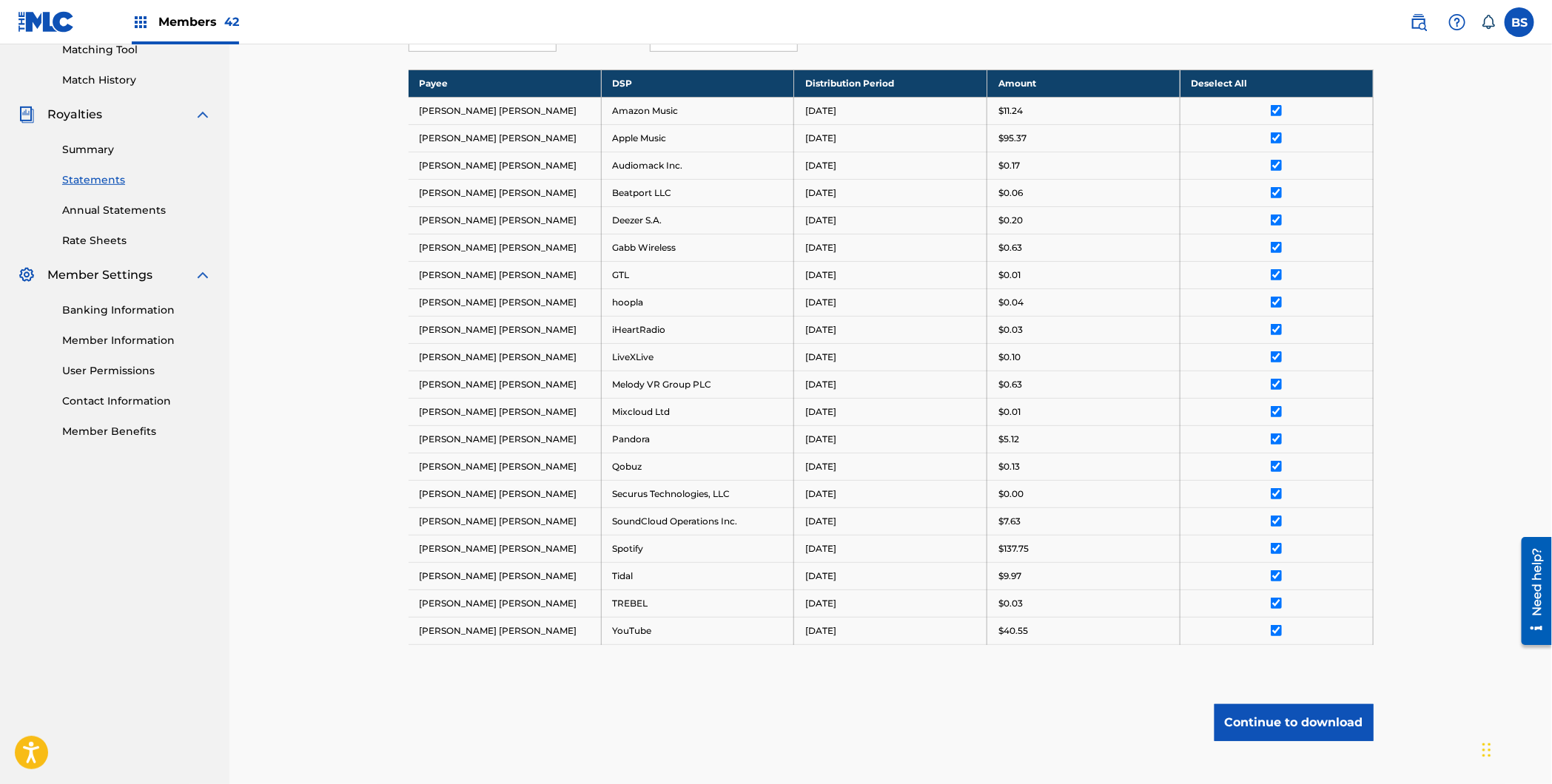
scroll to position [480, 0]
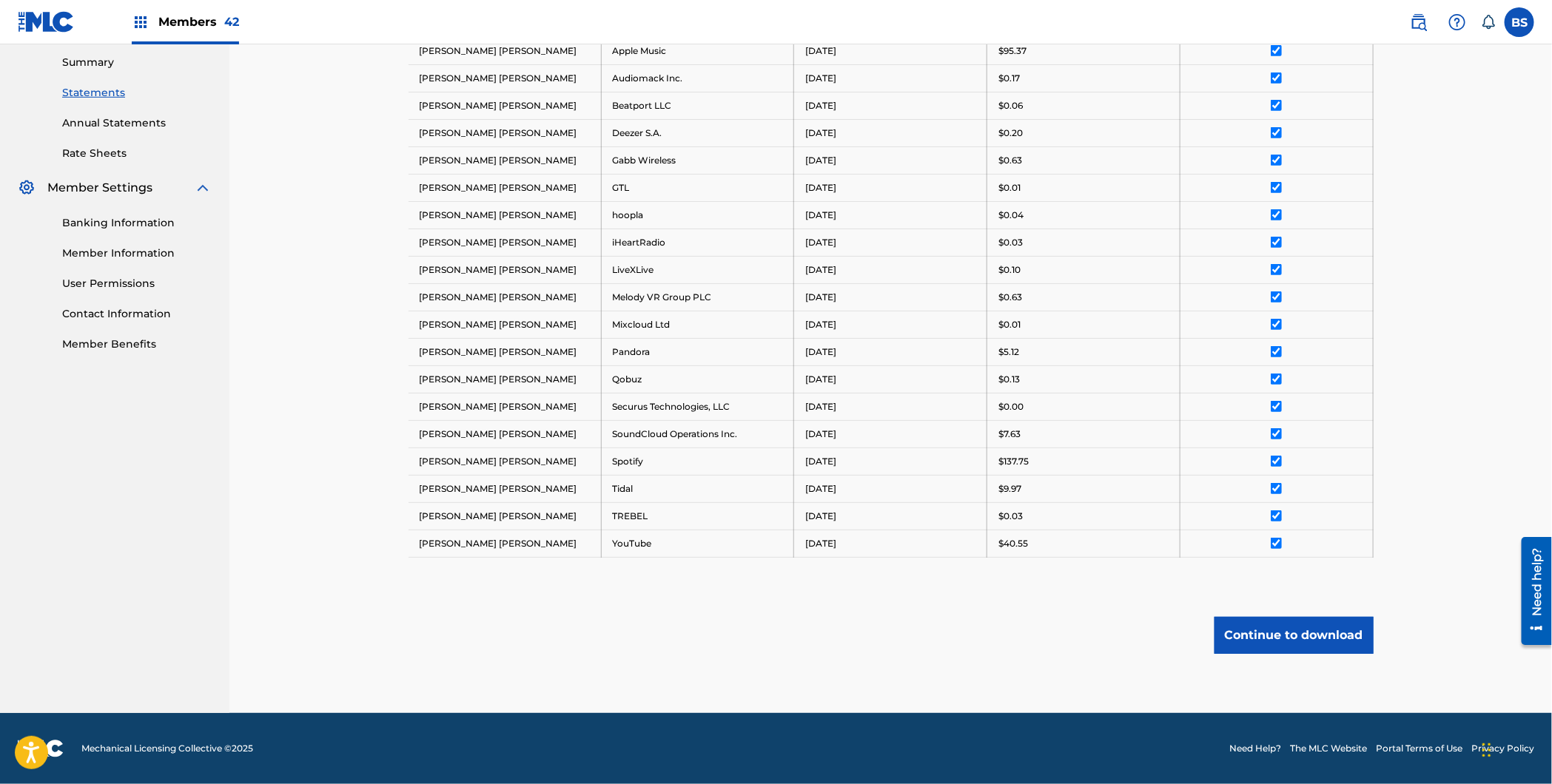
click at [1295, 641] on button "Continue to download" at bounding box center [1294, 635] width 159 height 37
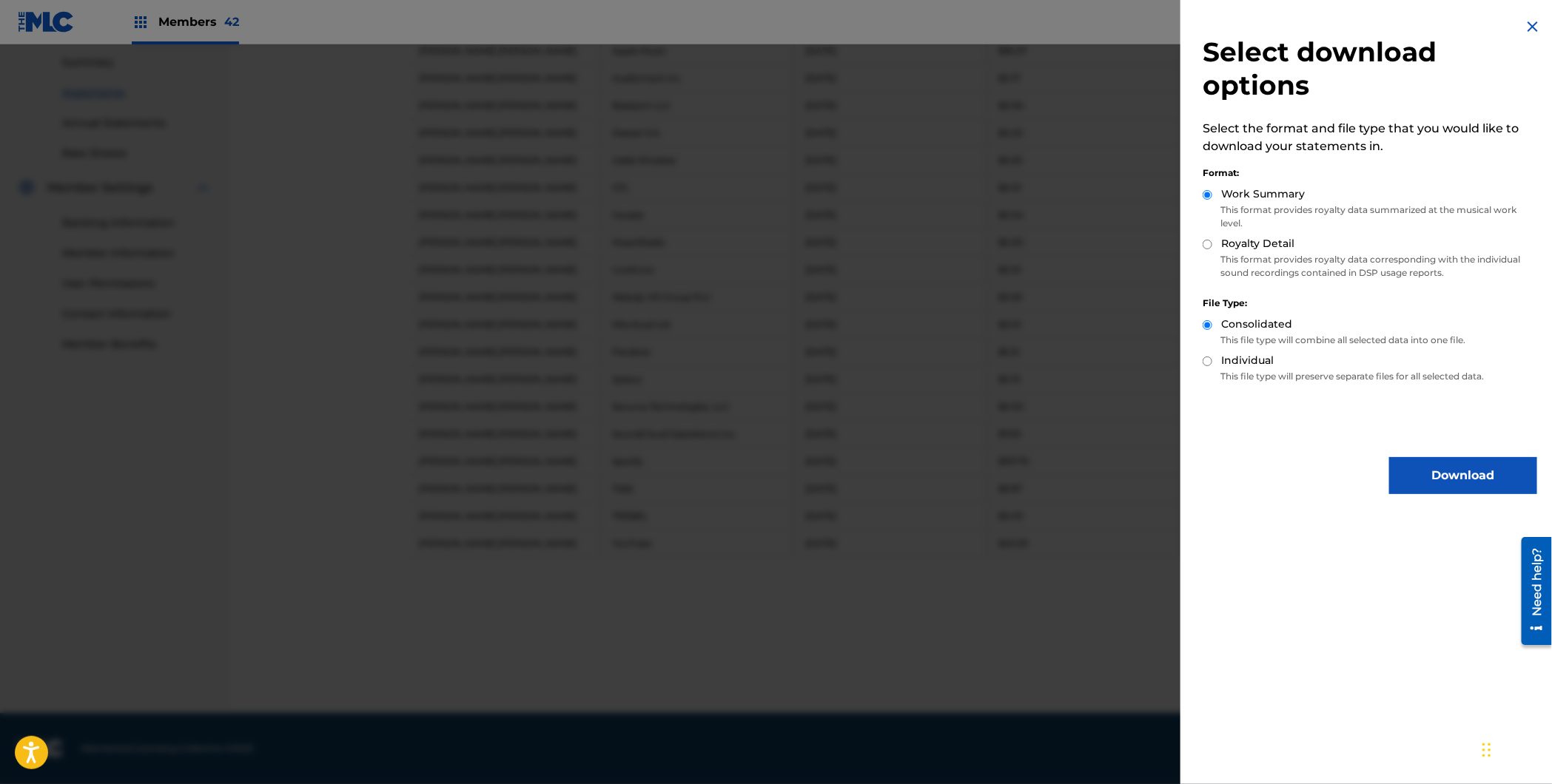
click at [1251, 244] on label "Royalty Detail" at bounding box center [1258, 244] width 74 height 15
click at [1213, 244] on input "Royalty Detail" at bounding box center [1207, 244] width 9 height 9
radio input "true"
click at [1481, 470] on button "Download" at bounding box center [1462, 475] width 148 height 37
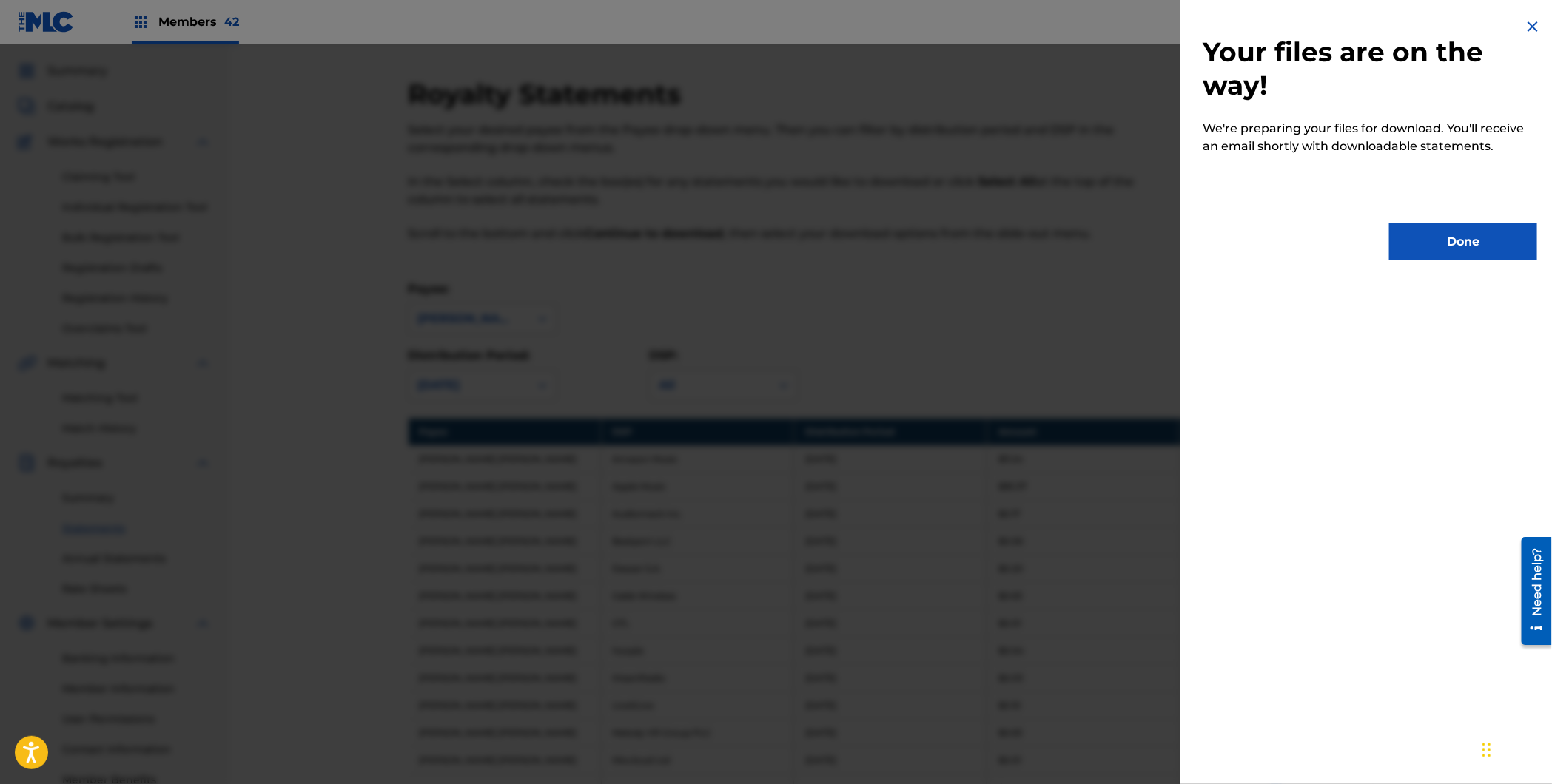
scroll to position [0, 0]
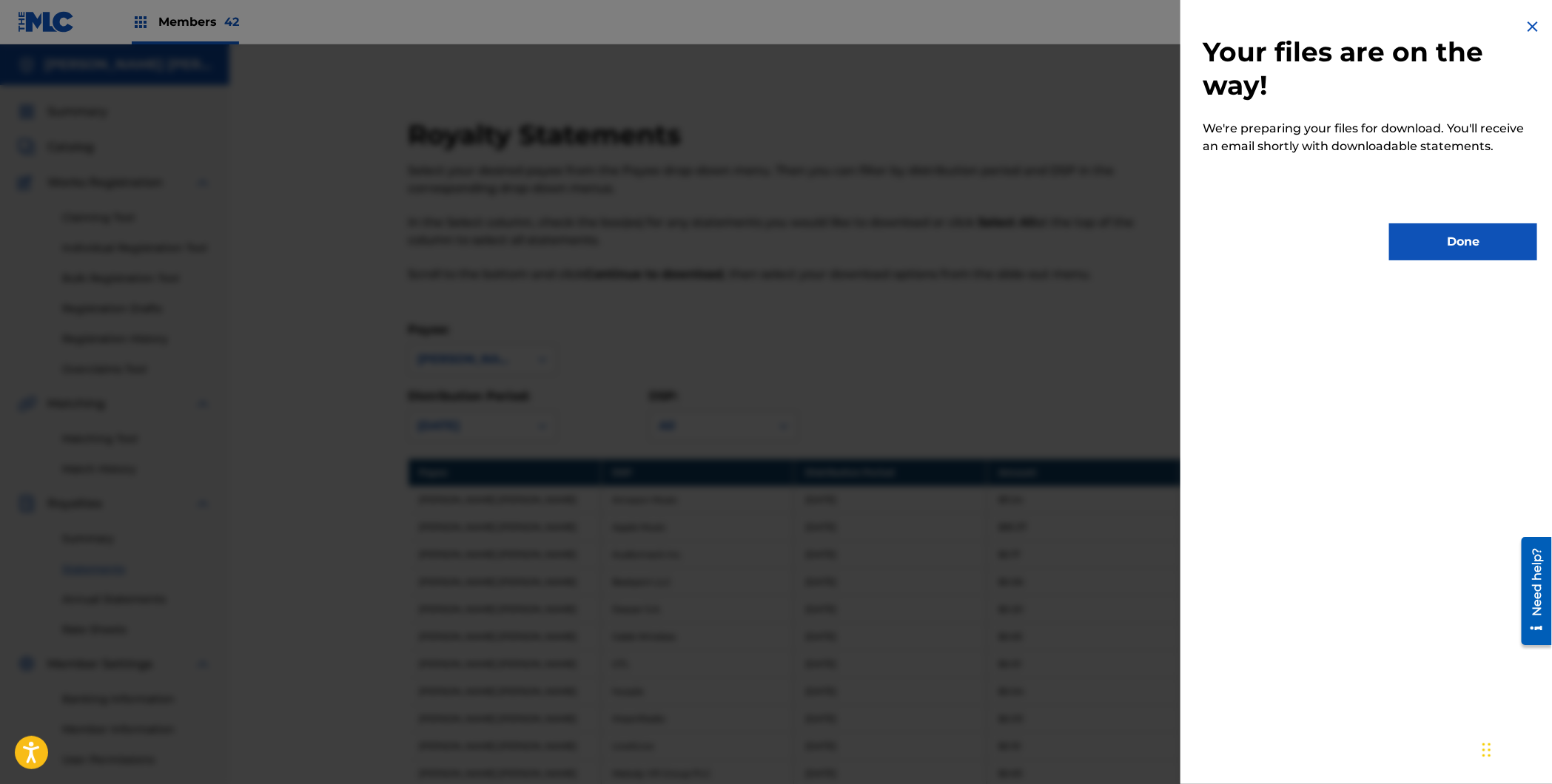
click at [1451, 250] on button "Done" at bounding box center [1462, 241] width 148 height 37
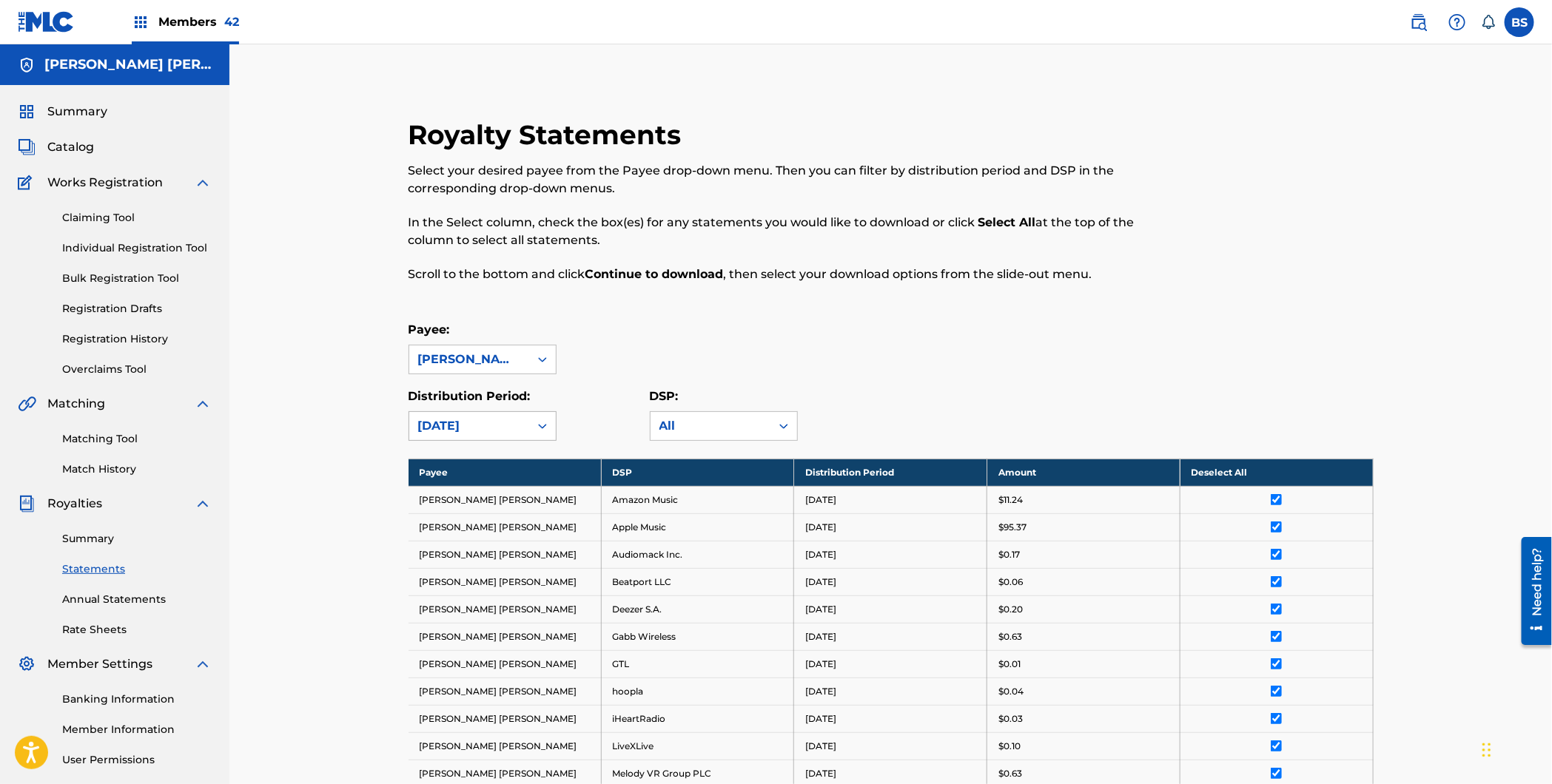
click at [475, 421] on div "[DATE]" at bounding box center [469, 426] width 102 height 18
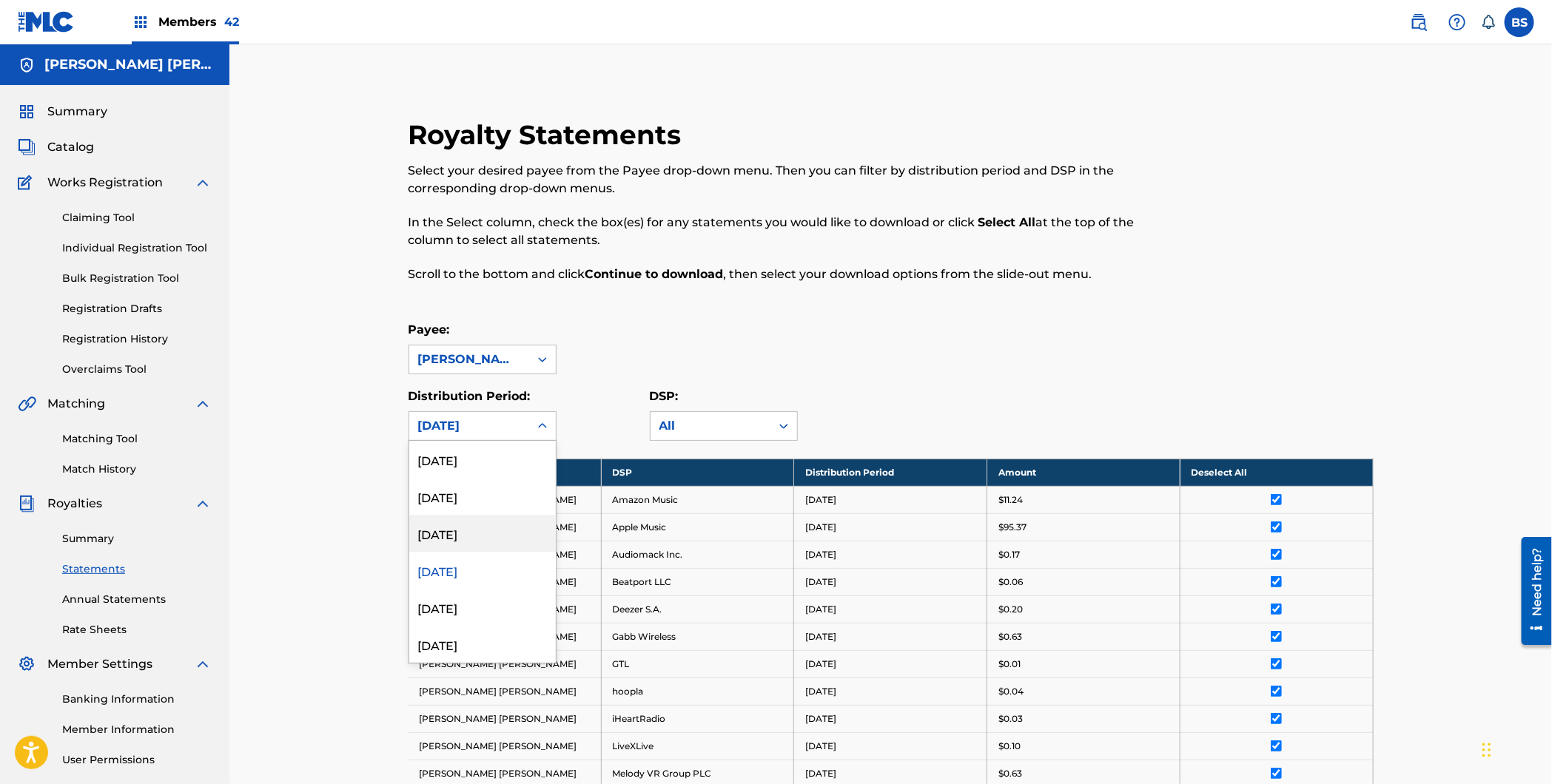
click at [471, 542] on div "[DATE]" at bounding box center [482, 533] width 146 height 37
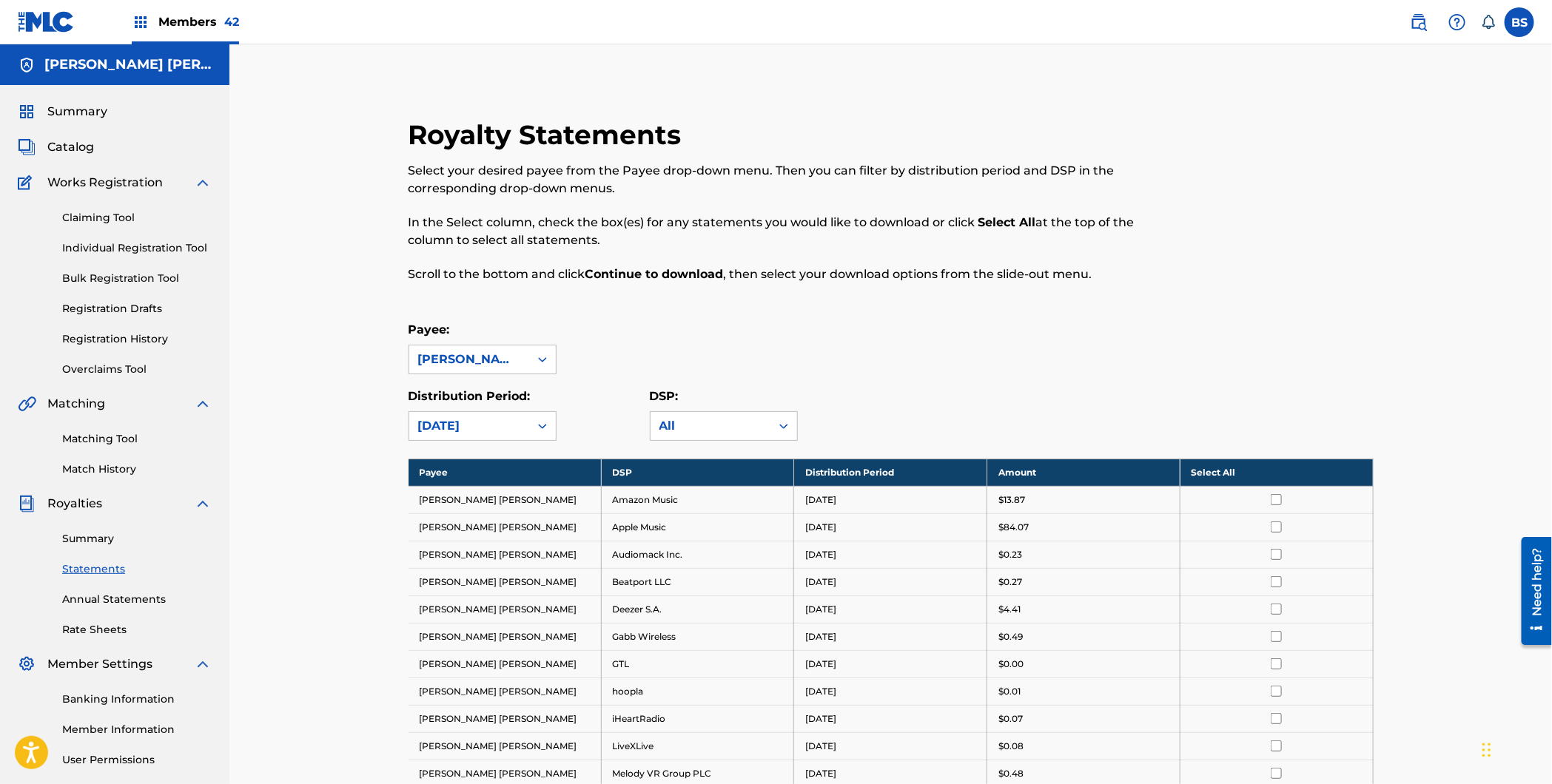
click at [1242, 475] on th "Select All" at bounding box center [1276, 473] width 193 height 27
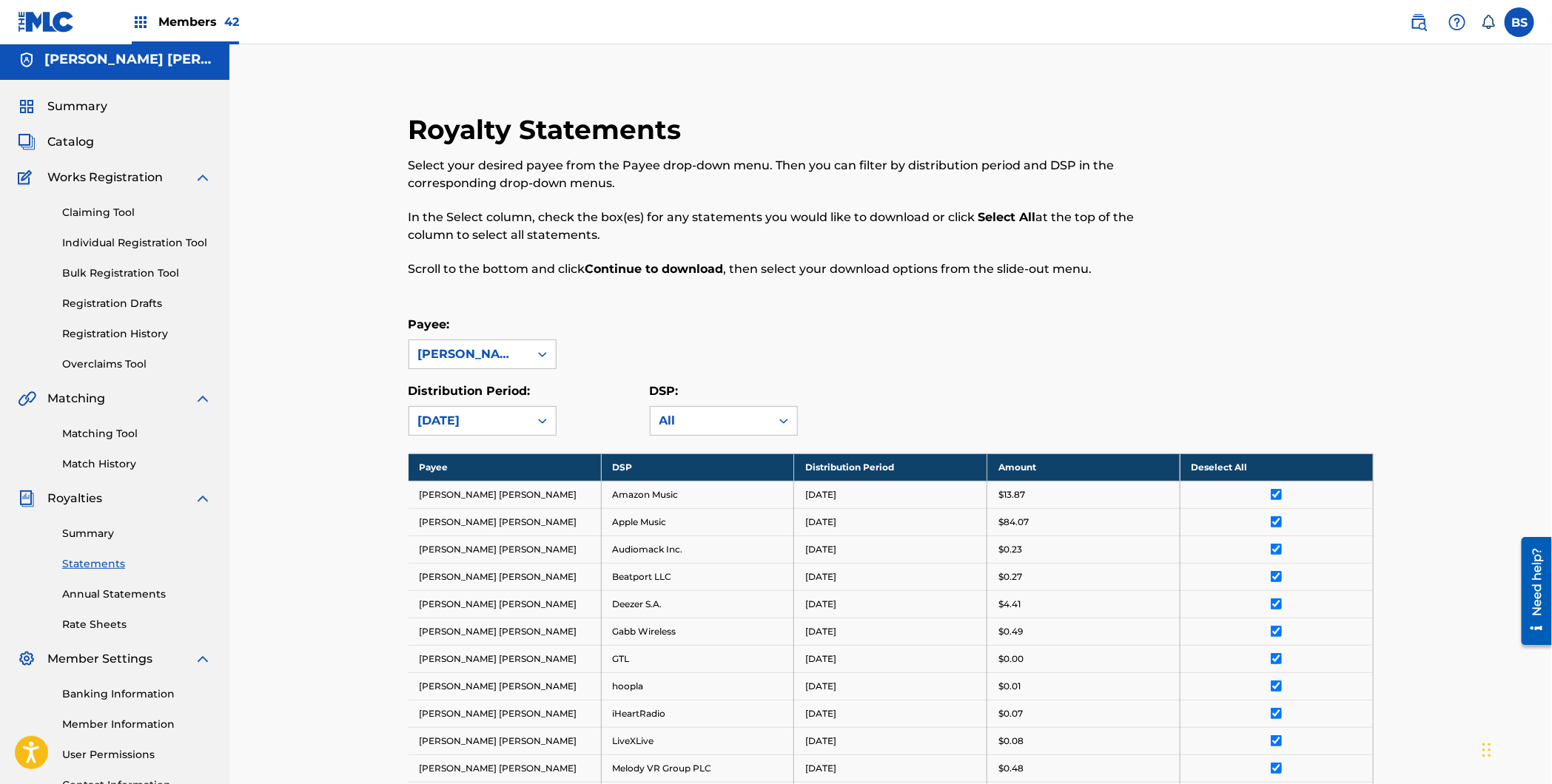
scroll to position [508, 0]
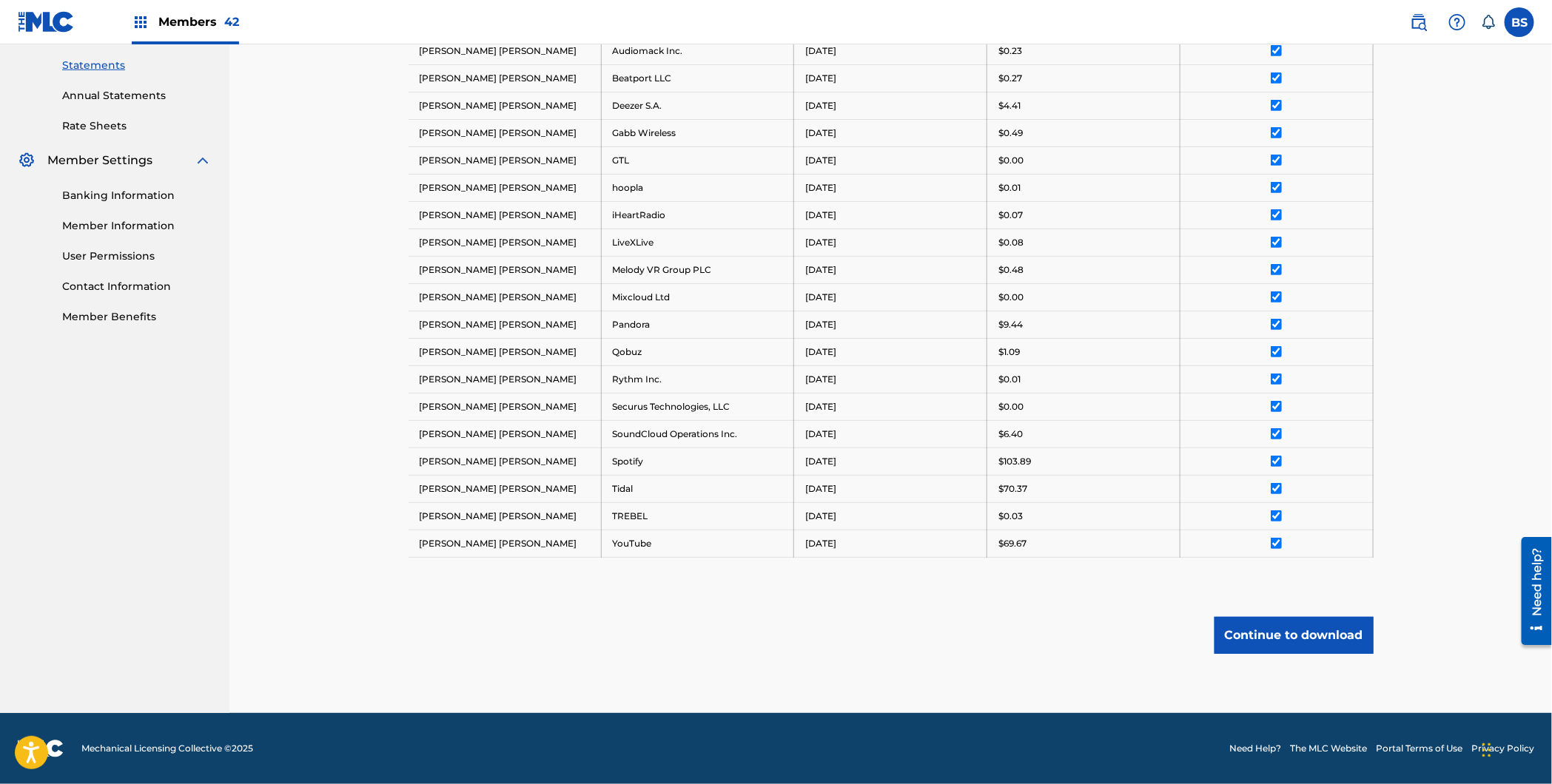
drag, startPoint x: 1307, startPoint y: 646, endPoint x: 1307, endPoint y: 639, distance: 7.0
click at [1307, 639] on button "Continue to download" at bounding box center [1294, 635] width 159 height 37
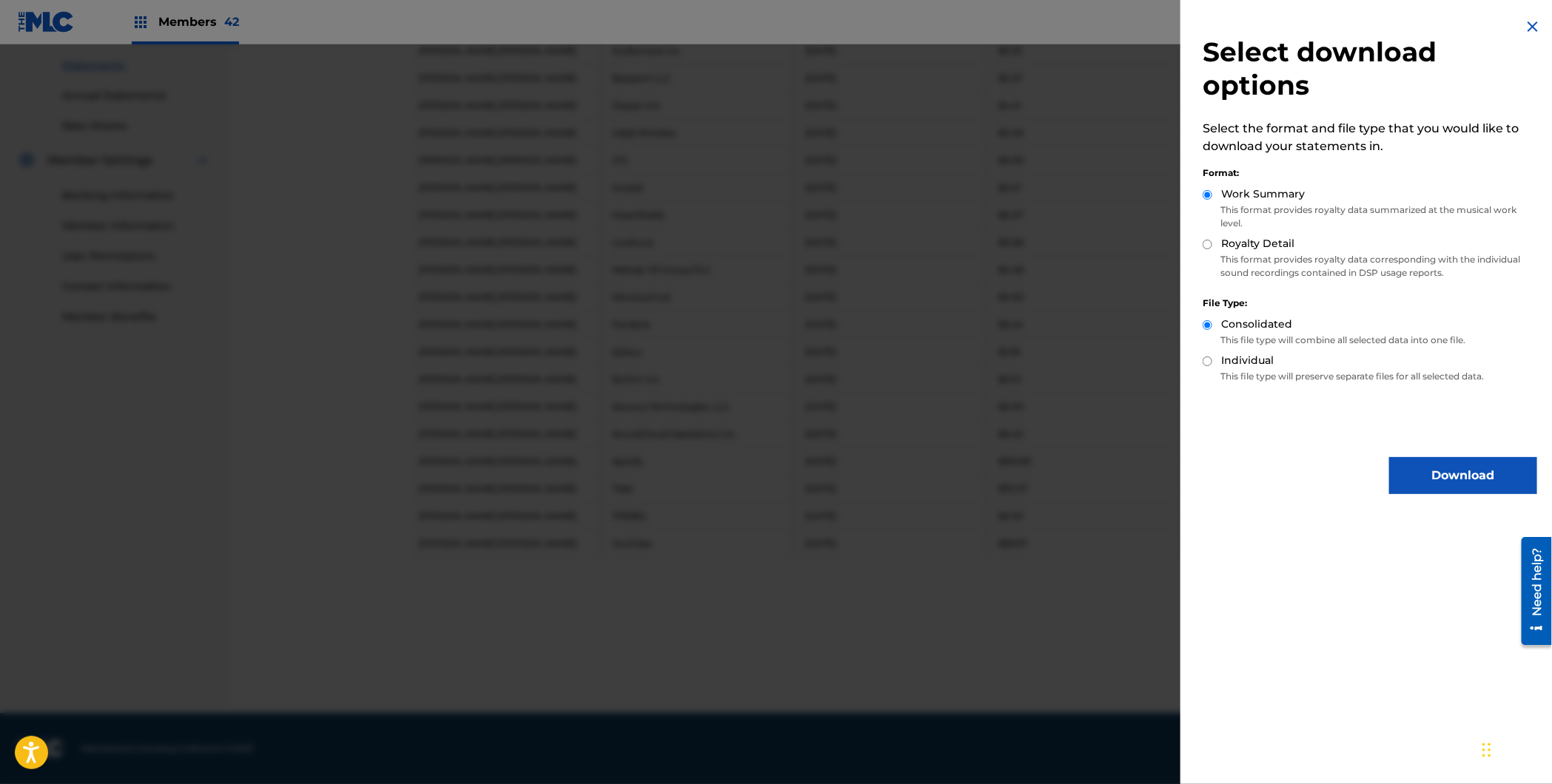
click at [1210, 248] on input "Royalty Detail" at bounding box center [1207, 244] width 9 height 9
radio input "true"
click at [1443, 481] on button "Download" at bounding box center [1462, 475] width 148 height 37
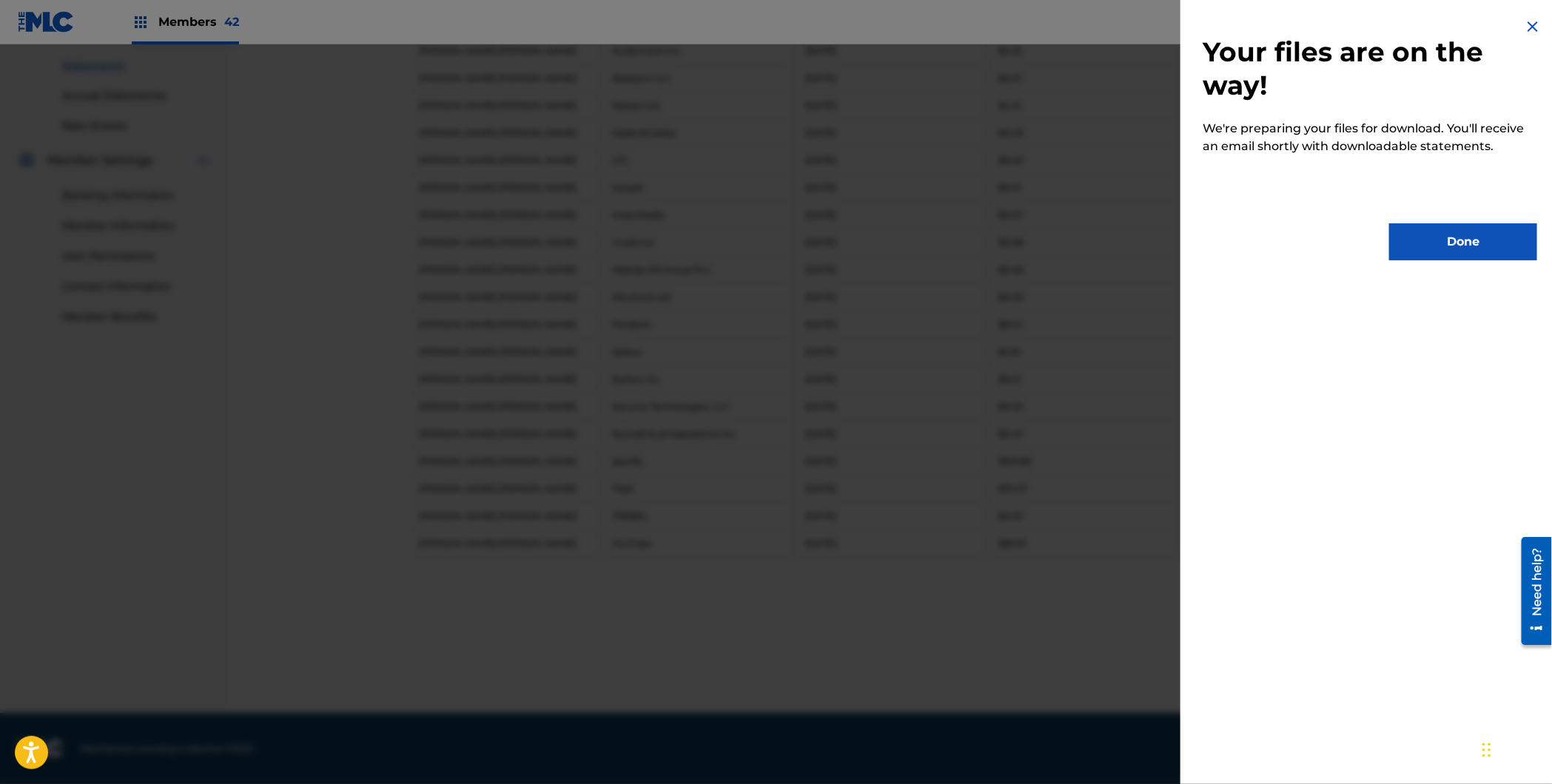
drag, startPoint x: 1448, startPoint y: 233, endPoint x: 1372, endPoint y: 203, distance: 81.7
click at [1444, 233] on button "Done" at bounding box center [1462, 241] width 148 height 37
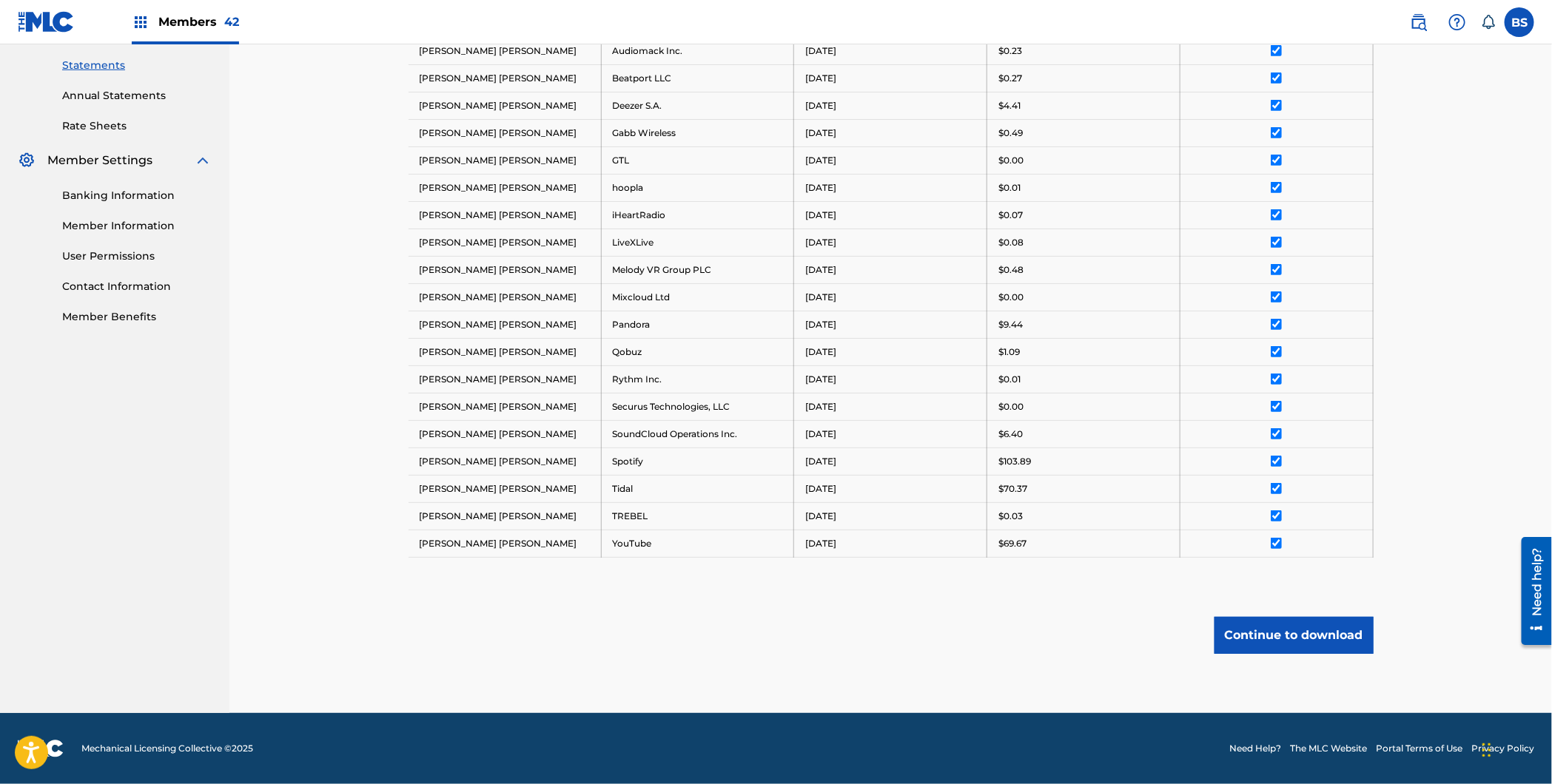
scroll to position [0, 0]
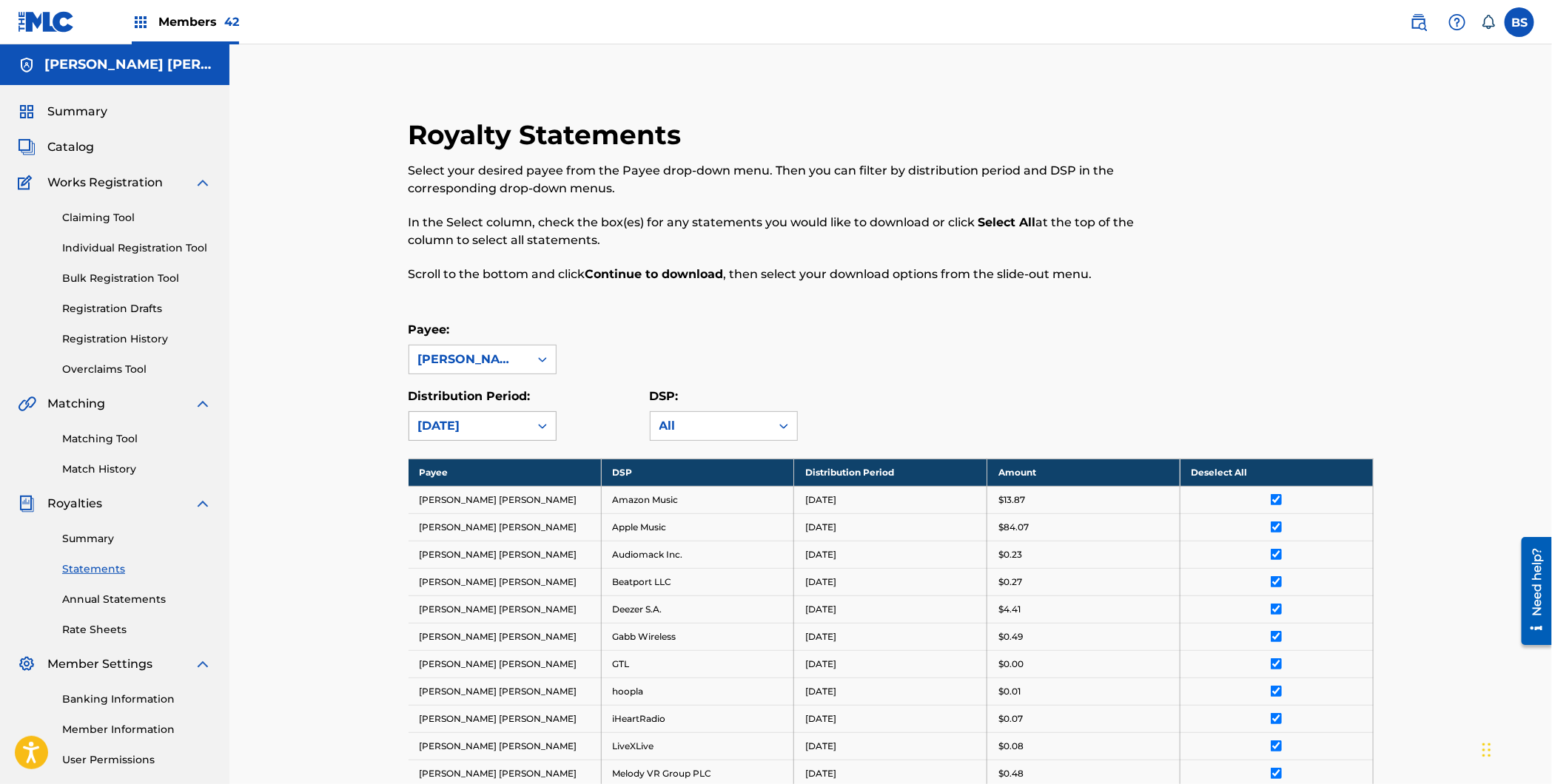
click at [474, 420] on div "[DATE]" at bounding box center [469, 426] width 102 height 18
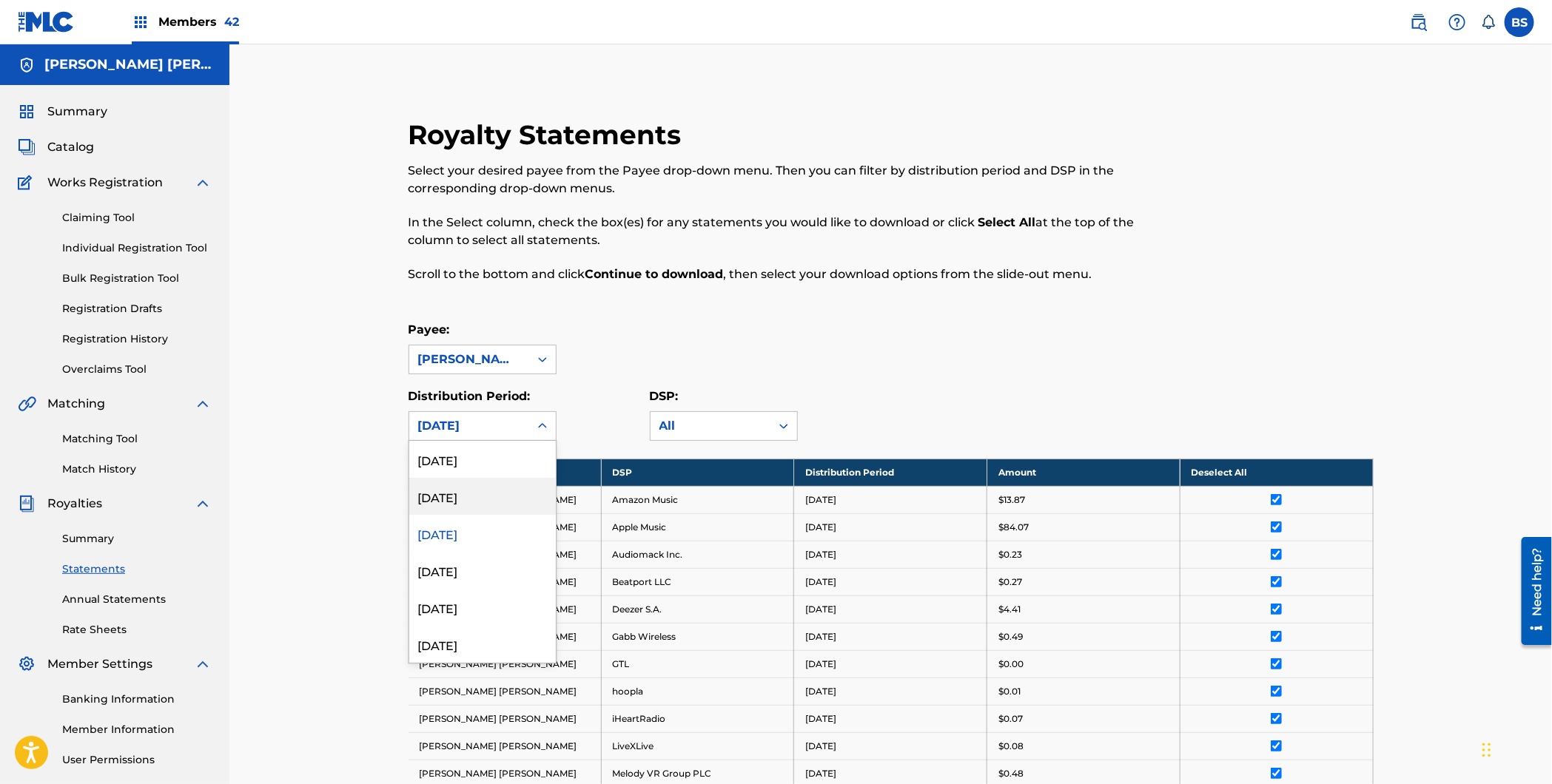
click at [448, 498] on div "[DATE]" at bounding box center [482, 496] width 146 height 37
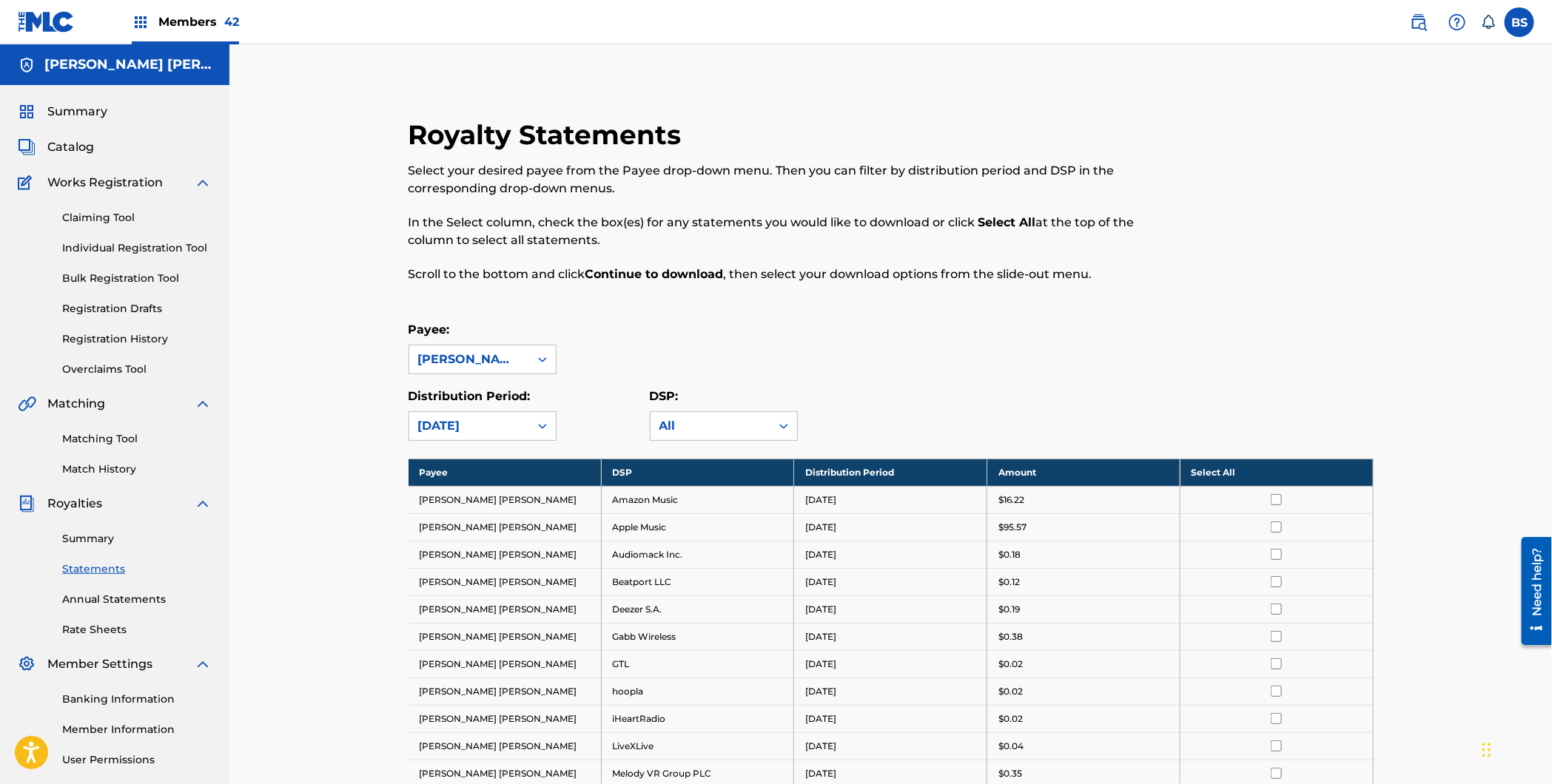
drag, startPoint x: 1271, startPoint y: 469, endPoint x: 1253, endPoint y: 480, distance: 21.1
click at [1272, 469] on th "Select All" at bounding box center [1276, 473] width 193 height 27
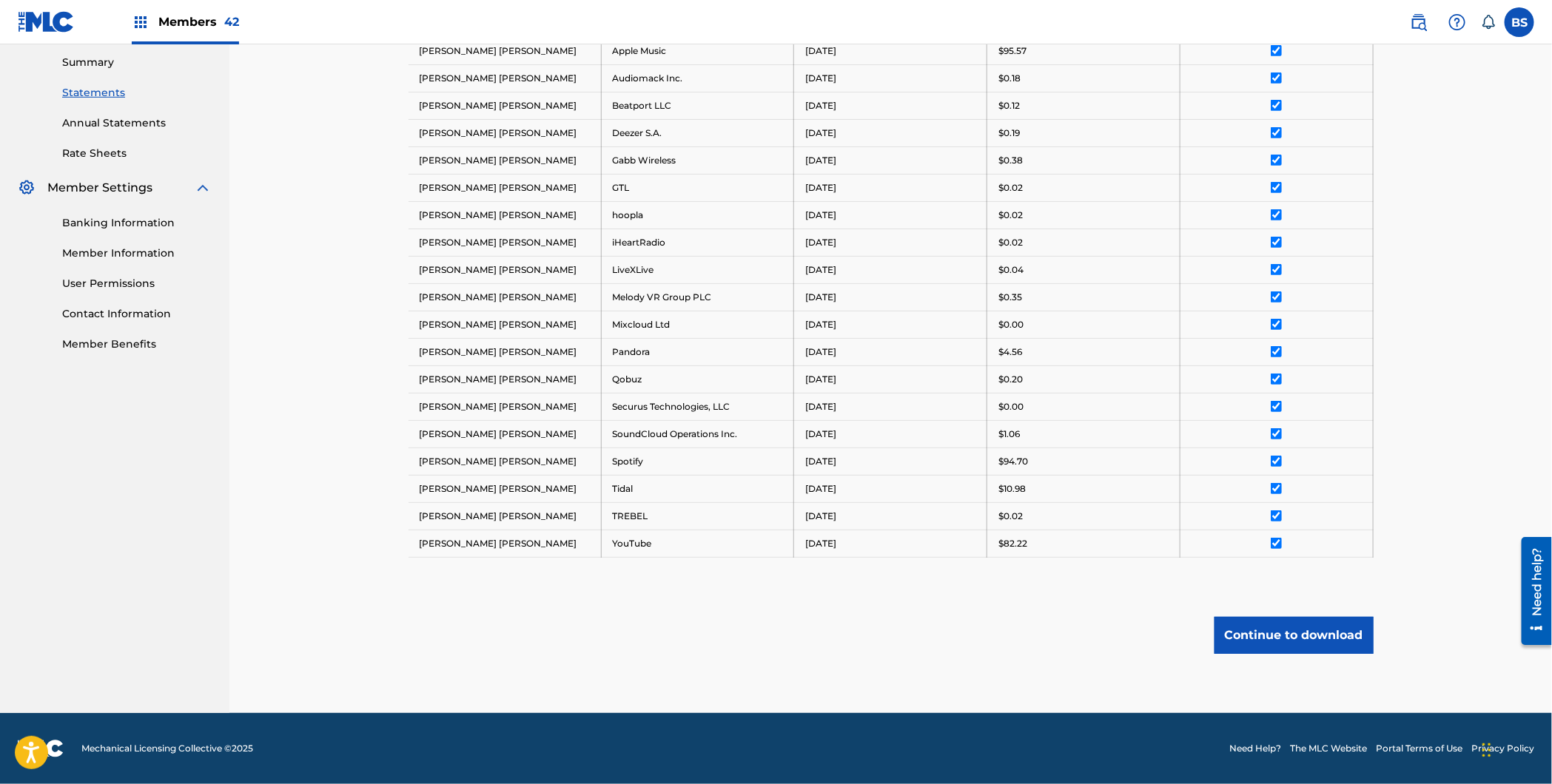
click at [1307, 622] on button "Continue to download" at bounding box center [1294, 635] width 159 height 37
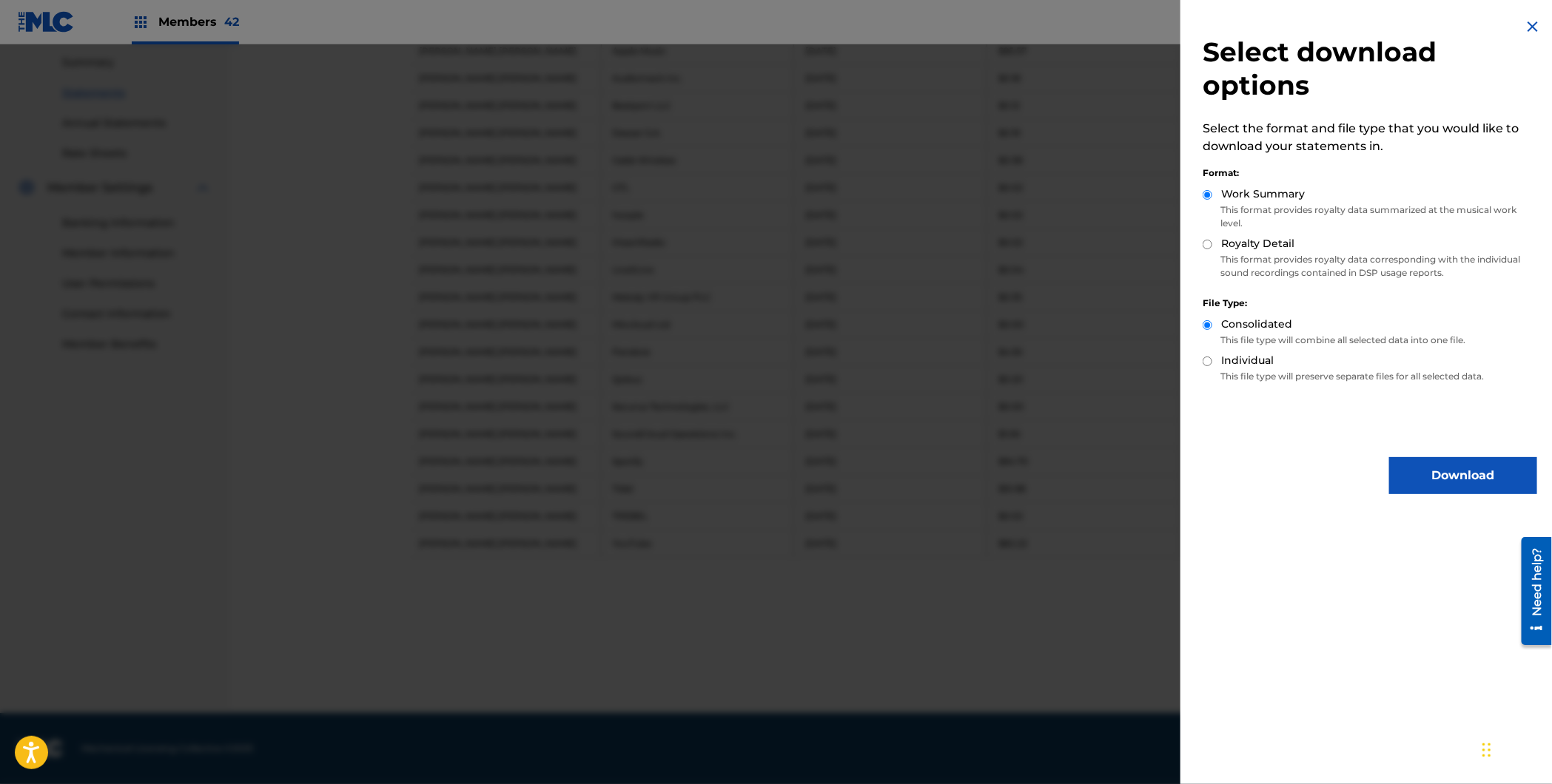
drag, startPoint x: 1213, startPoint y: 239, endPoint x: 1206, endPoint y: 249, distance: 12.2
click at [1213, 239] on div "Royalty Detail" at bounding box center [1369, 245] width 334 height 17
click at [1207, 245] on input "Royalty Detail" at bounding box center [1207, 244] width 9 height 9
radio input "true"
click at [1455, 475] on button "Download" at bounding box center [1462, 475] width 148 height 37
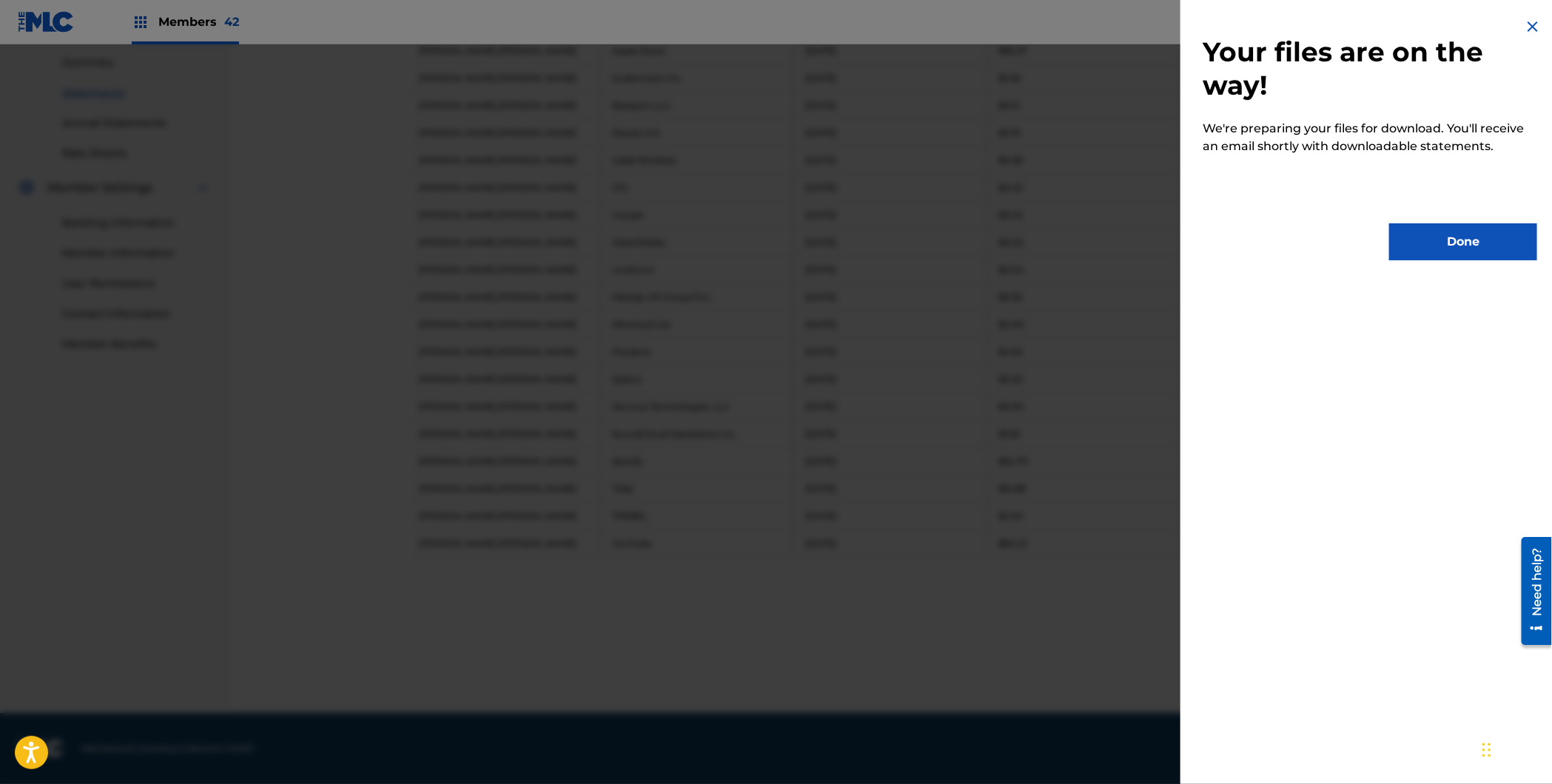
drag, startPoint x: 1502, startPoint y: 249, endPoint x: 1482, endPoint y: 253, distance: 20.4
click at [1502, 249] on button "Done" at bounding box center [1462, 241] width 148 height 37
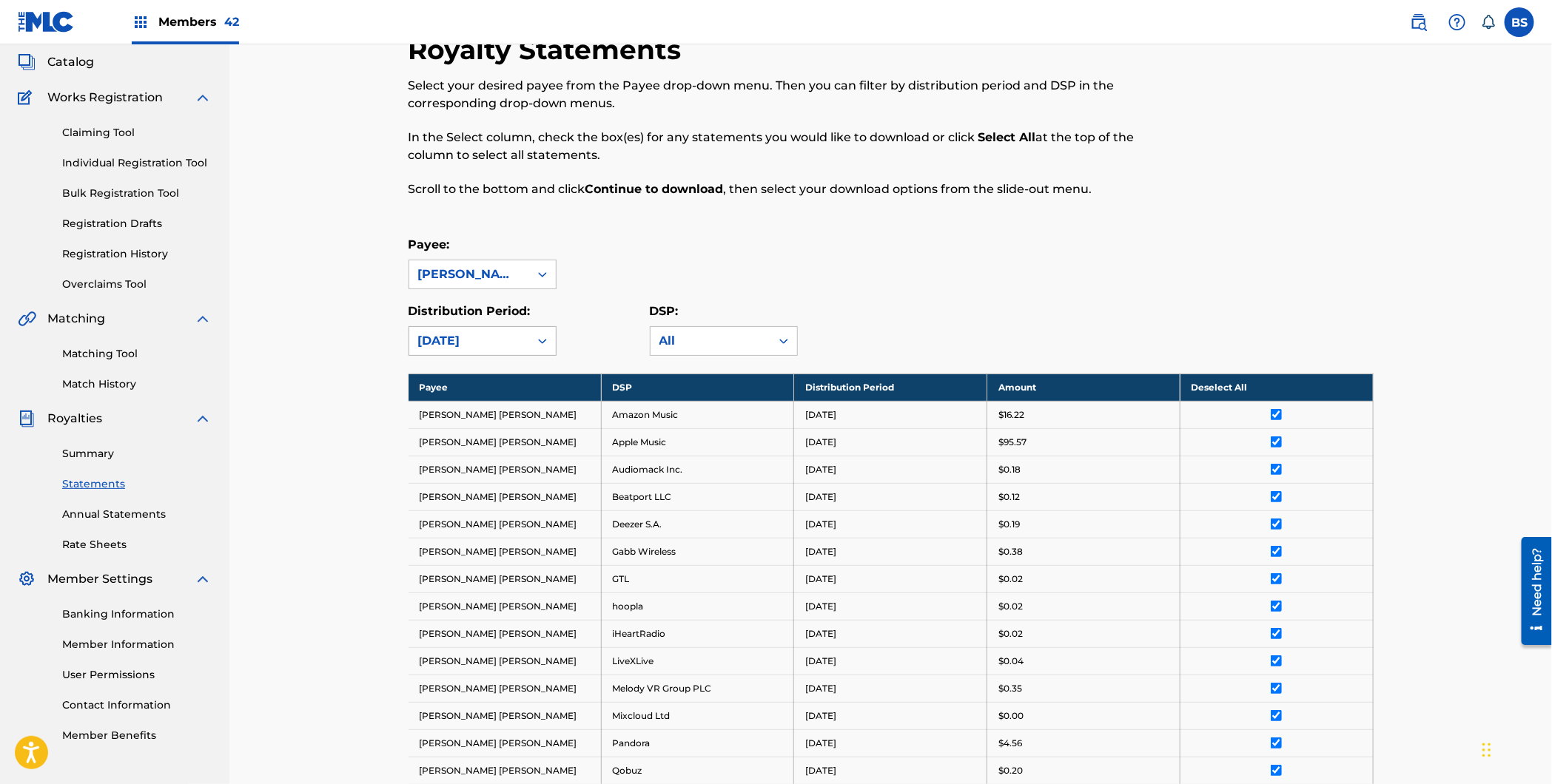
scroll to position [0, 0]
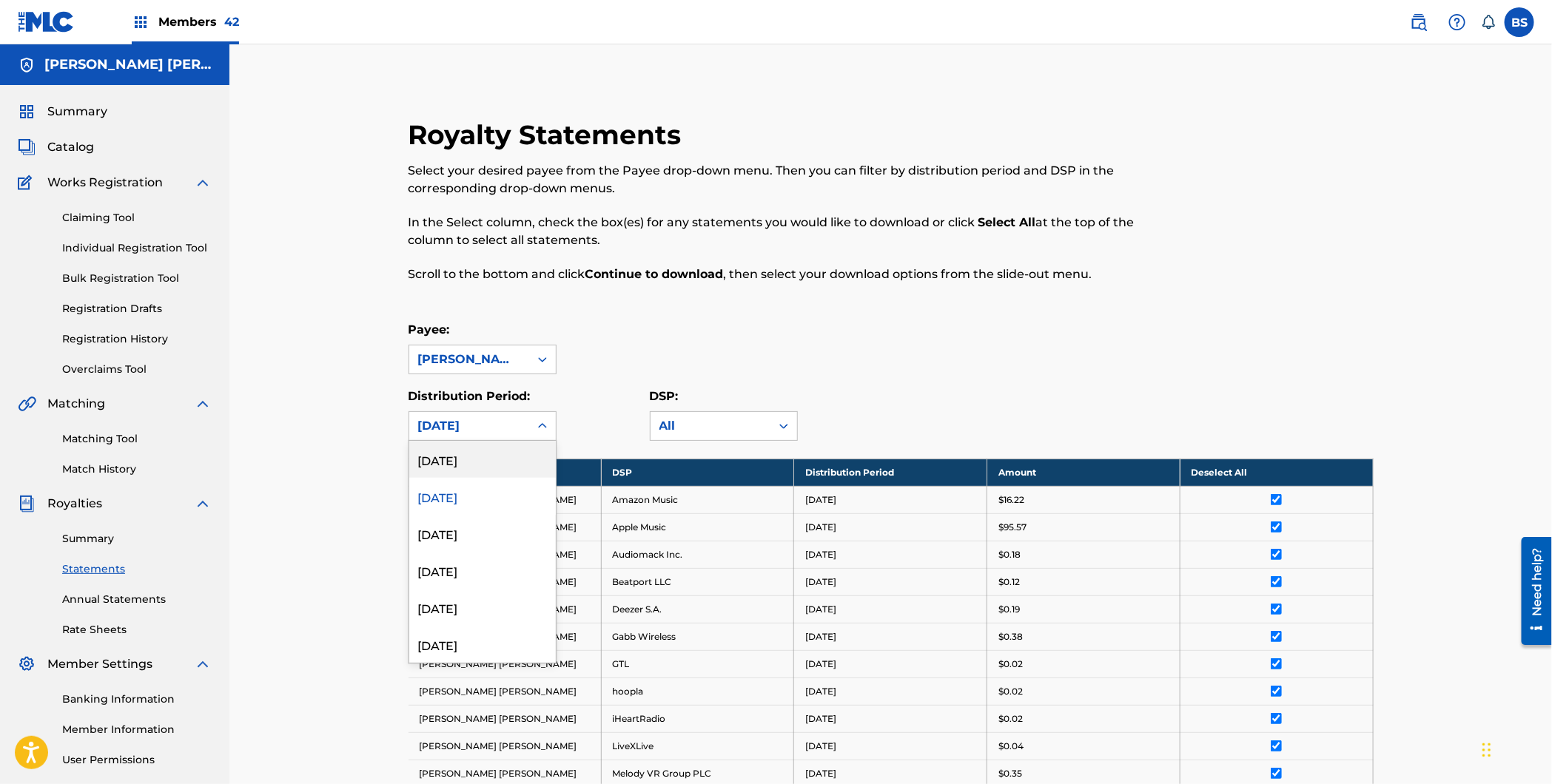
drag, startPoint x: 466, startPoint y: 423, endPoint x: 466, endPoint y: 505, distance: 82.0
click at [463, 422] on div "[DATE]" at bounding box center [469, 426] width 102 height 18
click at [458, 454] on div "[DATE]" at bounding box center [482, 459] width 146 height 37
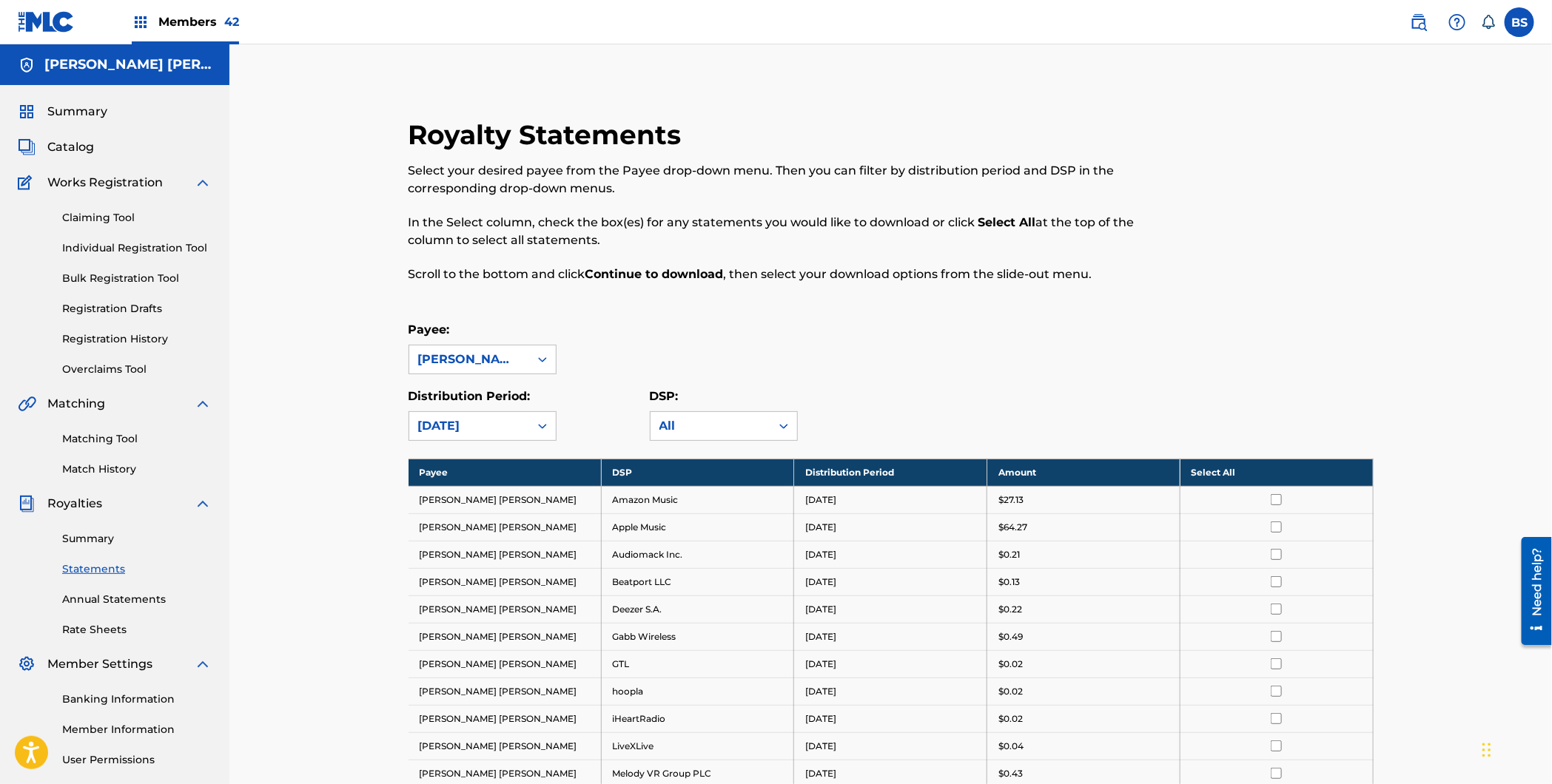
click at [1291, 469] on th "Select All" at bounding box center [1276, 473] width 193 height 27
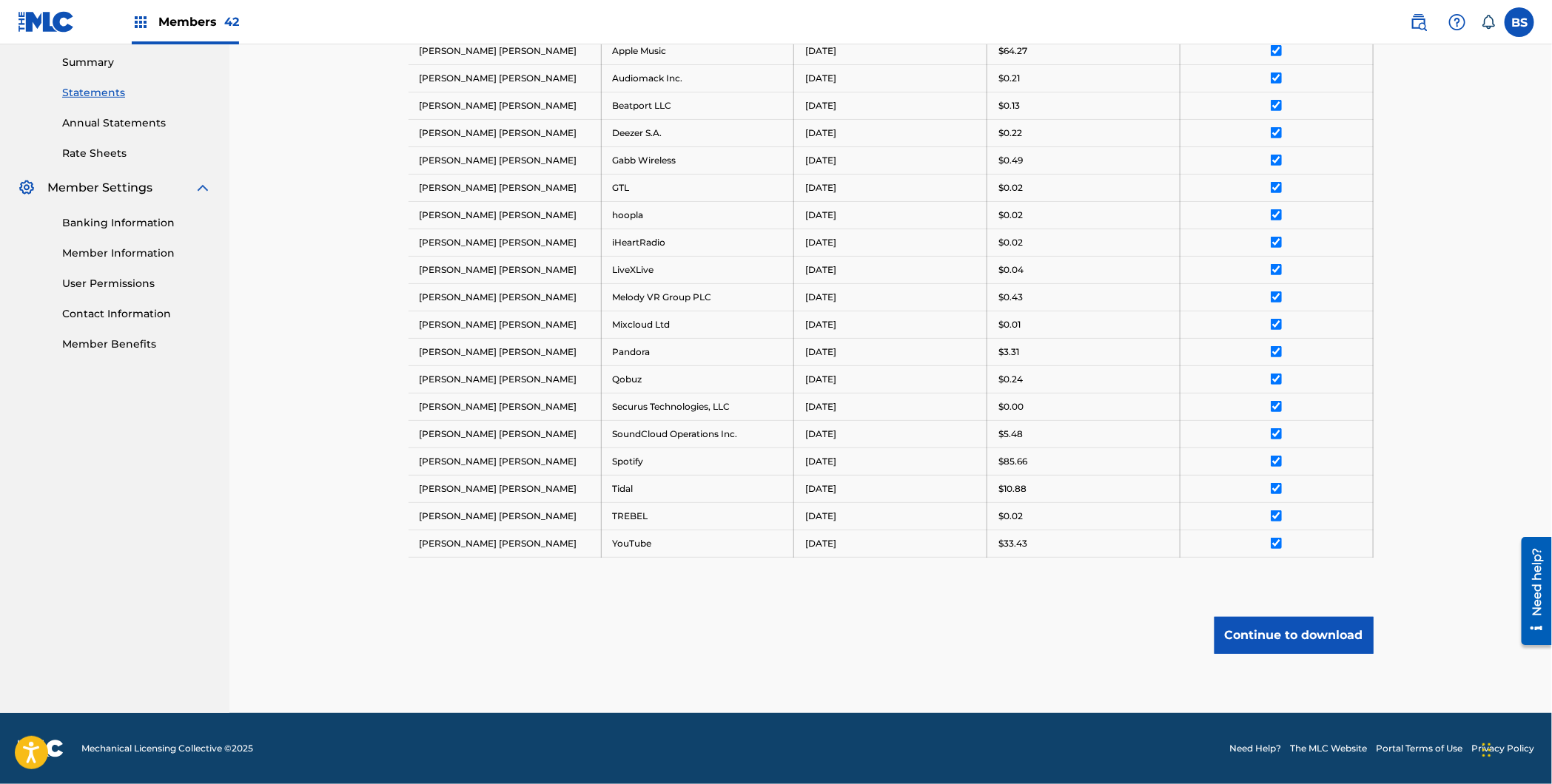
click at [1281, 636] on button "Continue to download" at bounding box center [1294, 635] width 159 height 37
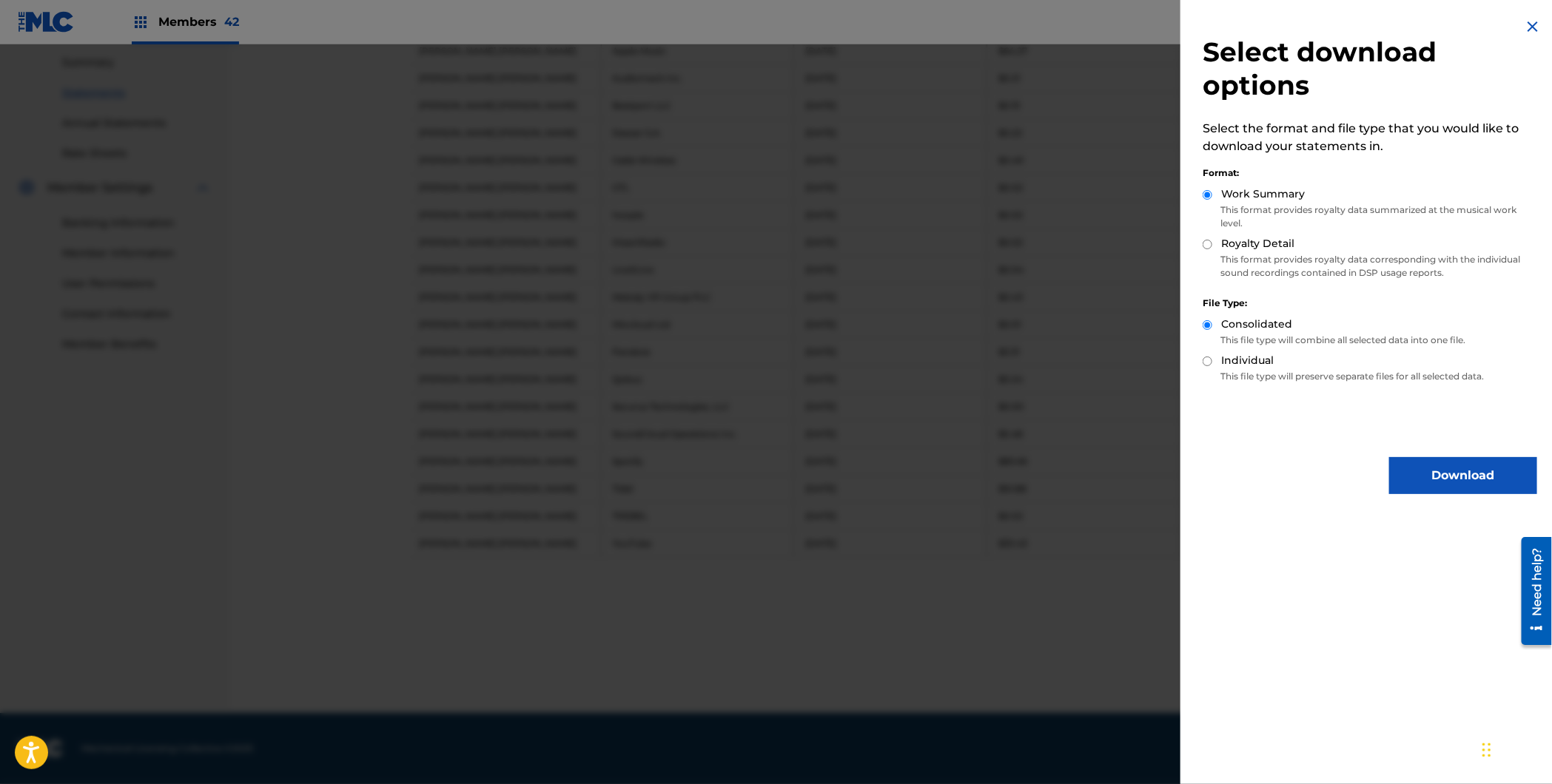
drag, startPoint x: 1247, startPoint y: 244, endPoint x: 1251, endPoint y: 272, distance: 28.3
click at [1247, 244] on label "Royalty Detail" at bounding box center [1258, 244] width 74 height 15
click at [1213, 244] on input "Royalty Detail" at bounding box center [1207, 244] width 9 height 9
radio input "true"
click at [1451, 471] on button "Download" at bounding box center [1462, 475] width 148 height 37
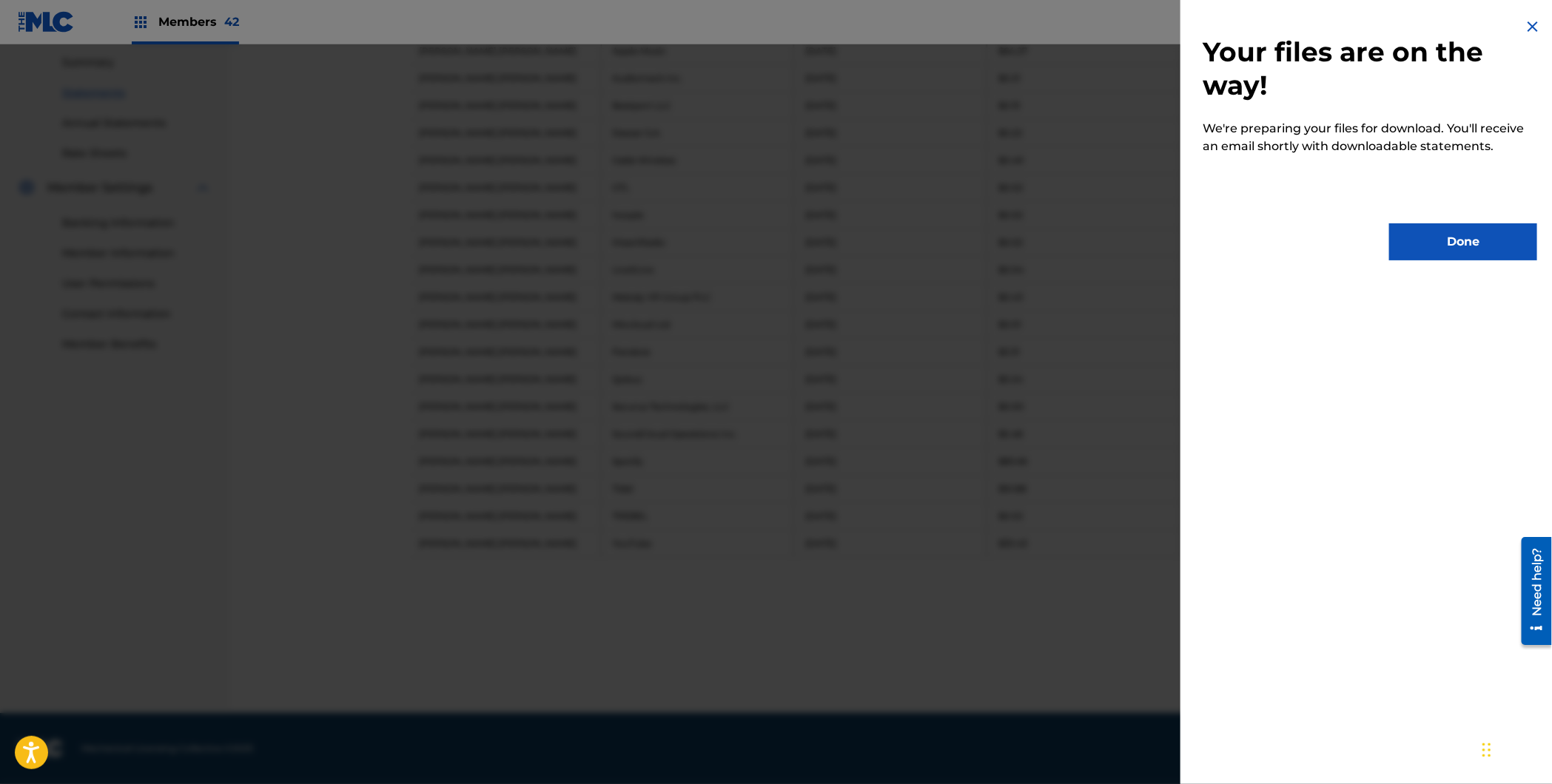
click at [1457, 223] on button "Done" at bounding box center [1462, 241] width 148 height 37
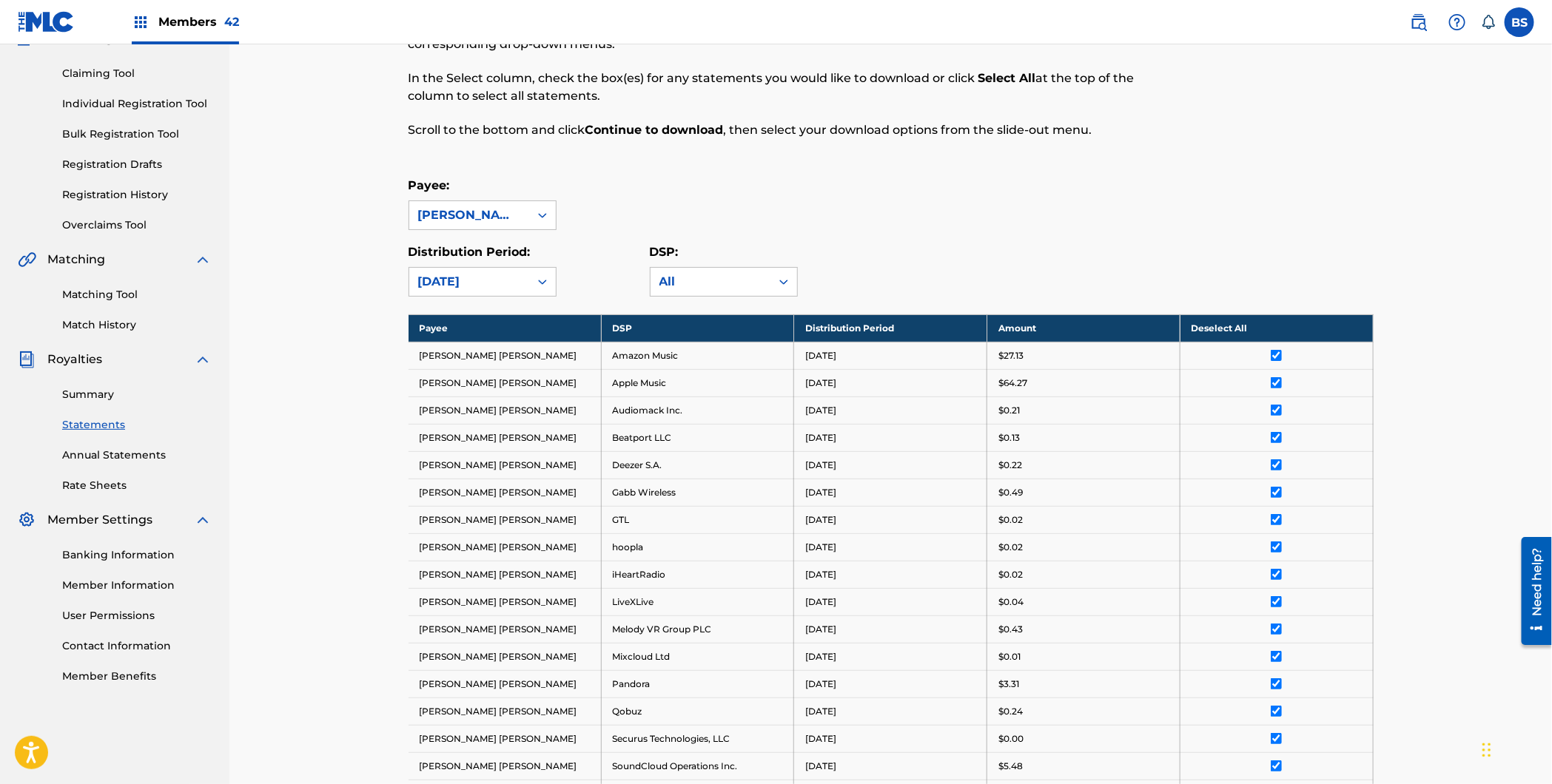
scroll to position [0, 0]
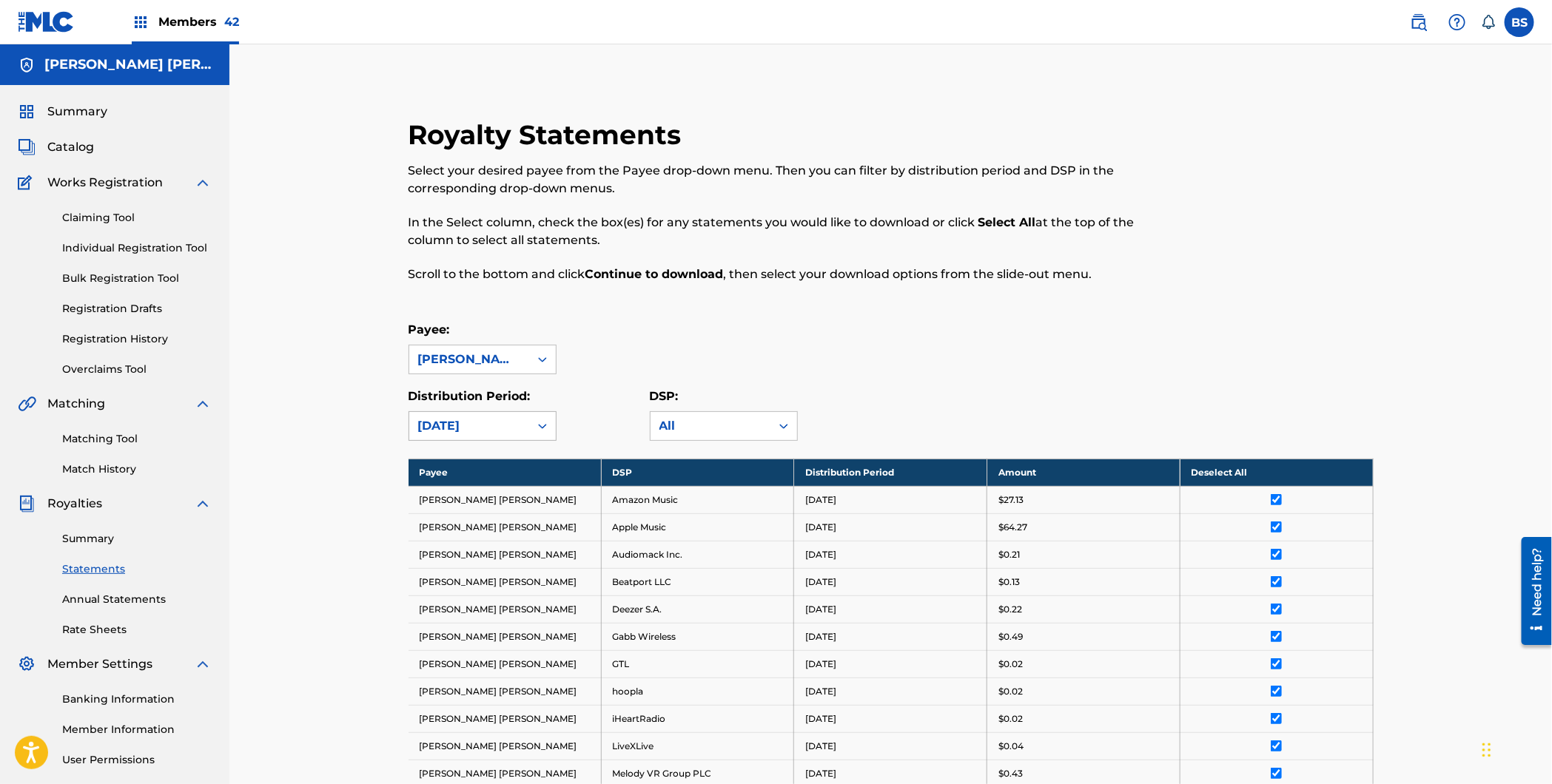
click at [492, 427] on div "[DATE]" at bounding box center [469, 426] width 102 height 18
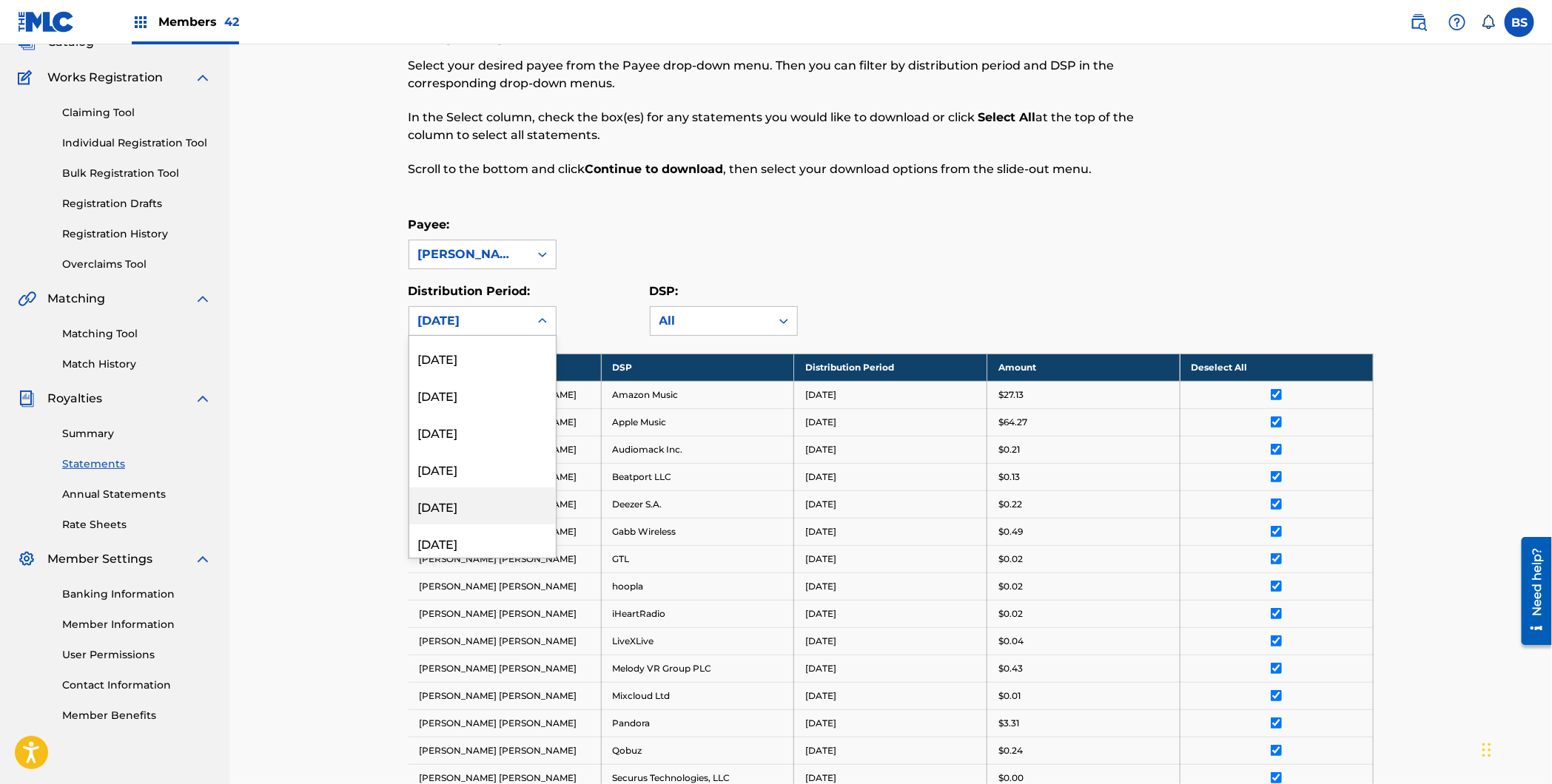
scroll to position [353, 0]
click at [484, 376] on div "[DATE]" at bounding box center [482, 371] width 146 height 37
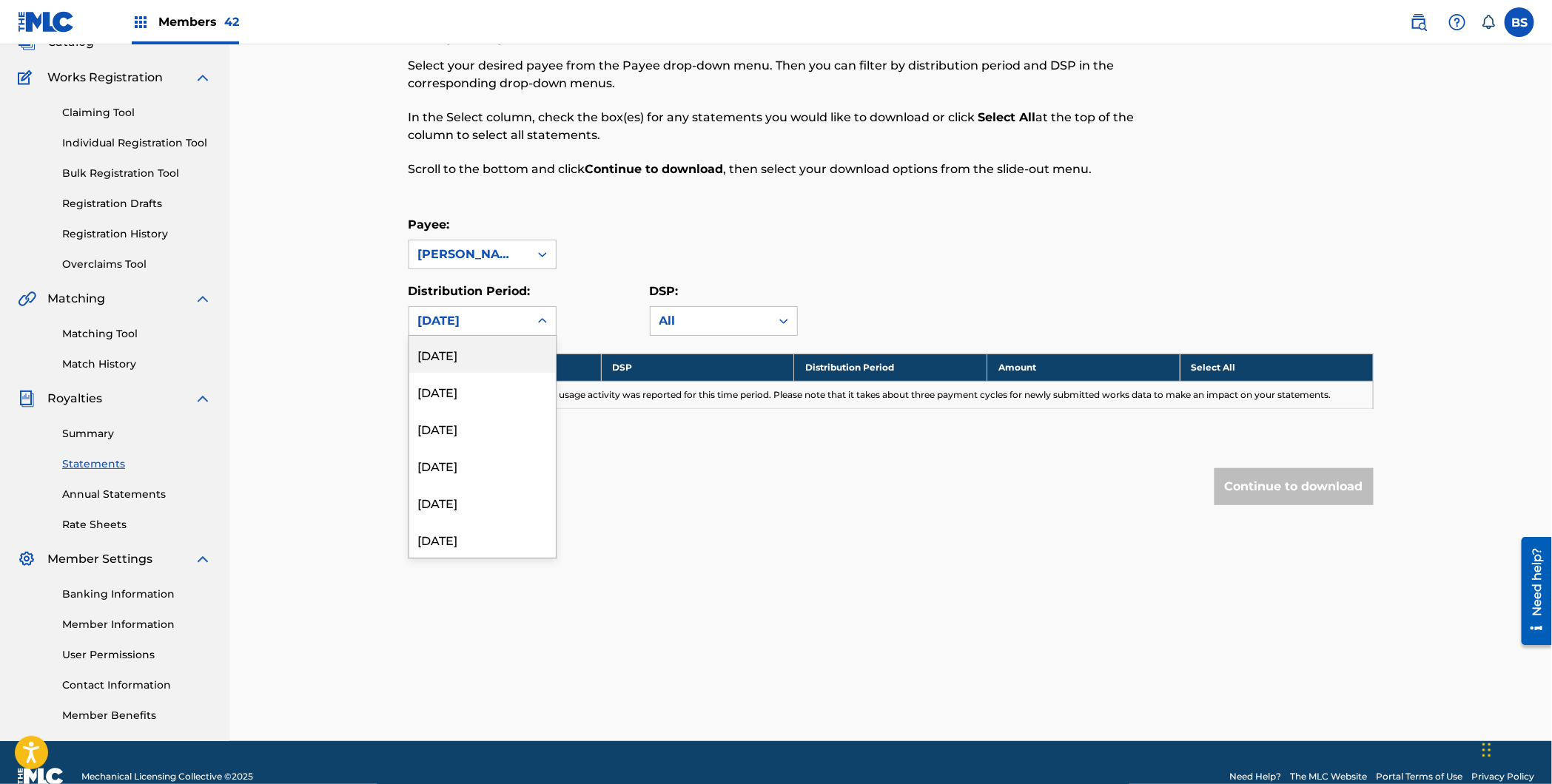
drag, startPoint x: 492, startPoint y: 315, endPoint x: 480, endPoint y: 356, distance: 42.7
click at [492, 315] on div "[DATE]" at bounding box center [469, 321] width 102 height 18
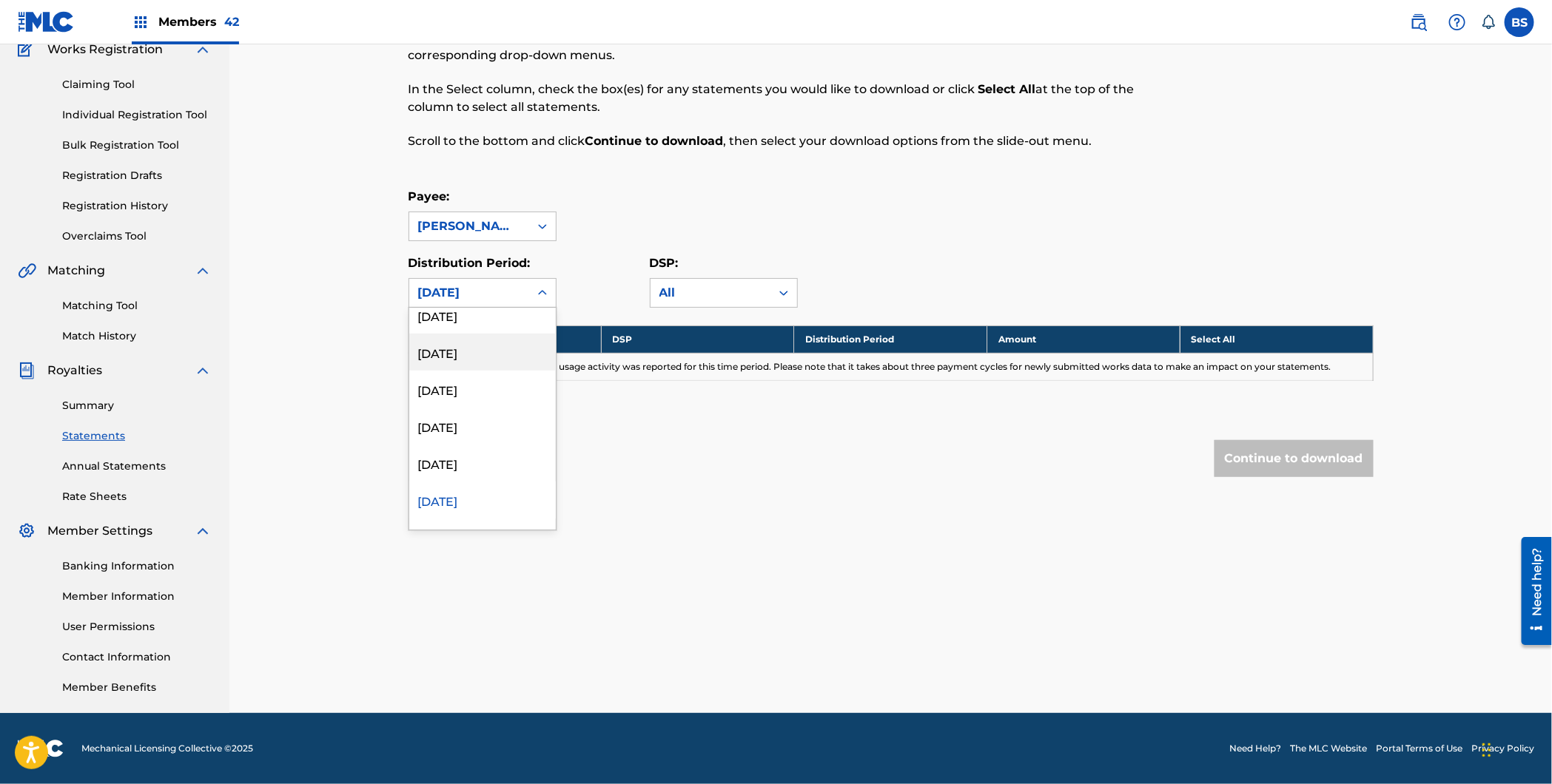
scroll to position [215, 0]
click at [471, 459] on div "[DATE]" at bounding box center [482, 444] width 146 height 37
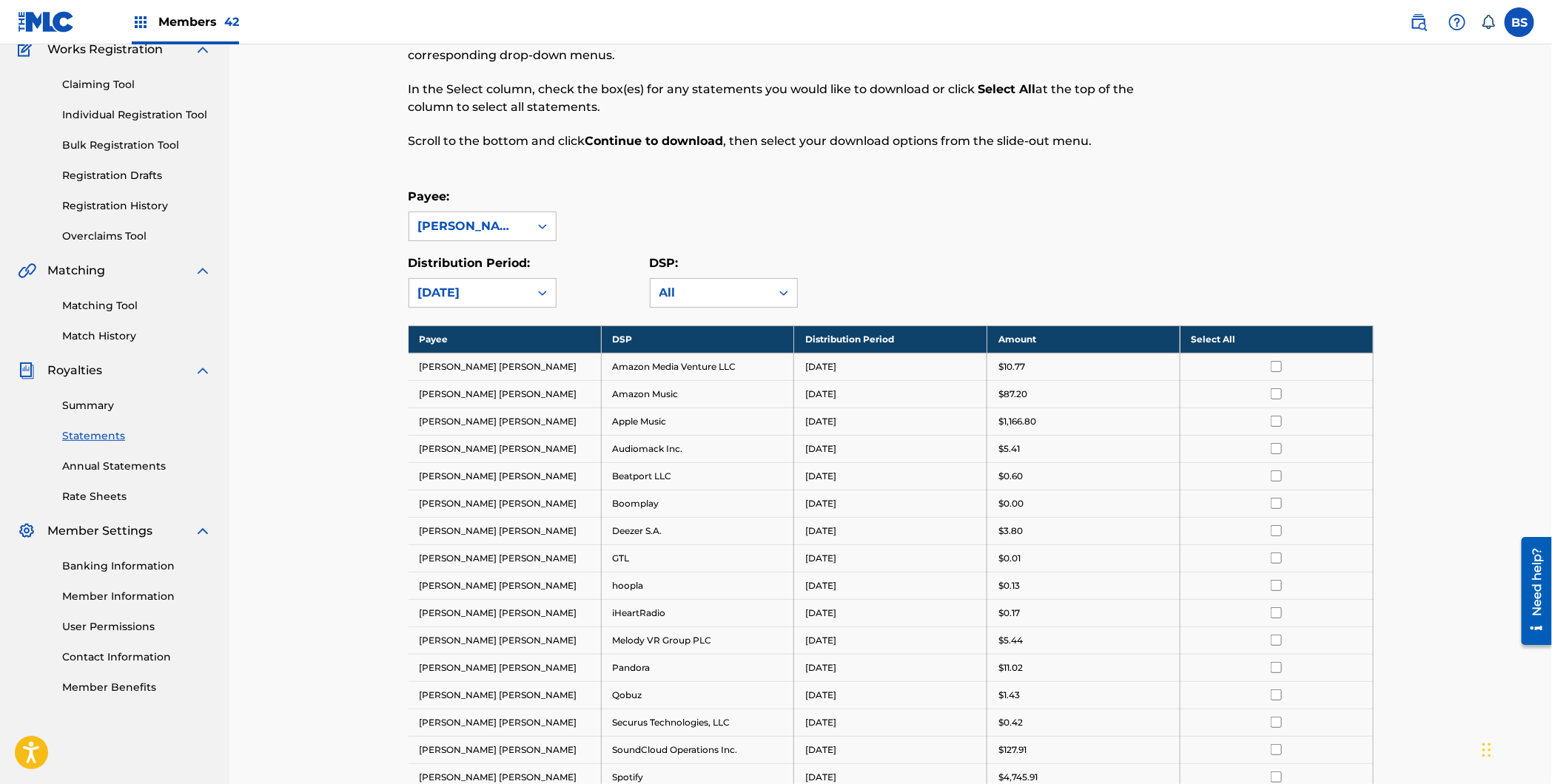
scroll to position [0, 0]
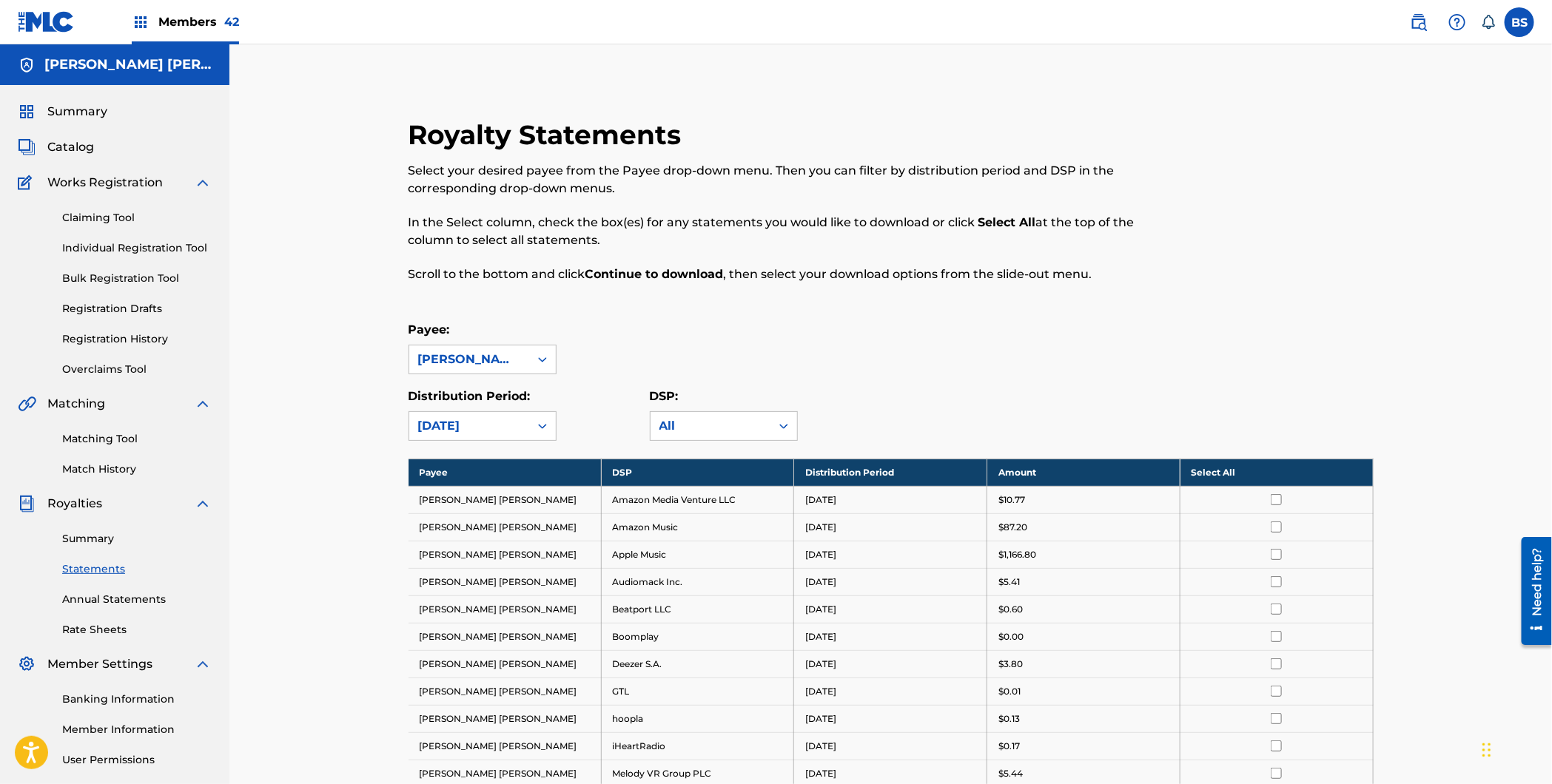
click at [63, 145] on span "Catalog" at bounding box center [70, 147] width 47 height 18
